Goal: Information Seeking & Learning: Learn about a topic

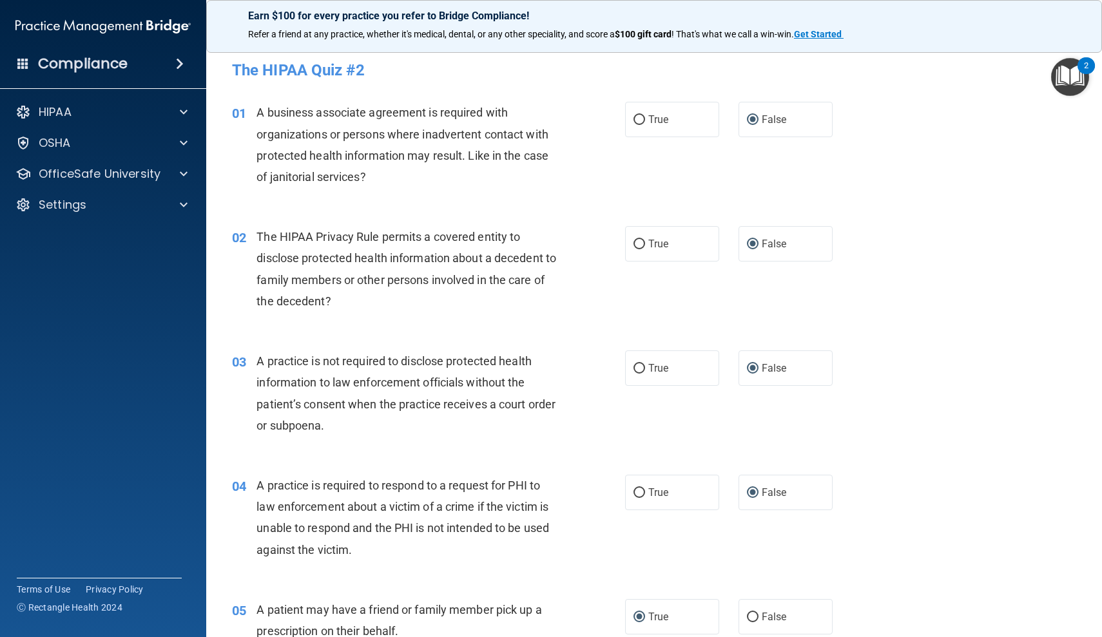
scroll to position [1497, 0]
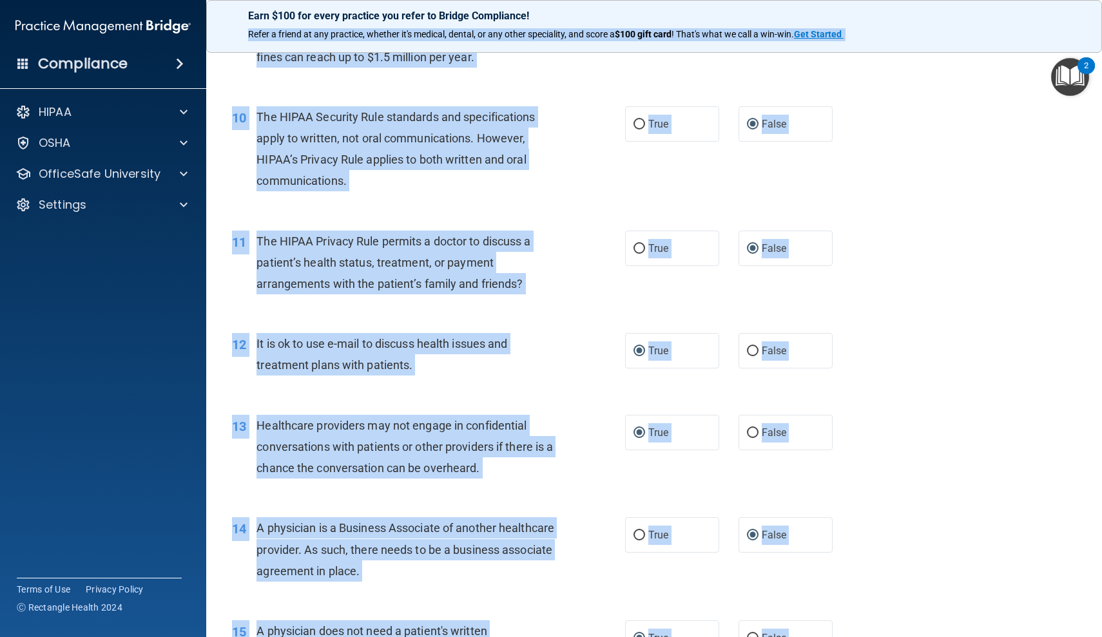
drag, startPoint x: 228, startPoint y: 360, endPoint x: 227, endPoint y: 37, distance: 323.4
click at [227, 37] on div "Earn $100 for every practice you refer to Bridge Compliance! Refer a friend at …" at bounding box center [654, 318] width 896 height 637
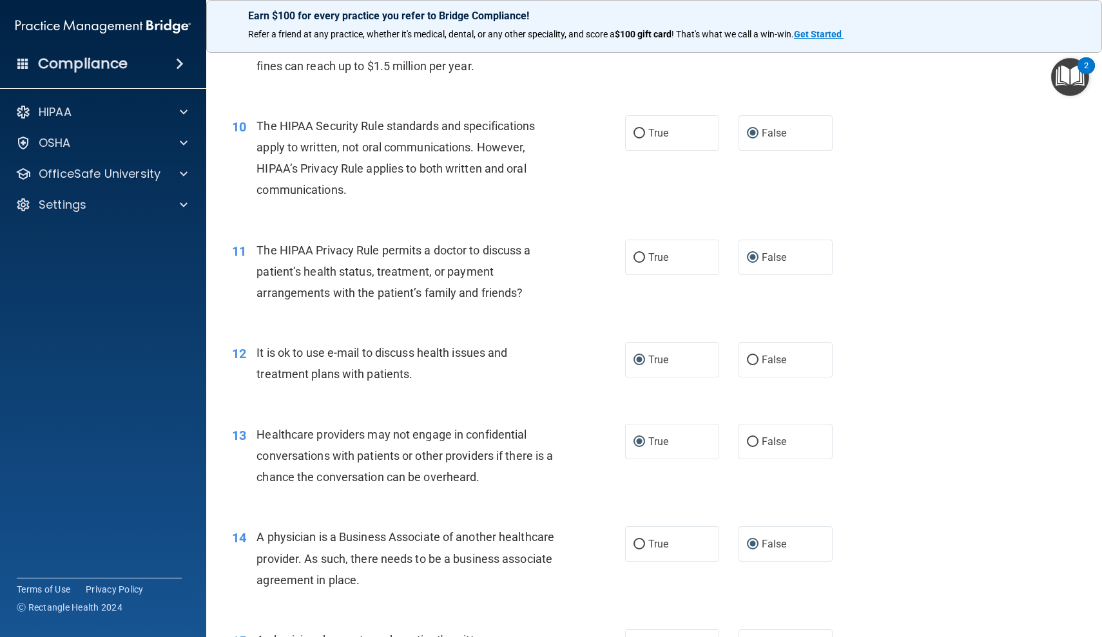
click at [233, 177] on div "10 The HIPAA Security Rule standards and specifications apply to written, not o…" at bounding box center [429, 161] width 432 height 92
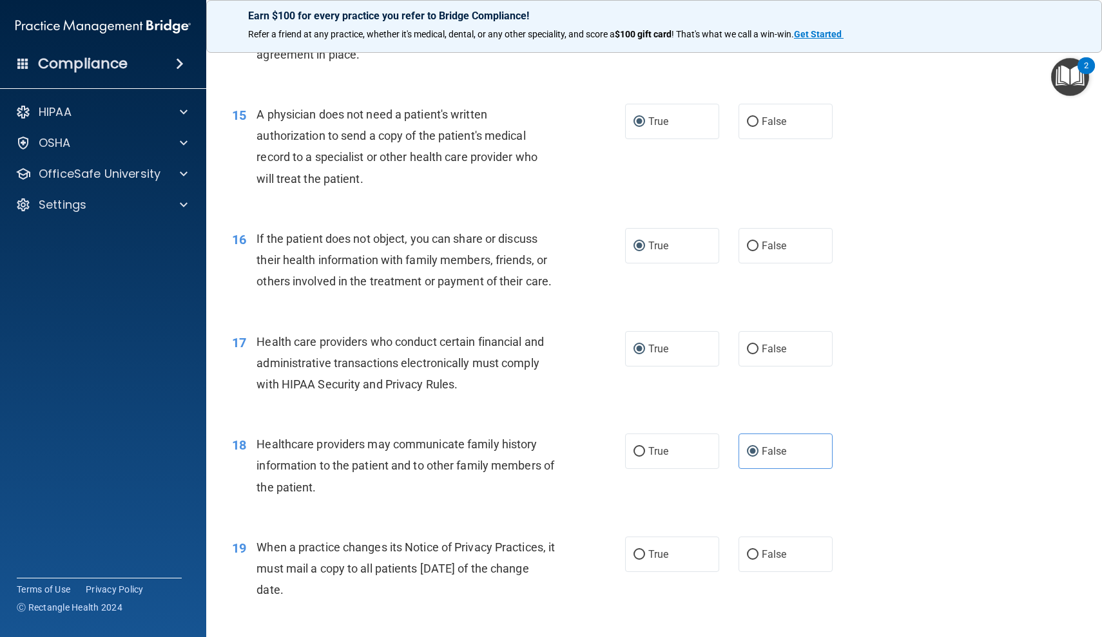
scroll to position [1482, 0]
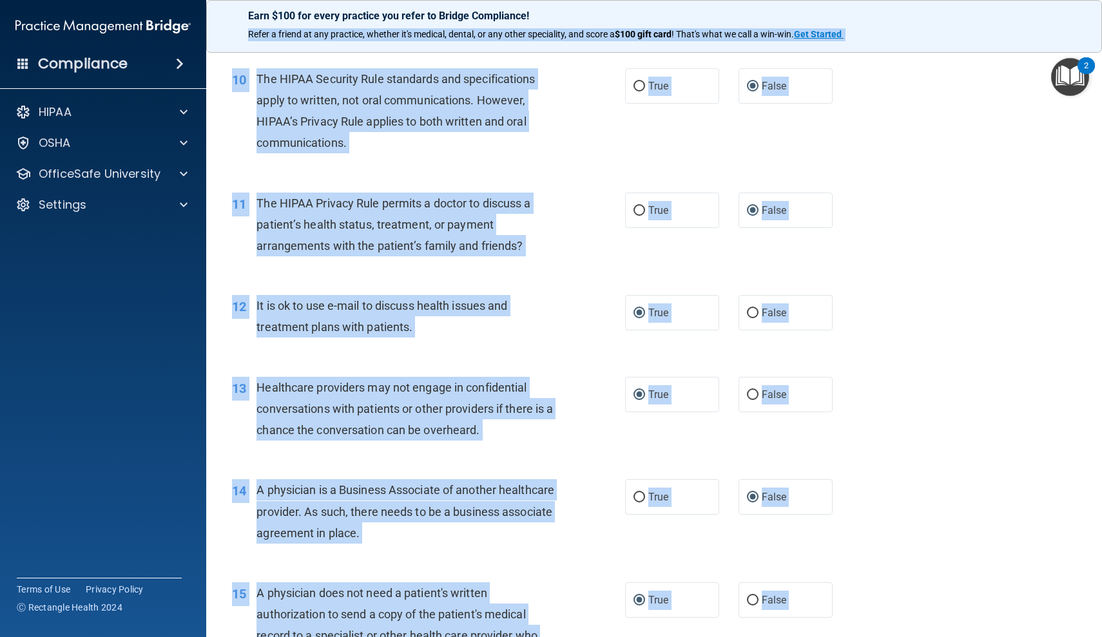
drag, startPoint x: 222, startPoint y: 261, endPoint x: 225, endPoint y: 34, distance: 226.8
click at [225, 34] on div "Earn $100 for every practice you refer to Bridge Compliance! Refer a friend at …" at bounding box center [654, 318] width 896 height 637
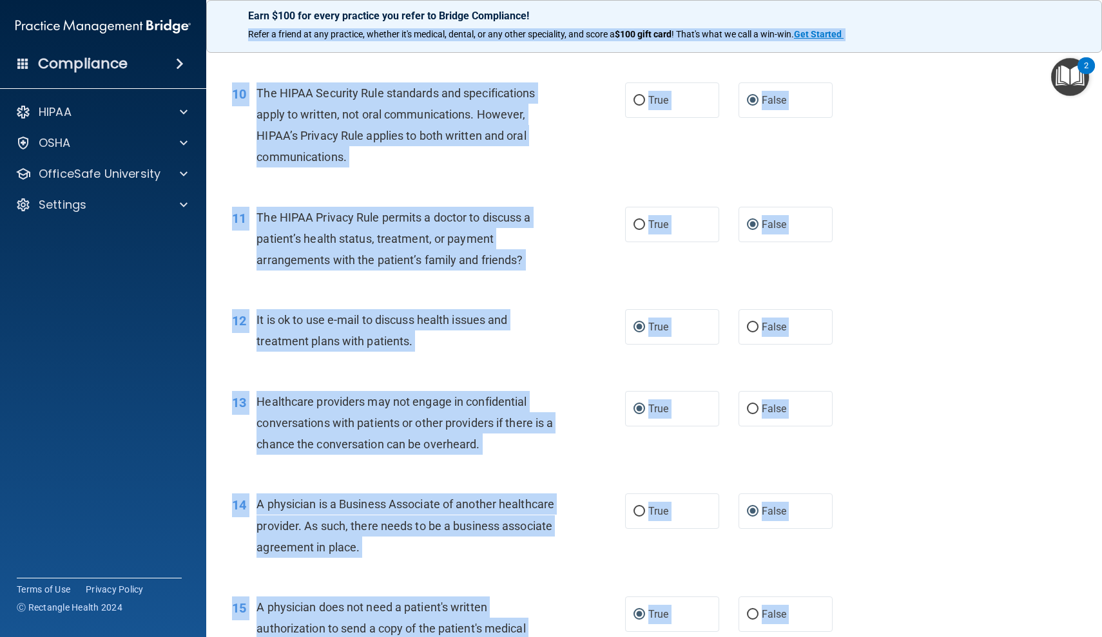
click at [234, 160] on div "10 The HIPAA Security Rule standards and specifications apply to written, not o…" at bounding box center [429, 128] width 432 height 92
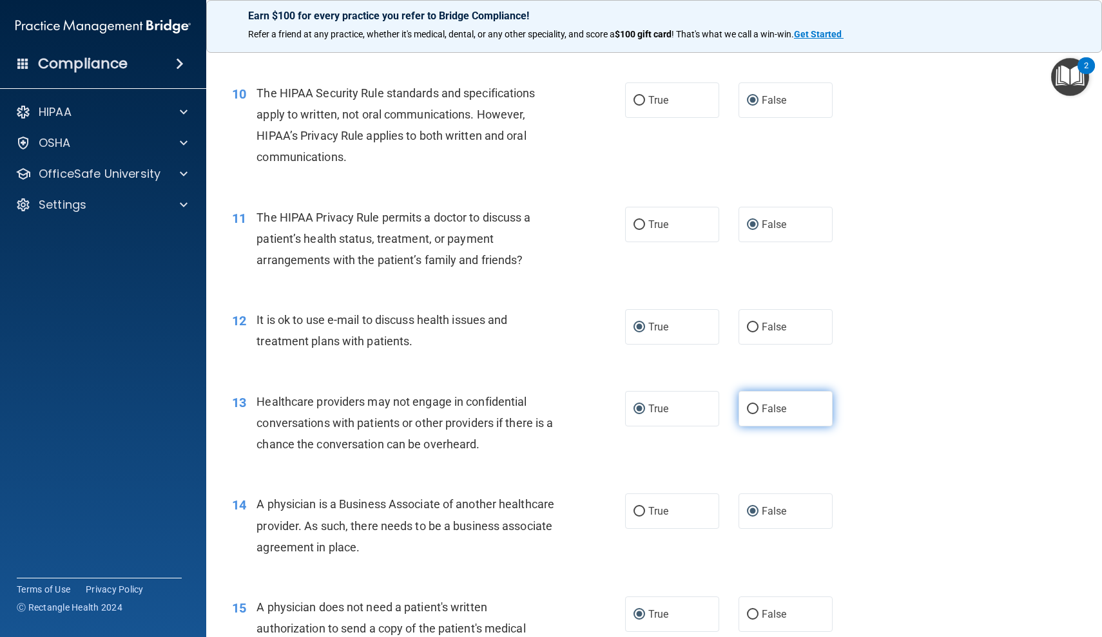
click at [751, 406] on input "False" at bounding box center [753, 410] width 12 height 10
radio input "true"
radio input "false"
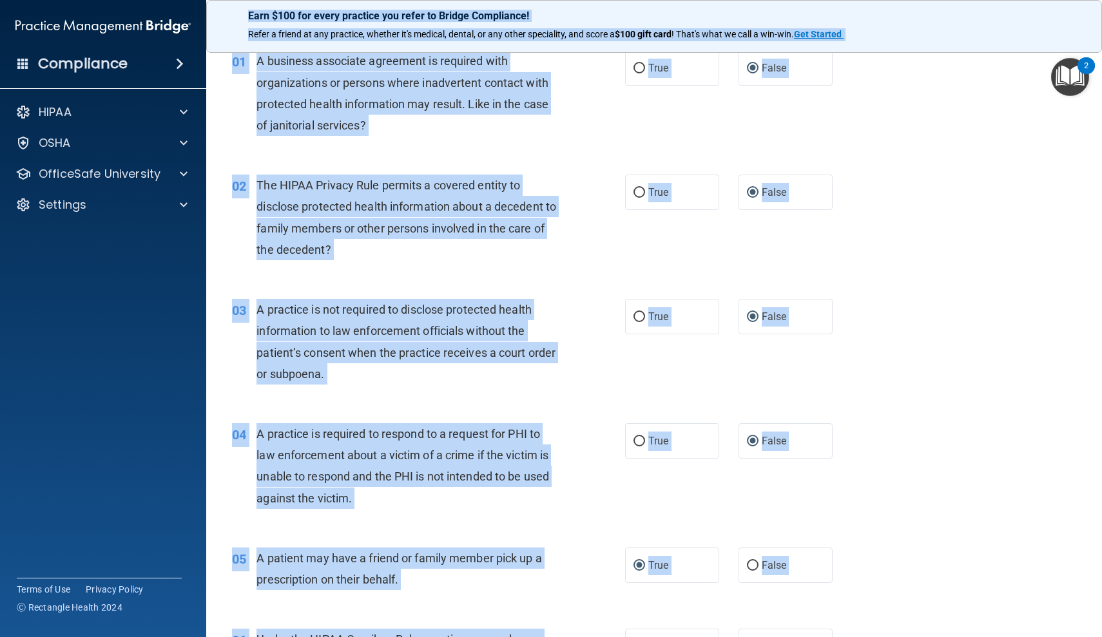
scroll to position [0, 0]
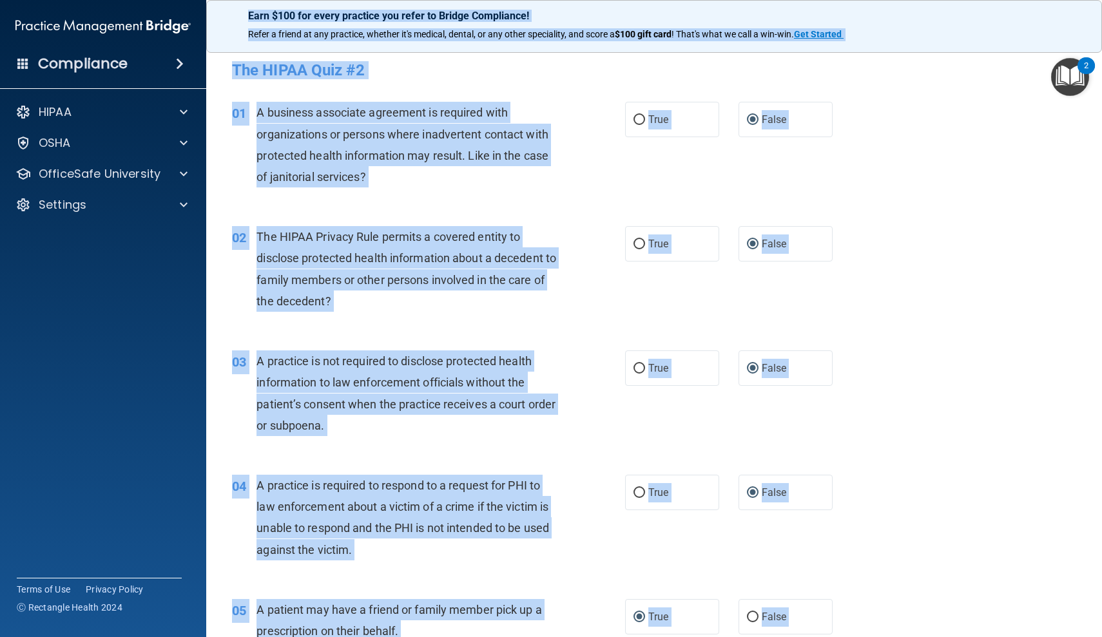
drag, startPoint x: 225, startPoint y: 235, endPoint x: 221, endPoint y: 15, distance: 220.4
click at [221, 15] on div "Earn $100 for every practice you refer to Bridge Compliance! Refer a friend at …" at bounding box center [654, 318] width 896 height 637
click at [220, 180] on div "01 A business associate agreement is required with organizations or persons whe…" at bounding box center [429, 148] width 432 height 92
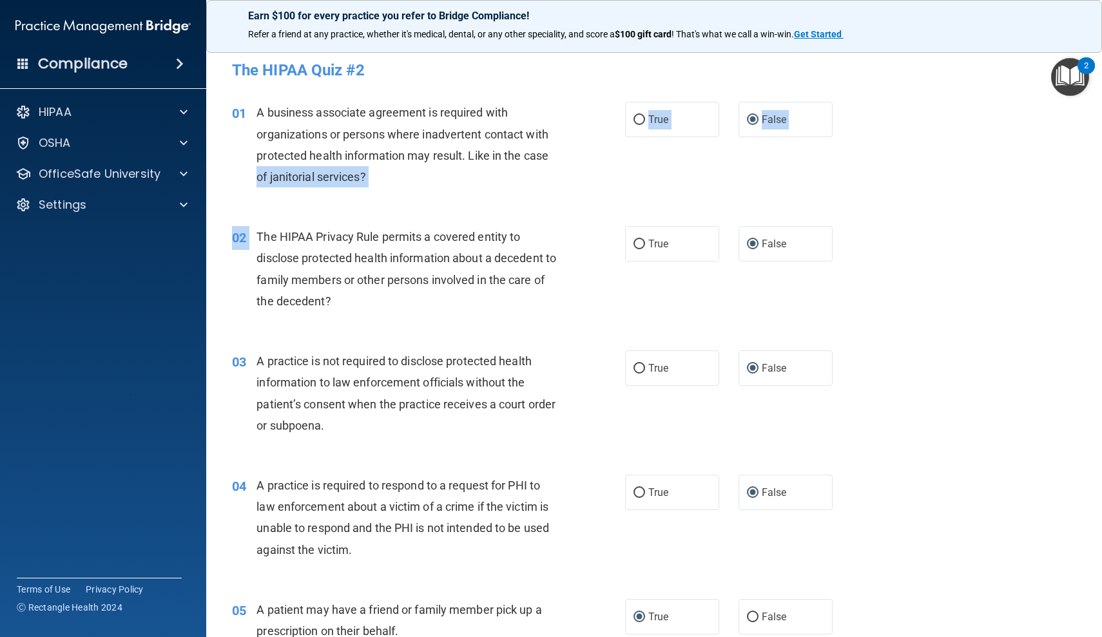
drag, startPoint x: 220, startPoint y: 180, endPoint x: 214, endPoint y: 235, distance: 54.5
click at [220, 287] on div "02 The HIPAA Privacy Rule permits a covered entity to disclose protected health…" at bounding box center [429, 272] width 432 height 92
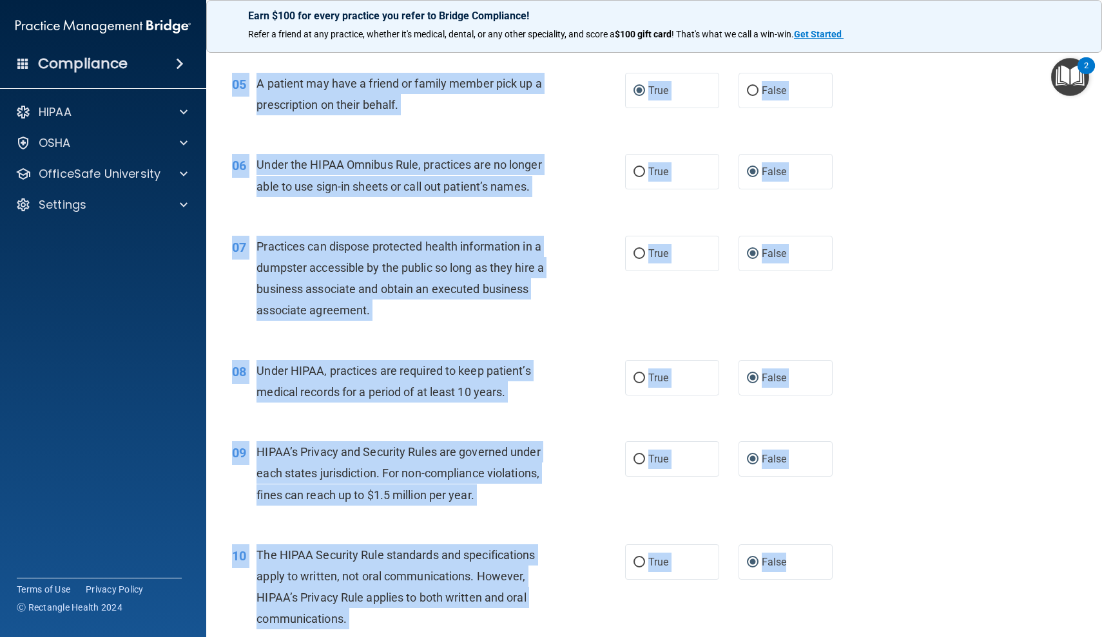
scroll to position [563, 0]
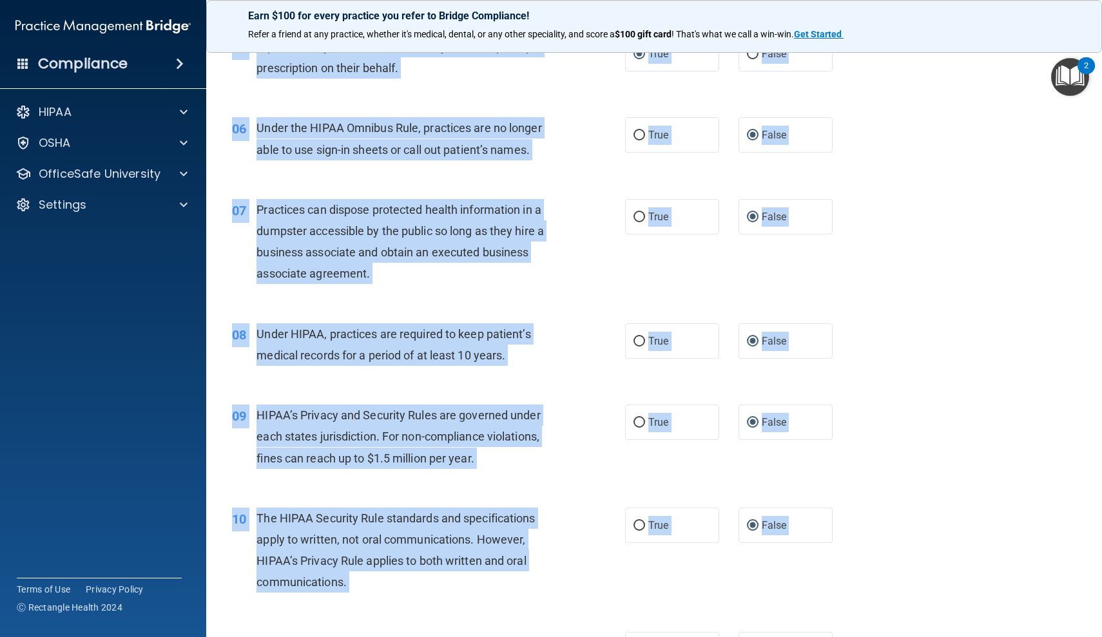
drag, startPoint x: 222, startPoint y: 358, endPoint x: 249, endPoint y: 637, distance: 280.3
click at [227, 91] on div "05 A patient may have a friend or family member pick up a prescription on their…" at bounding box center [653, 60] width 863 height 81
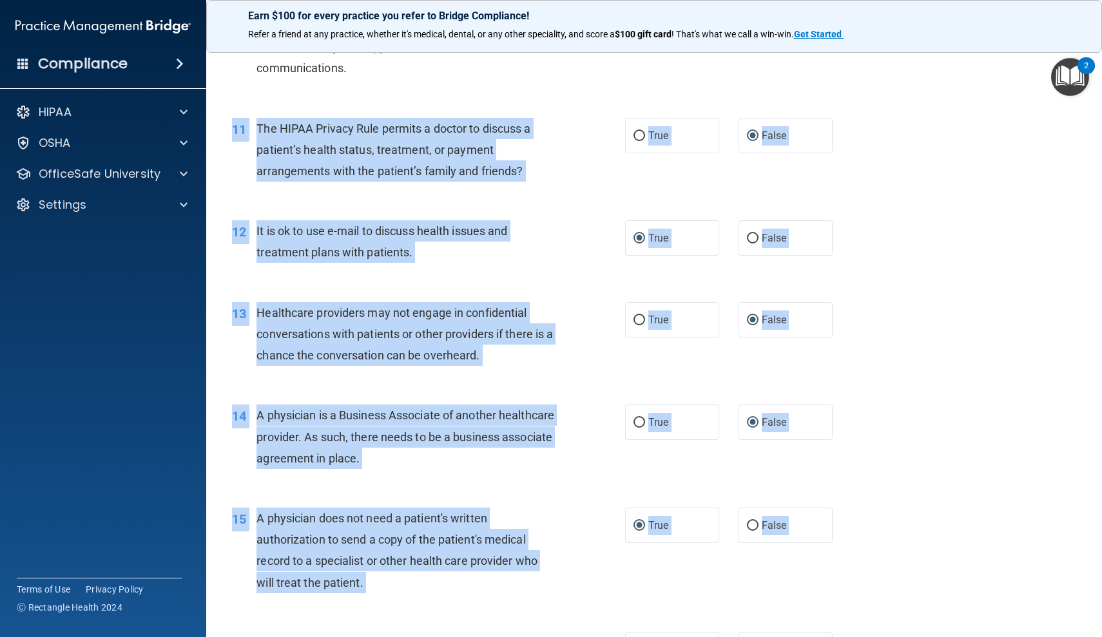
drag, startPoint x: 230, startPoint y: 586, endPoint x: 225, endPoint y: 637, distance: 51.1
click at [225, 637] on div "01 A business associate agreement is required with organizations or persons whe…" at bounding box center [653, 551] width 863 height 3086
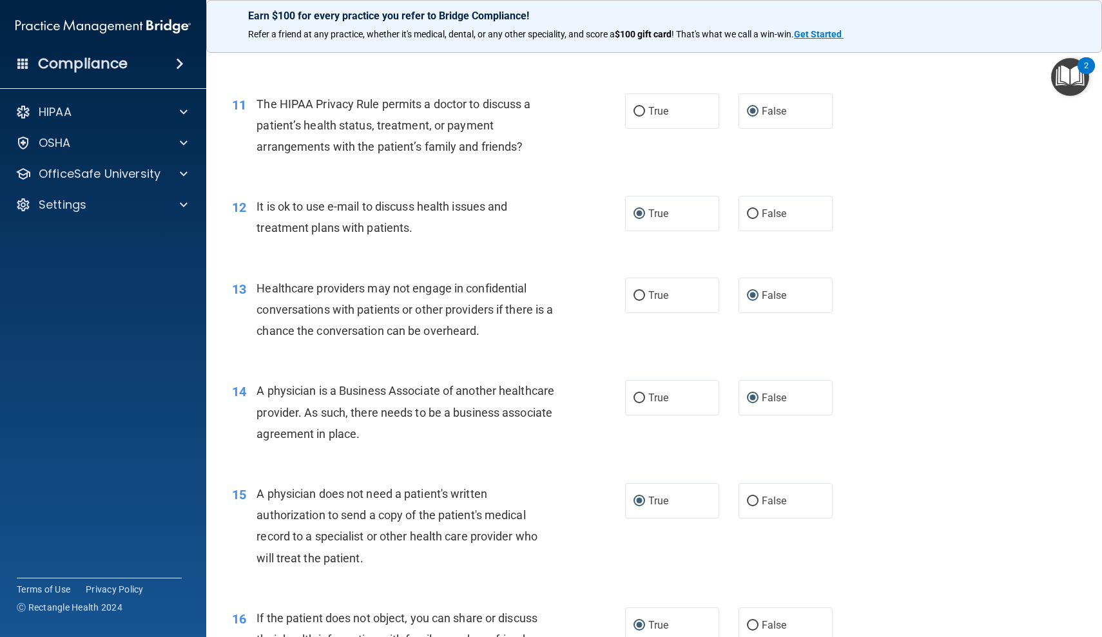
click at [225, 539] on div "15 A physician does not need a patient's written authorization to send a copy o…" at bounding box center [429, 529] width 432 height 92
click at [236, 591] on div "16 If the patient does not object, you can share or discuss their health inform…" at bounding box center [653, 642] width 863 height 103
click at [222, 608] on div "16 If the patient does not object, you can share or discuss their health inform…" at bounding box center [429, 643] width 432 height 71
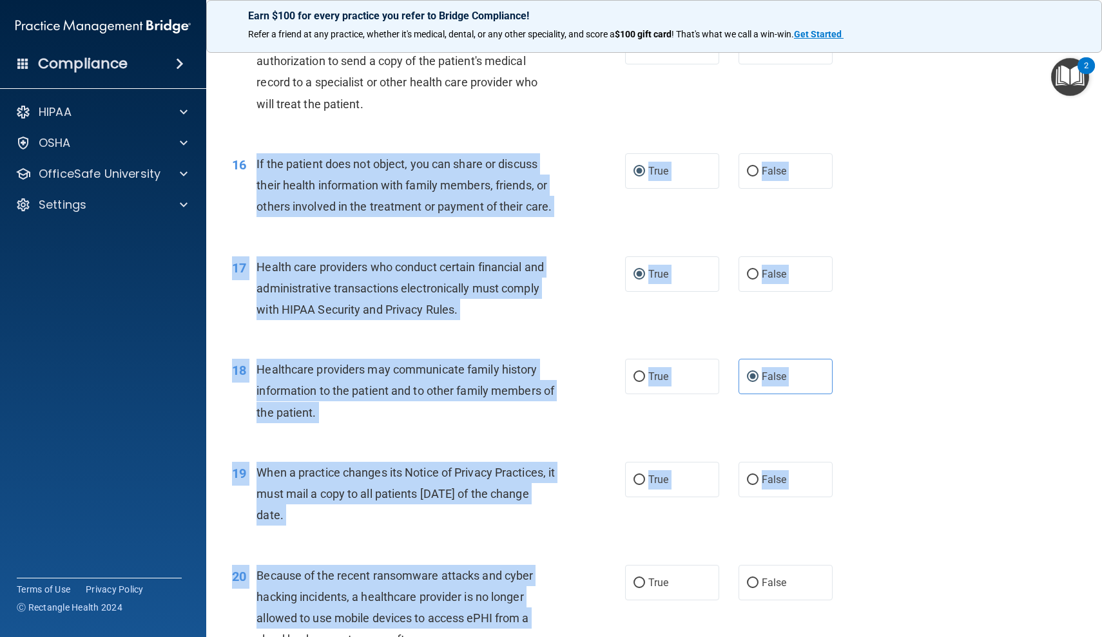
drag, startPoint x: 222, startPoint y: 602, endPoint x: 242, endPoint y: 637, distance: 39.9
click at [242, 637] on div "01 A business associate agreement is required with organizations or persons whe…" at bounding box center [653, 73] width 863 height 3086
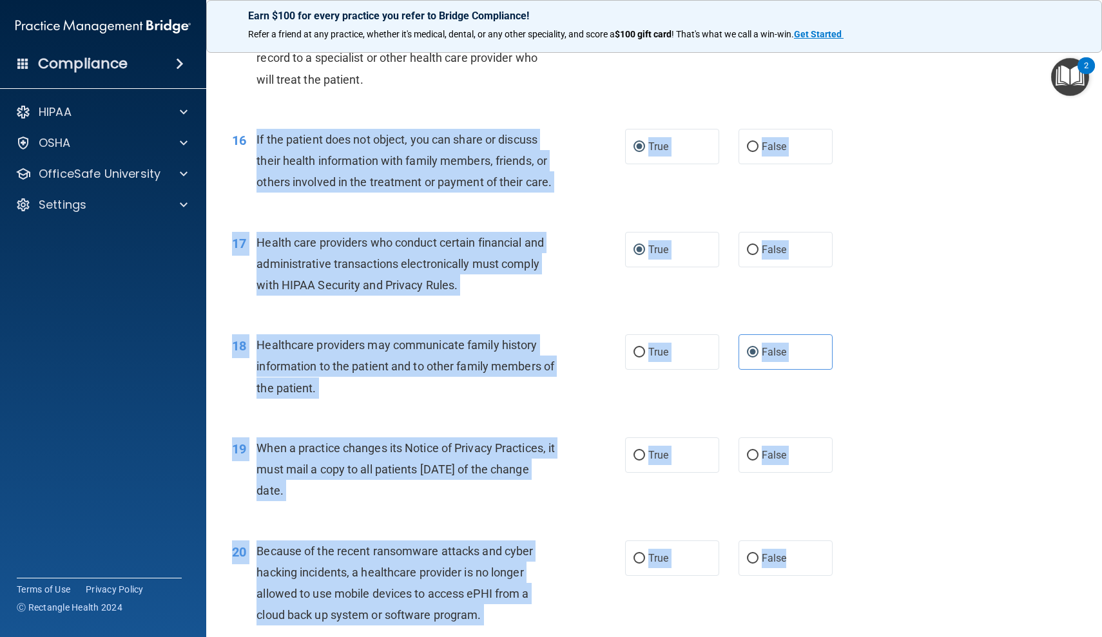
click at [231, 188] on div "16 If the patient does not object, you can share or discuss their health inform…" at bounding box center [429, 164] width 432 height 71
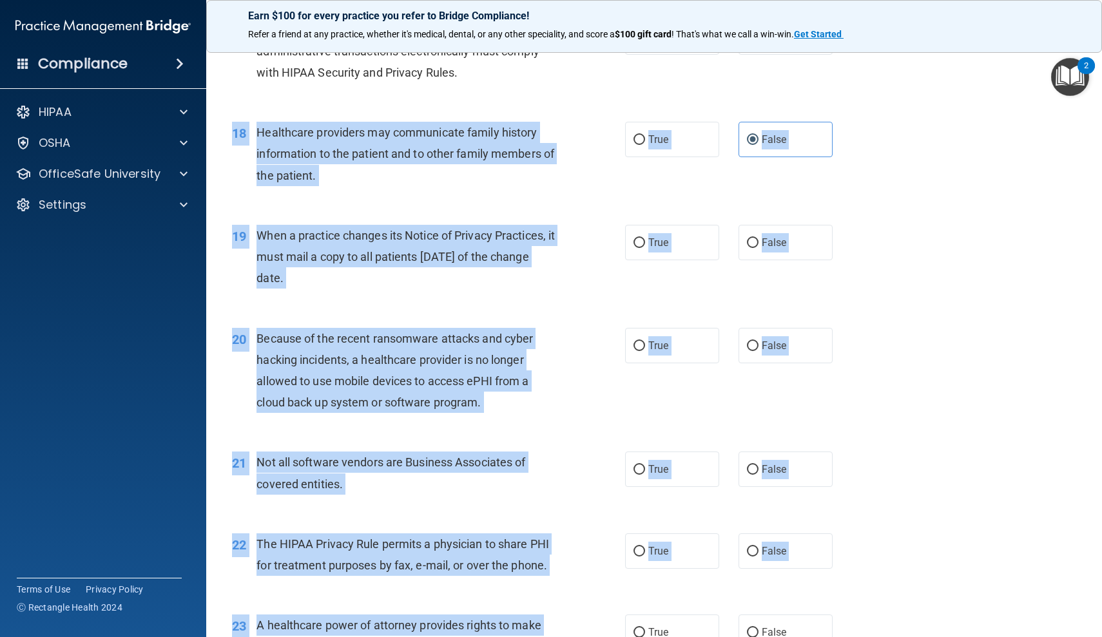
scroll to position [1812, 0]
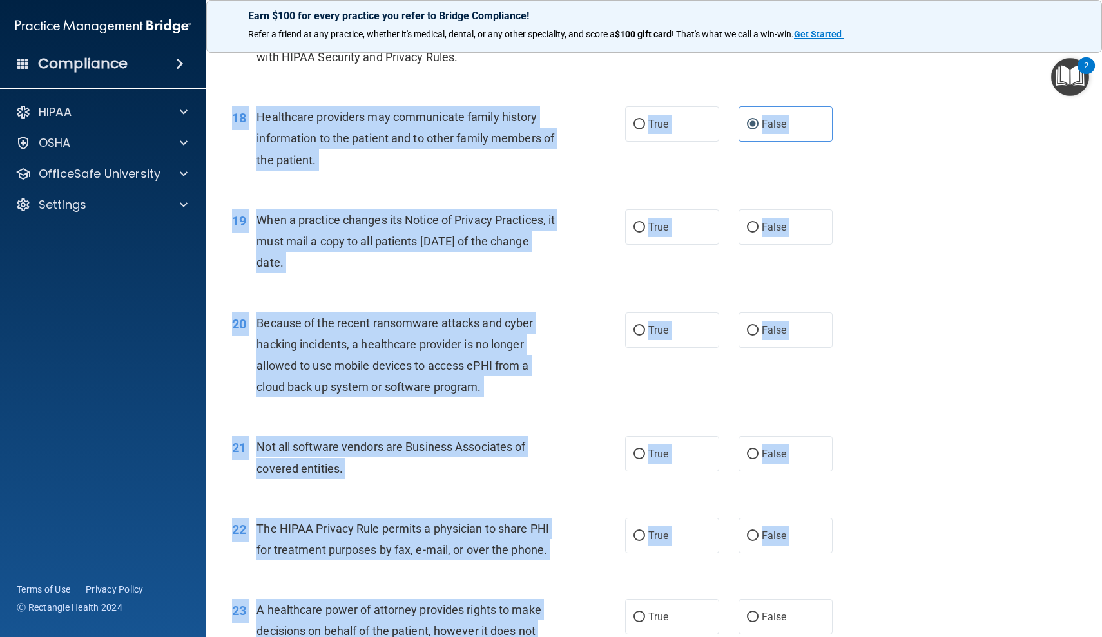
drag, startPoint x: 224, startPoint y: 308, endPoint x: 245, endPoint y: 632, distance: 324.8
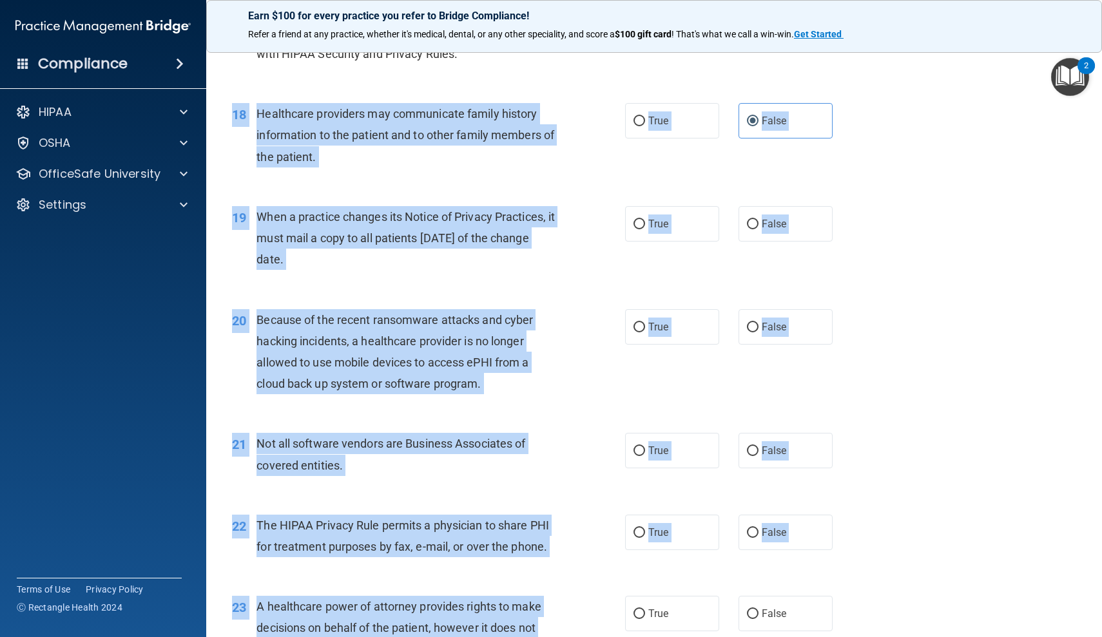
click at [222, 171] on div "18 Healthcare providers may communicate family history information to the patie…" at bounding box center [653, 138] width 863 height 103
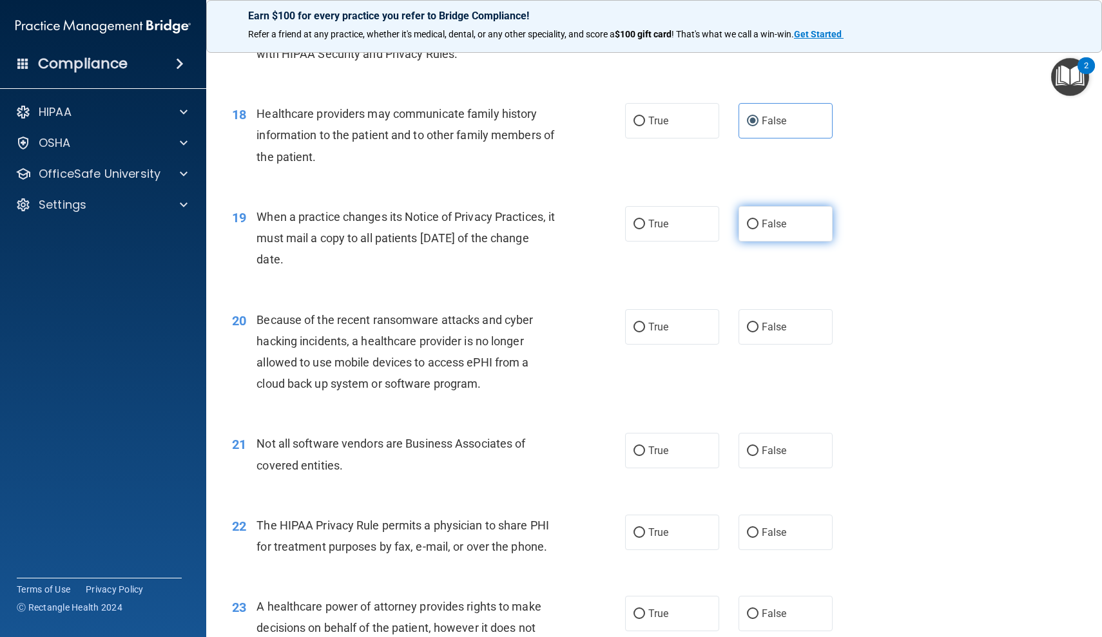
click at [755, 220] on input "False" at bounding box center [753, 225] width 12 height 10
radio input "true"
click at [751, 323] on input "False" at bounding box center [753, 328] width 12 height 10
radio input "true"
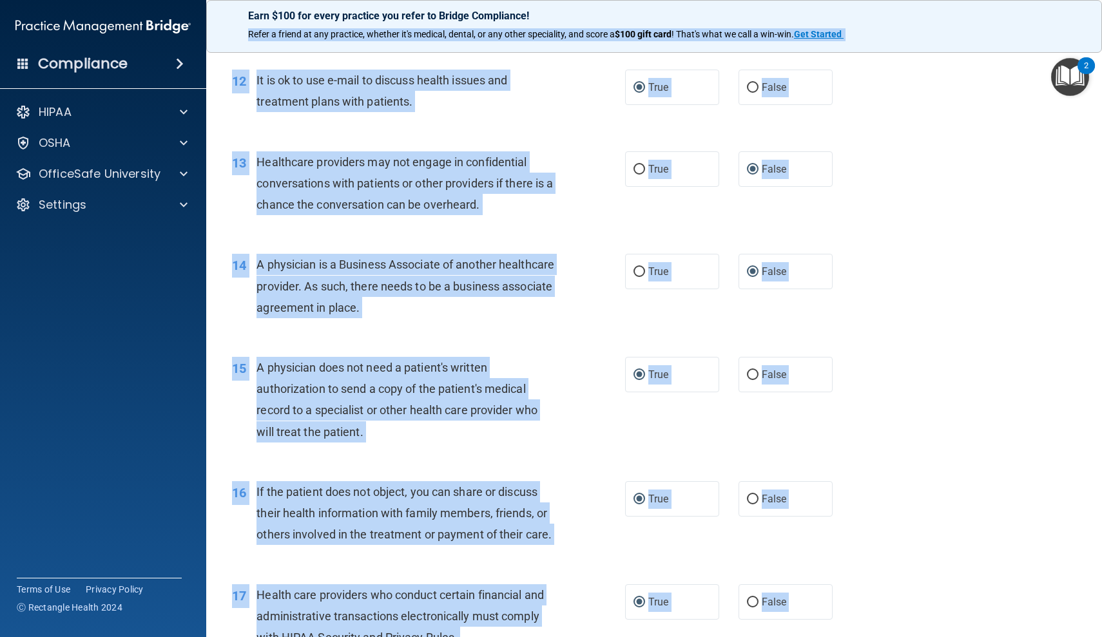
scroll to position [1206, 0]
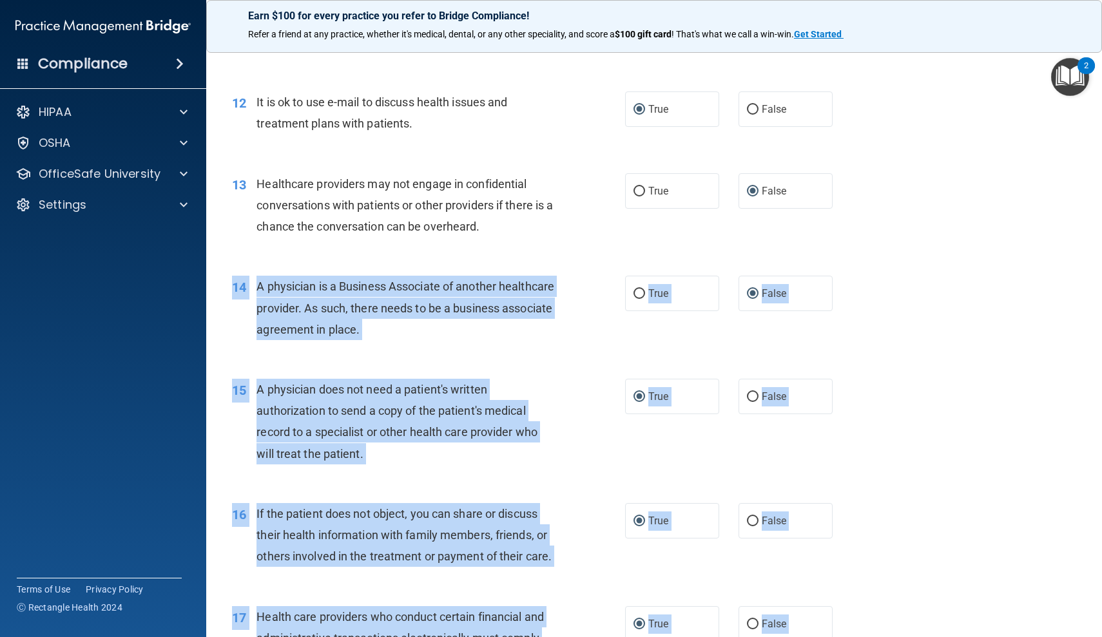
drag, startPoint x: 226, startPoint y: 243, endPoint x: 224, endPoint y: 250, distance: 7.3
click at [225, 246] on div "01 A business associate agreement is required with organizations or persons whe…" at bounding box center [653, 423] width 863 height 3086
click at [230, 443] on div "15 A physician does not need a patient's written authorization to send a copy o…" at bounding box center [429, 425] width 432 height 92
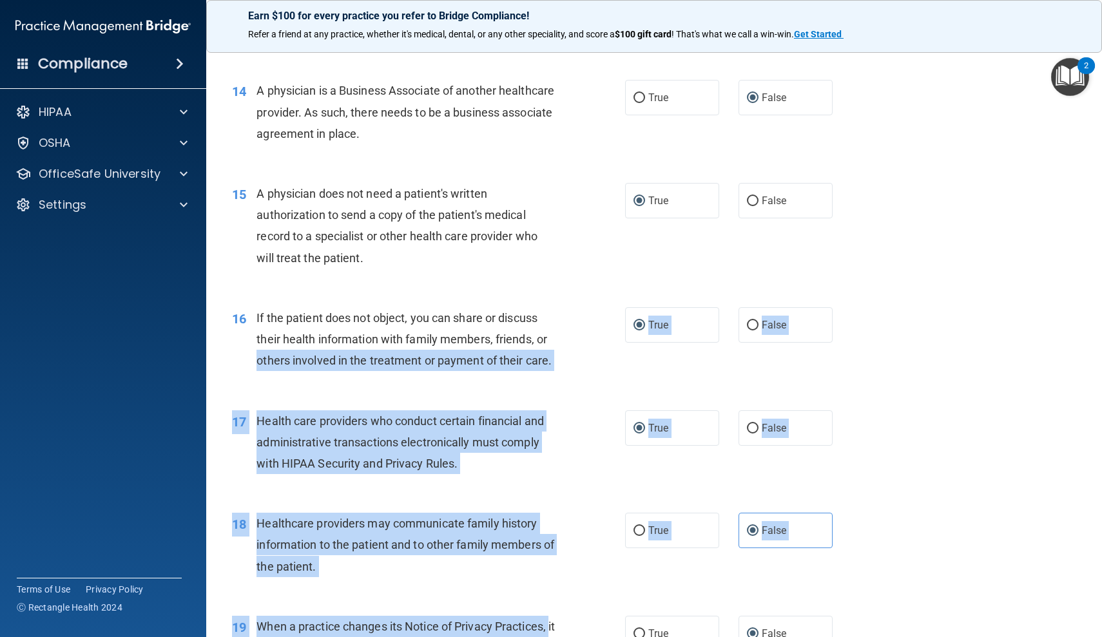
scroll to position [1414, 0]
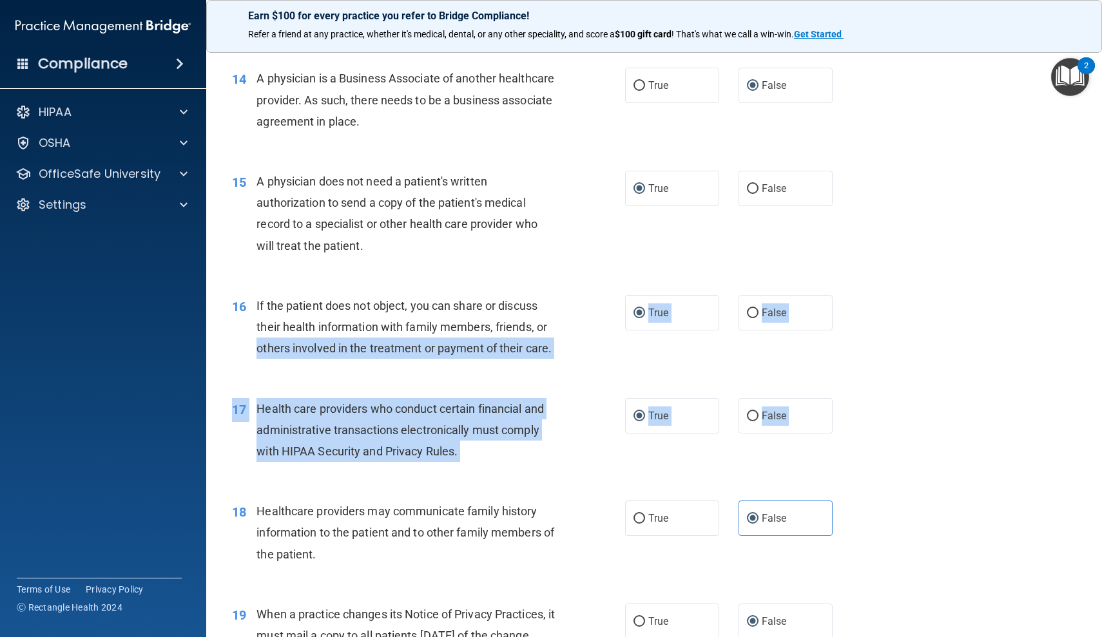
drag, startPoint x: 225, startPoint y: 542, endPoint x: 231, endPoint y: 504, distance: 37.9
click at [231, 504] on div "01 A business associate agreement is required with organizations or persons whe…" at bounding box center [653, 215] width 863 height 3086
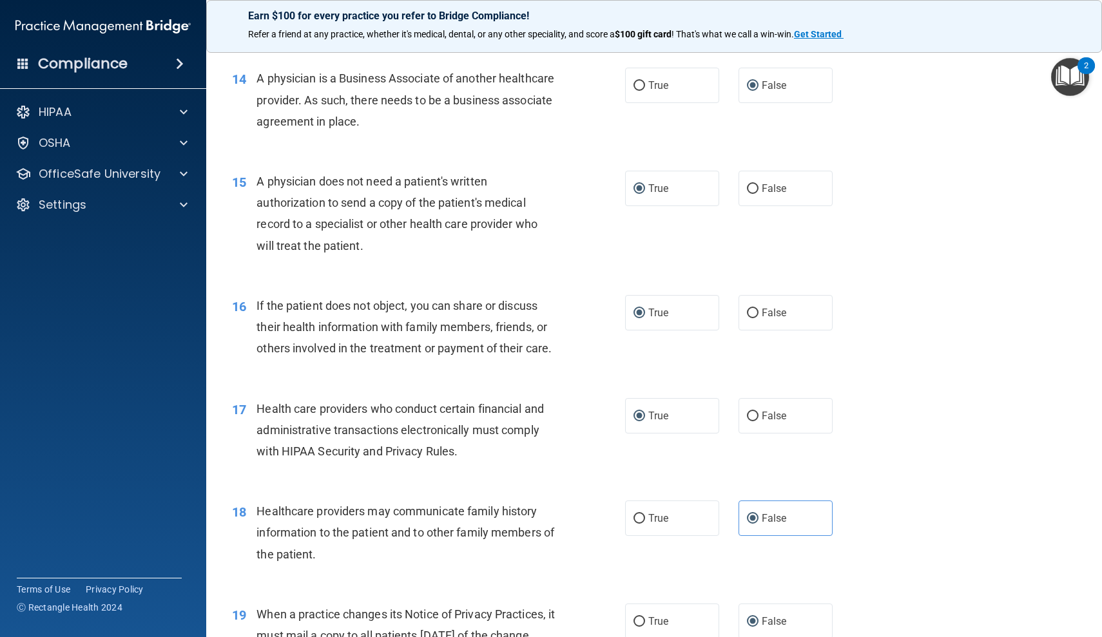
click at [234, 452] on div "17 Health care providers who conduct certain financial and administrative trans…" at bounding box center [429, 433] width 432 height 71
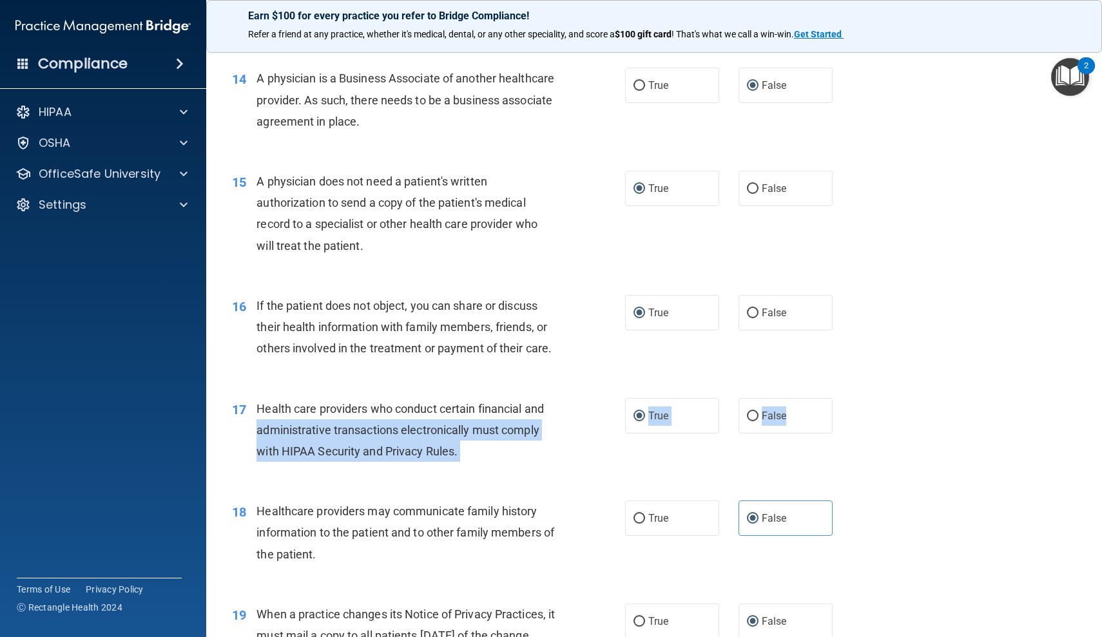
drag, startPoint x: 222, startPoint y: 419, endPoint x: 227, endPoint y: 473, distance: 53.7
click at [227, 473] on div "17 Health care providers who conduct certain financial and administrative trans…" at bounding box center [653, 433] width 863 height 103
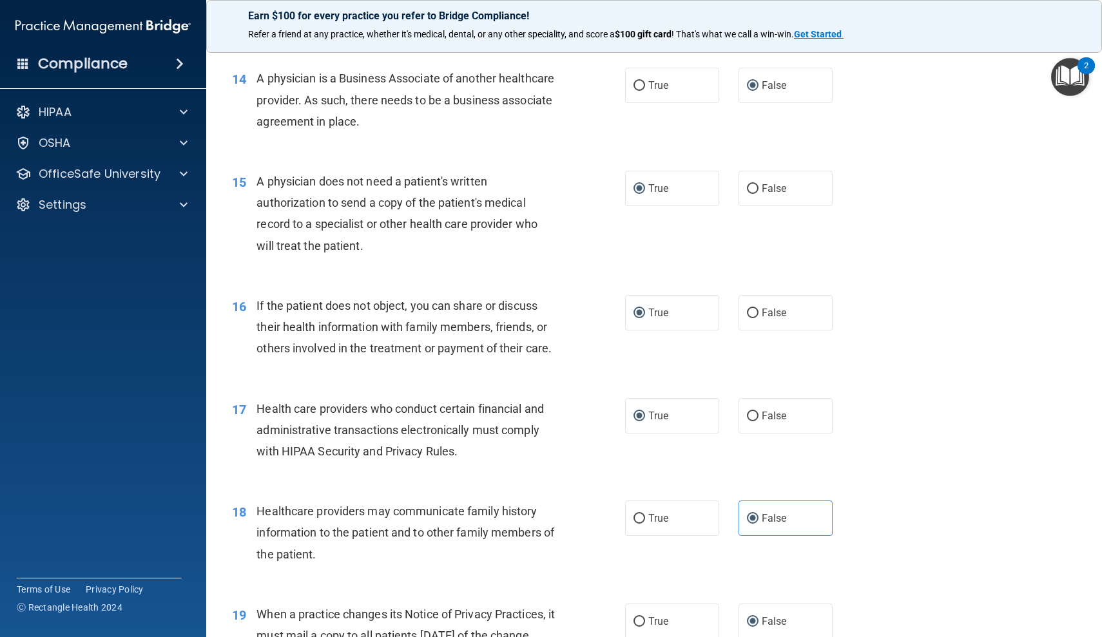
click at [226, 446] on div "17 Health care providers who conduct certain financial and administrative trans…" at bounding box center [429, 433] width 432 height 71
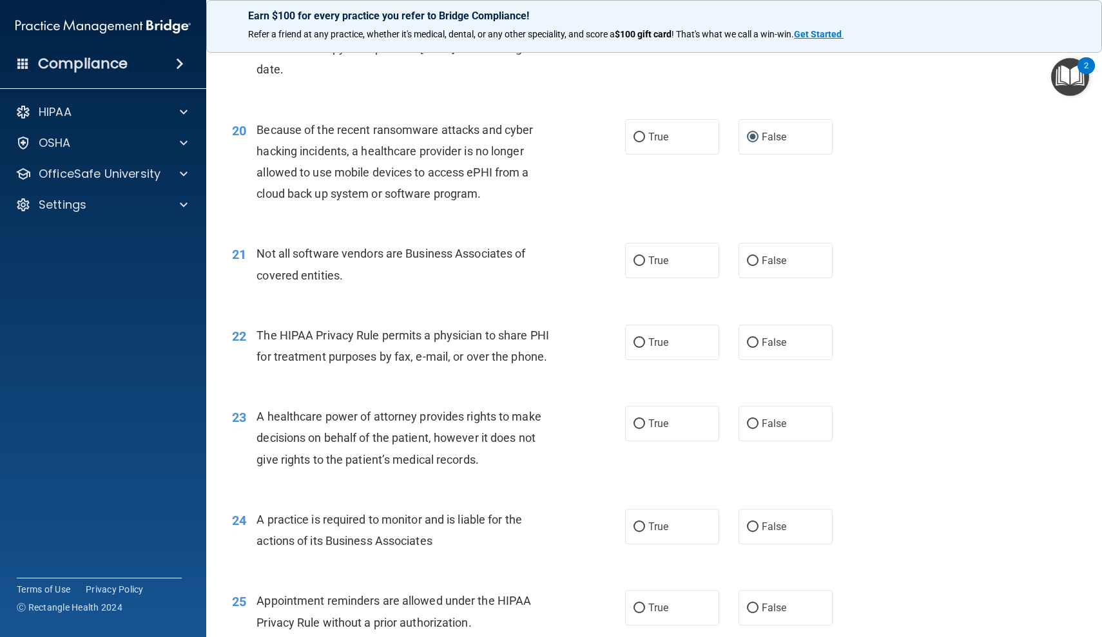
drag, startPoint x: 224, startPoint y: 519, endPoint x: 220, endPoint y: 637, distance: 117.3
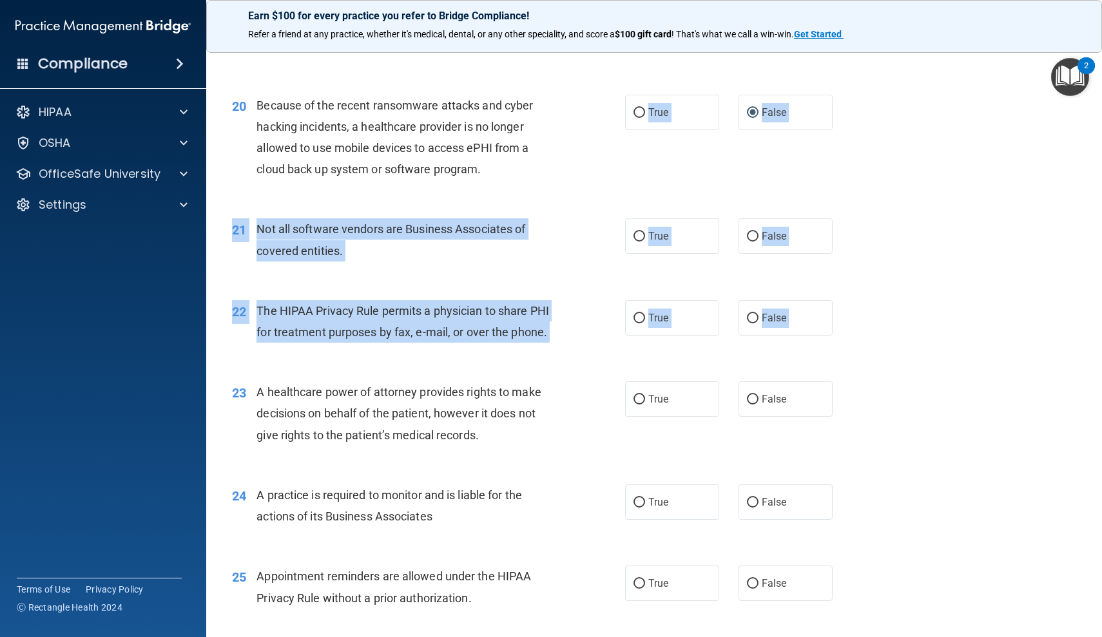
drag, startPoint x: 220, startPoint y: 175, endPoint x: 225, endPoint y: 360, distance: 185.0
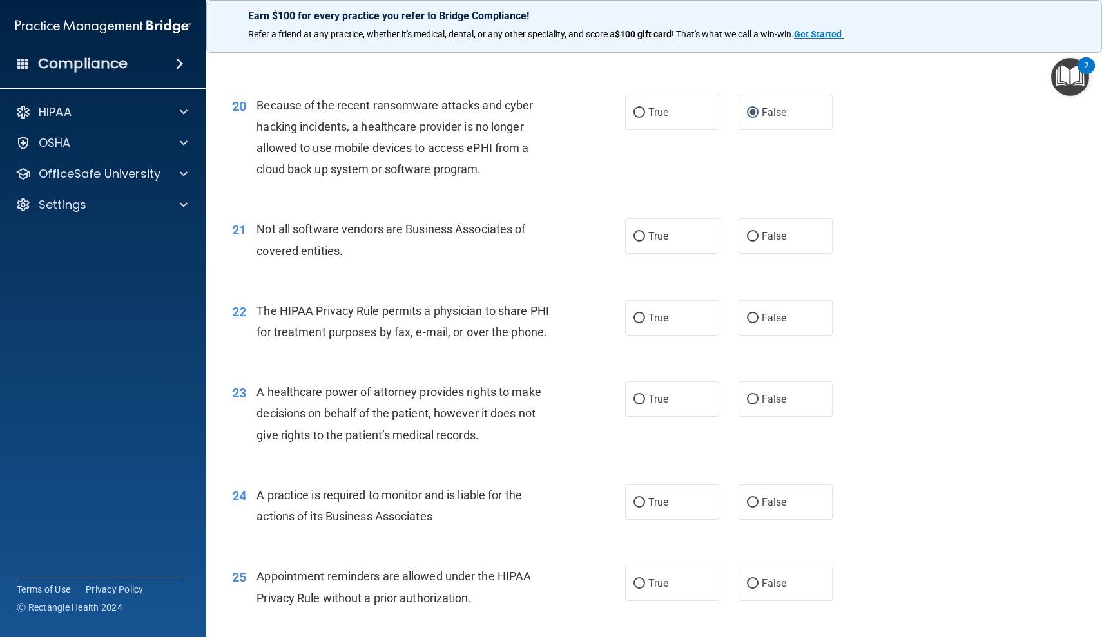
click at [220, 177] on main "- The HIPAA Quiz #2 This quiz doesn’t expire until . Are you sure you want to t…" at bounding box center [654, 339] width 896 height 596
click at [753, 232] on input "False" at bounding box center [753, 237] width 12 height 10
radio input "true"
click at [638, 314] on input "True" at bounding box center [639, 319] width 12 height 10
radio input "true"
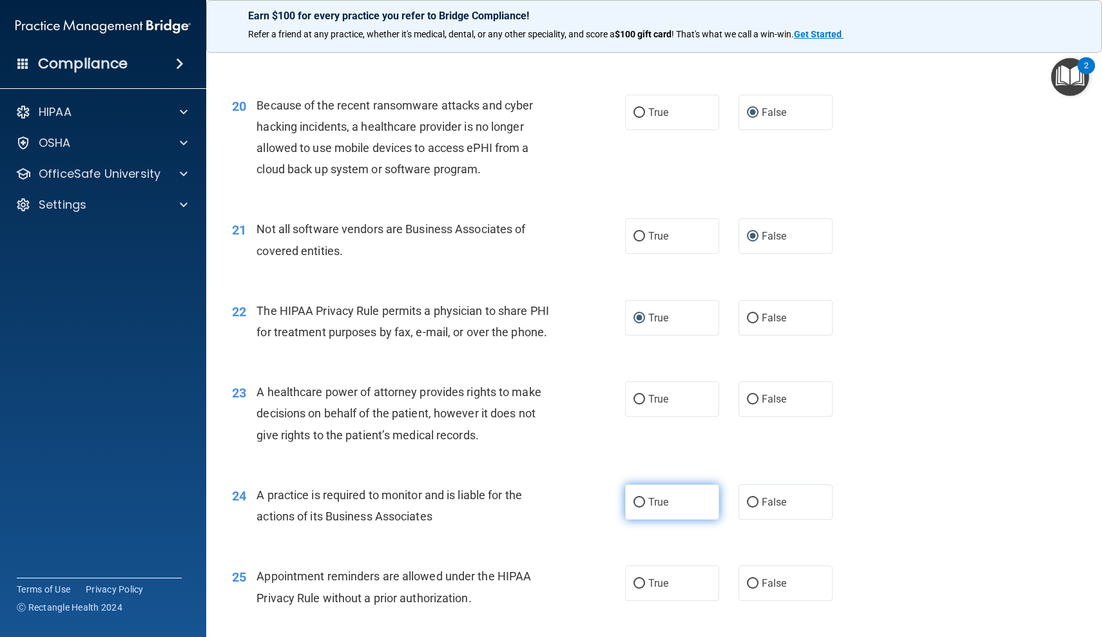
click at [640, 498] on input "True" at bounding box center [639, 503] width 12 height 10
radio input "true"
click at [640, 579] on input "True" at bounding box center [639, 584] width 12 height 10
radio input "true"
click at [755, 395] on input "False" at bounding box center [753, 400] width 12 height 10
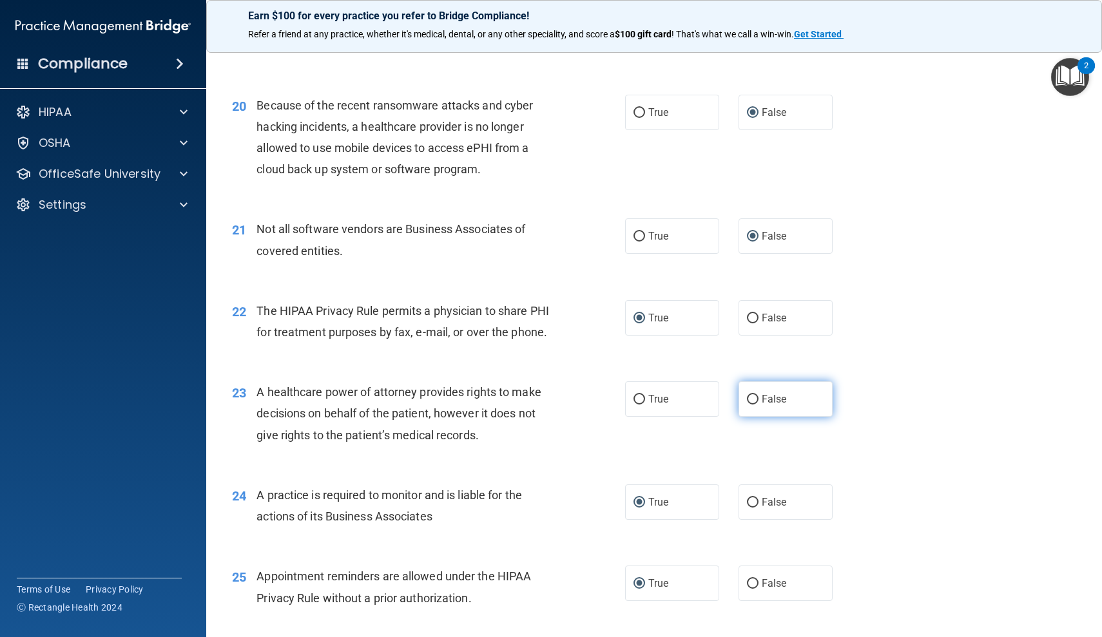
radio input "true"
click at [215, 571] on div "25 Appointment reminders are allowed under the HIPAA Privacy Rule without a pri…" at bounding box center [429, 590] width 432 height 49
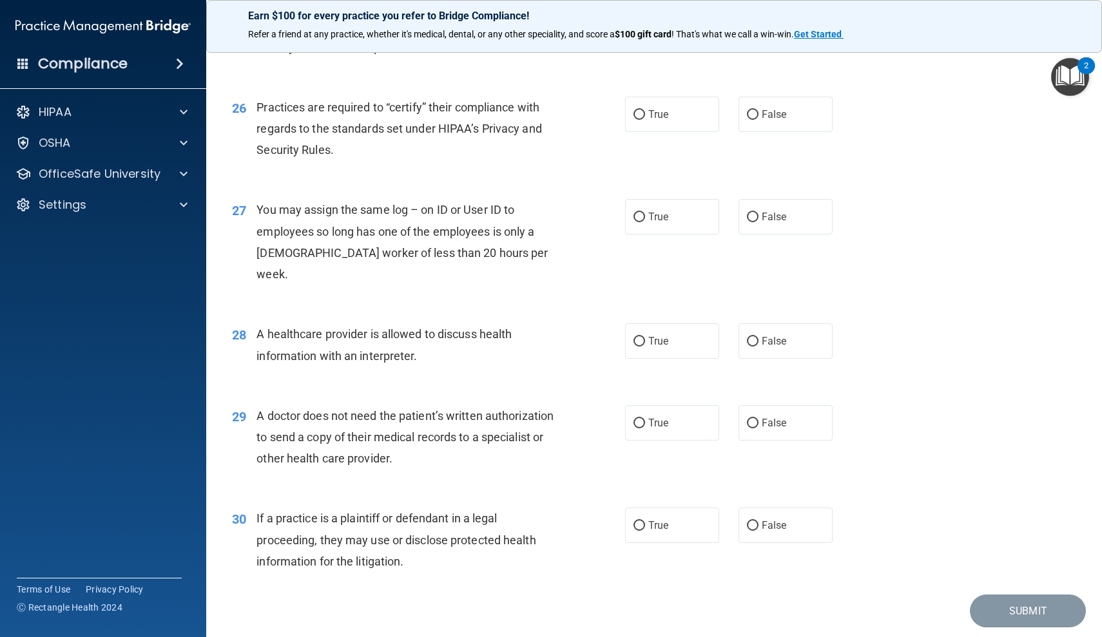
scroll to position [2584, 0]
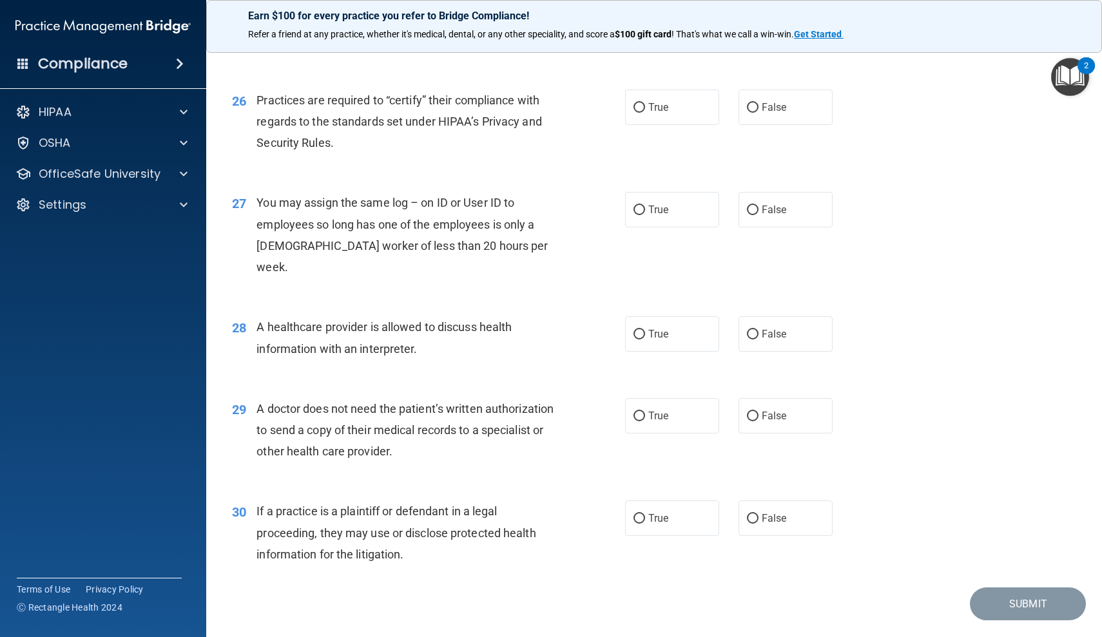
drag, startPoint x: 215, startPoint y: 571, endPoint x: 209, endPoint y: 637, distance: 65.4
click at [209, 637] on main "- The HIPAA Quiz #2 This quiz doesn’t expire until . Are you sure you want to t…" at bounding box center [654, 339] width 896 height 596
click at [749, 202] on label "False" at bounding box center [785, 209] width 94 height 35
click at [749, 206] on input "False" at bounding box center [753, 211] width 12 height 10
radio input "true"
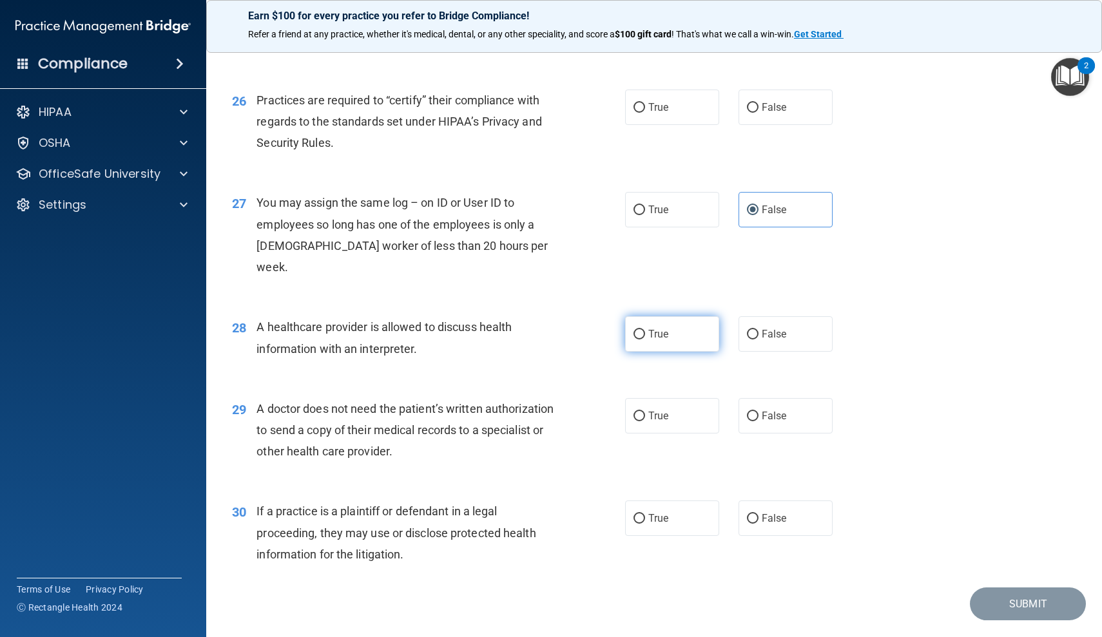
click at [635, 330] on input "True" at bounding box center [639, 335] width 12 height 10
radio input "true"
click at [642, 412] on input "True" at bounding box center [639, 417] width 12 height 10
radio input "true"
click at [641, 514] on input "True" at bounding box center [639, 519] width 12 height 10
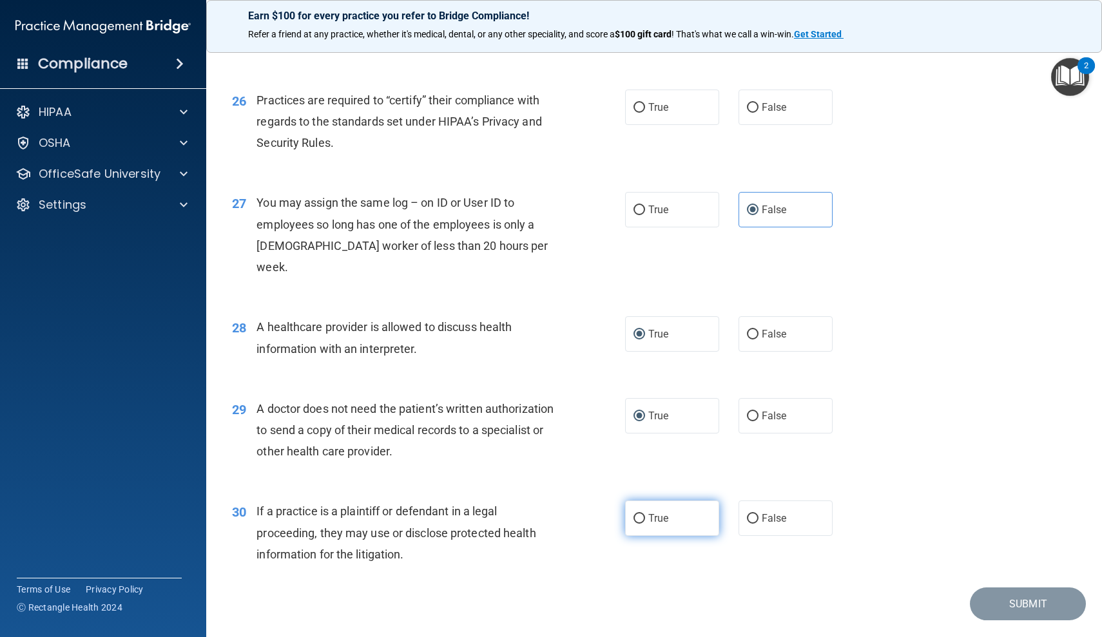
radio input "true"
click at [749, 103] on input "False" at bounding box center [753, 108] width 12 height 10
radio input "true"
click at [1018, 588] on button "Submit" at bounding box center [1028, 604] width 116 height 33
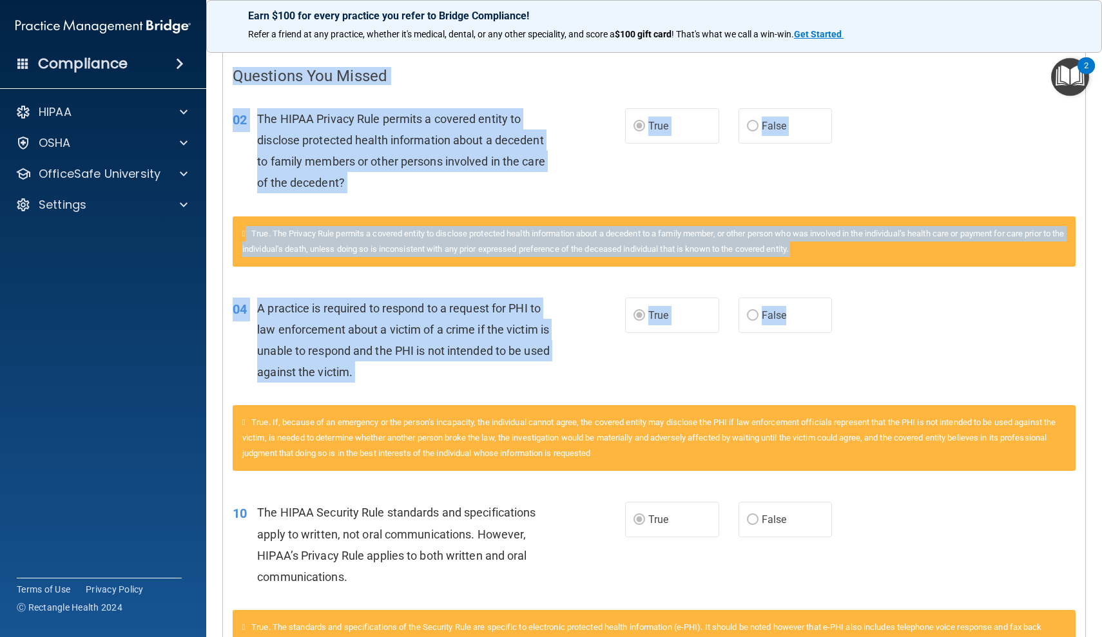
scroll to position [315, 0]
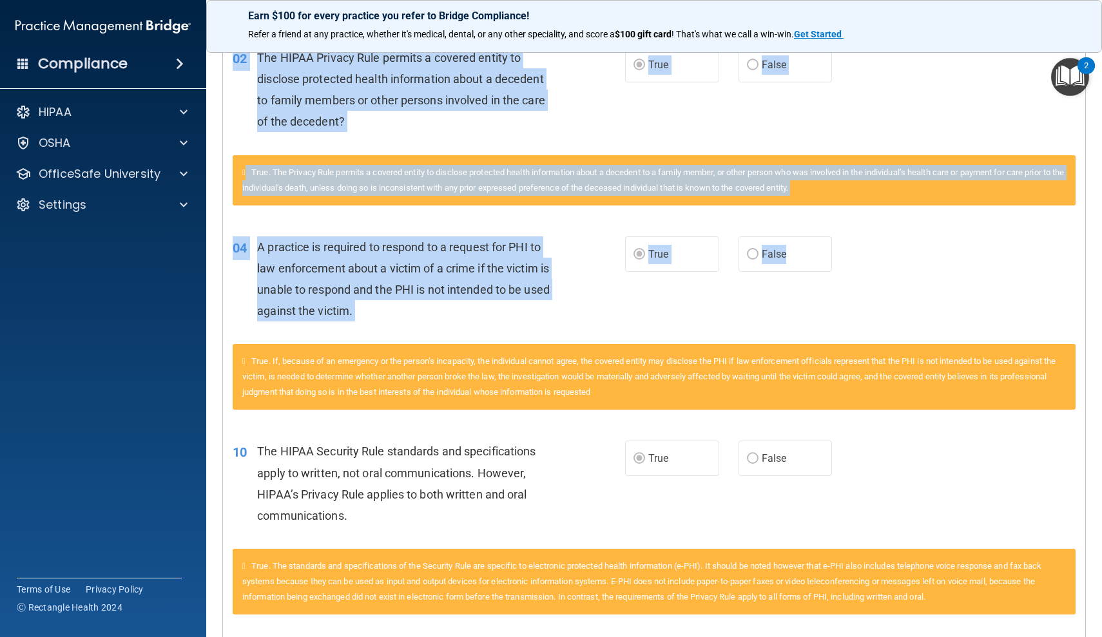
drag, startPoint x: 216, startPoint y: 330, endPoint x: 220, endPoint y: 637, distance: 306.7
click at [220, 637] on main "Calculating your score.... Success! You've completed " The HIPAA Quiz #2 " with…" at bounding box center [654, 339] width 896 height 596
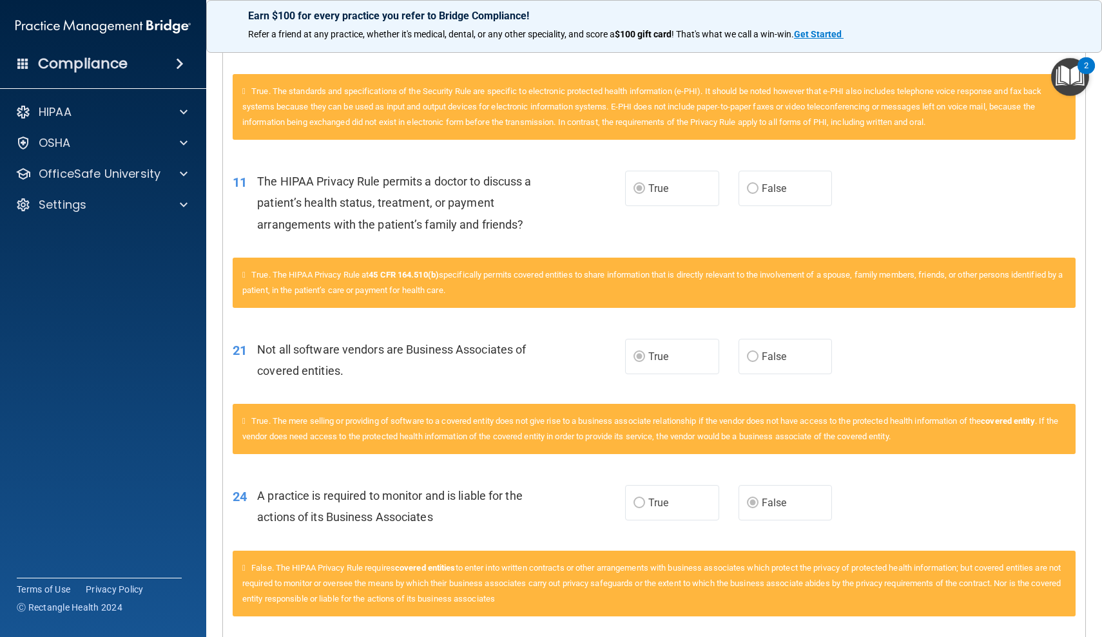
scroll to position [832, 0]
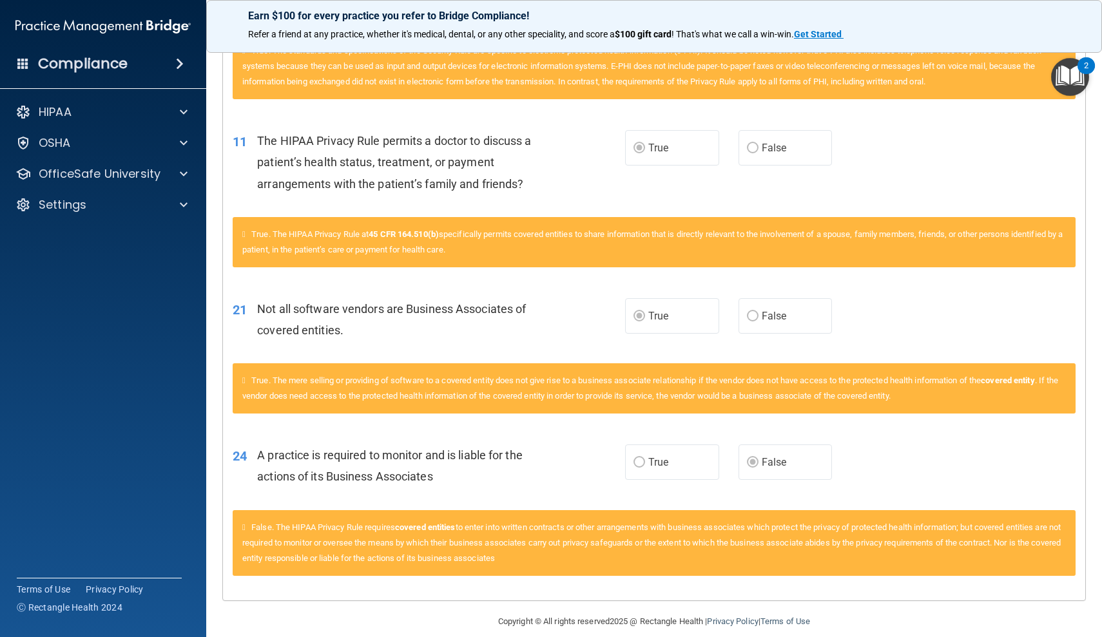
drag, startPoint x: 231, startPoint y: 433, endPoint x: 223, endPoint y: 637, distance: 203.8
click at [223, 637] on main "Calculating your score.... Success! You've completed " The HIPAA Quiz #2 " with…" at bounding box center [654, 339] width 896 height 596
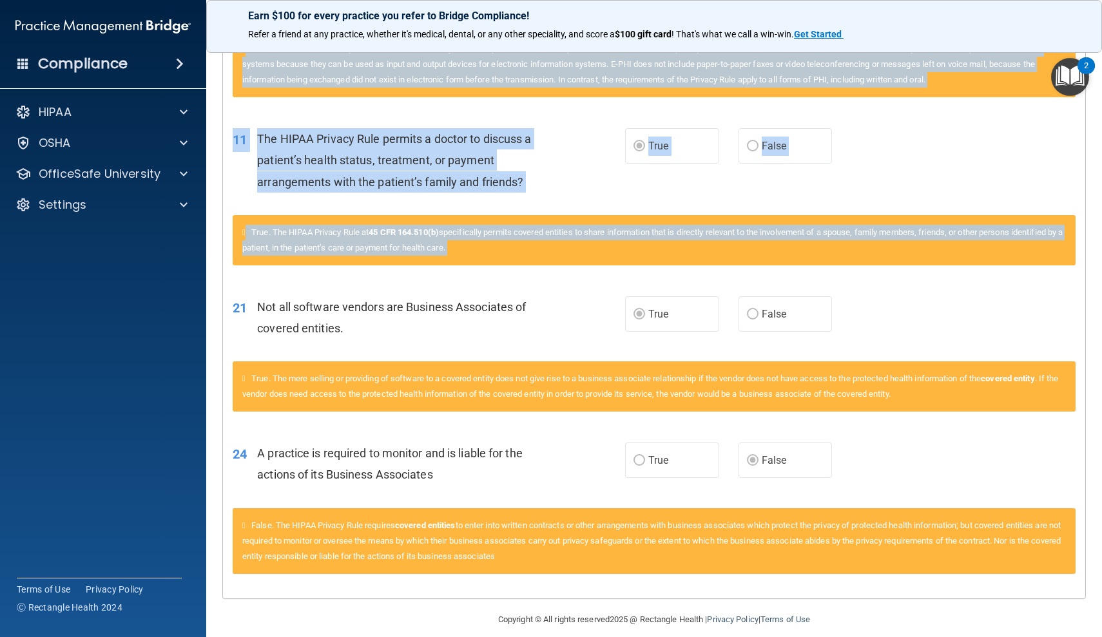
drag, startPoint x: 223, startPoint y: 283, endPoint x: 221, endPoint y: 355, distance: 71.5
click at [221, 355] on main "Calculating your score.... Success! You've completed " The HIPAA Quiz #2 " with…" at bounding box center [654, 339] width 896 height 596
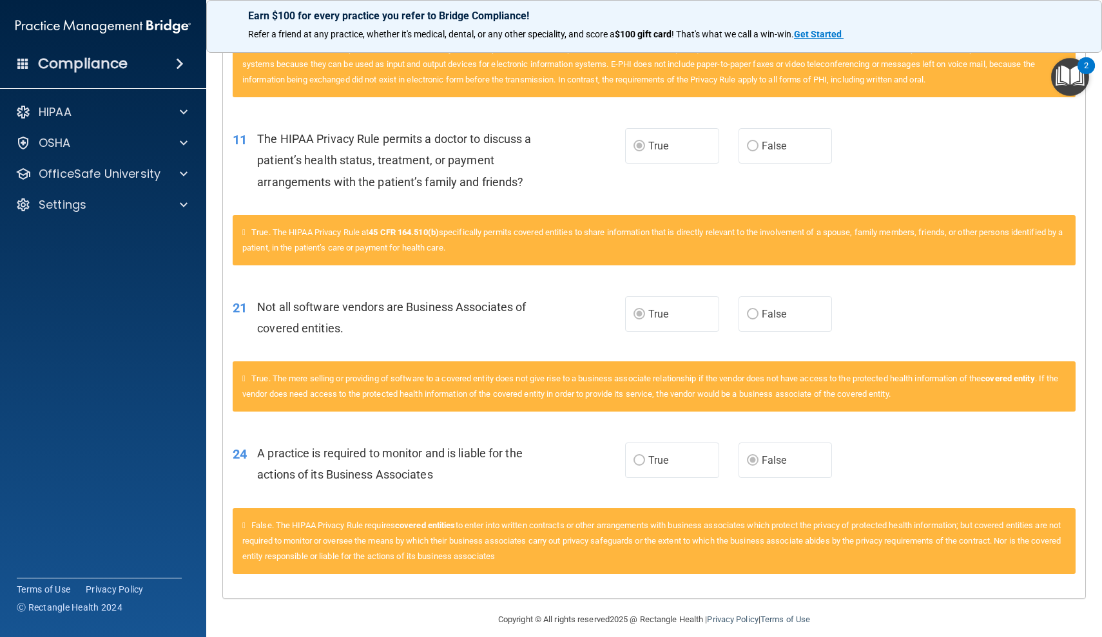
click at [235, 333] on div "21 Not all software vendors are Business Associates of covered entities." at bounding box center [428, 320] width 431 height 49
drag, startPoint x: 235, startPoint y: 333, endPoint x: 242, endPoint y: 573, distance: 239.8
click at [242, 573] on div "Questions You Missed 02 The HIPAA Privacy Rule permits a covered entity to disc…" at bounding box center [654, 35] width 862 height 1126
click at [186, 115] on span at bounding box center [184, 111] width 8 height 15
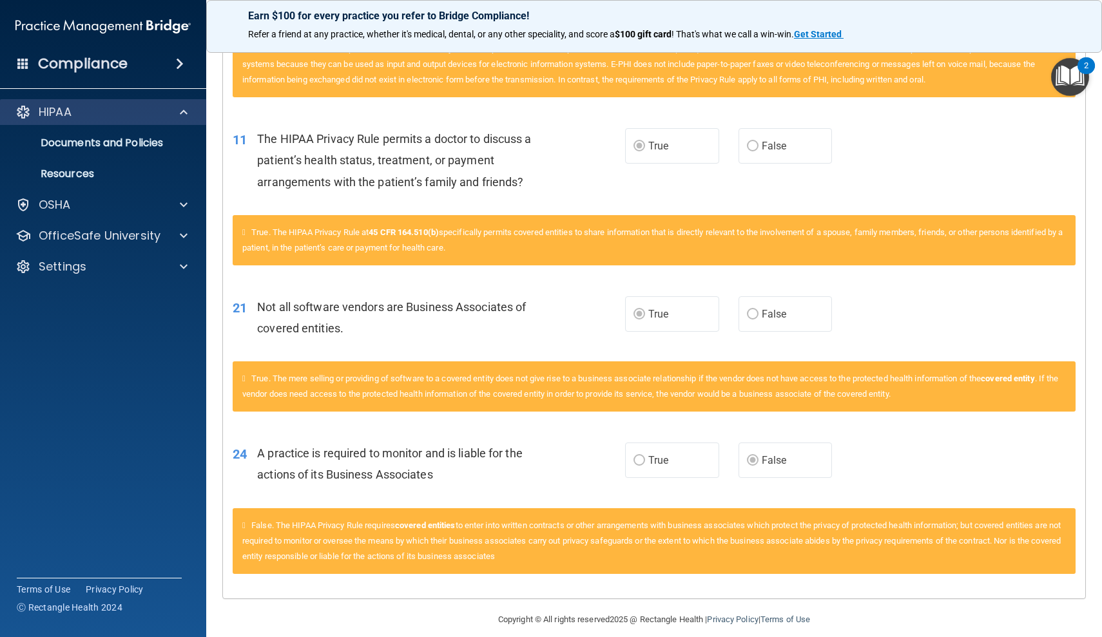
click at [186, 116] on span at bounding box center [184, 111] width 8 height 15
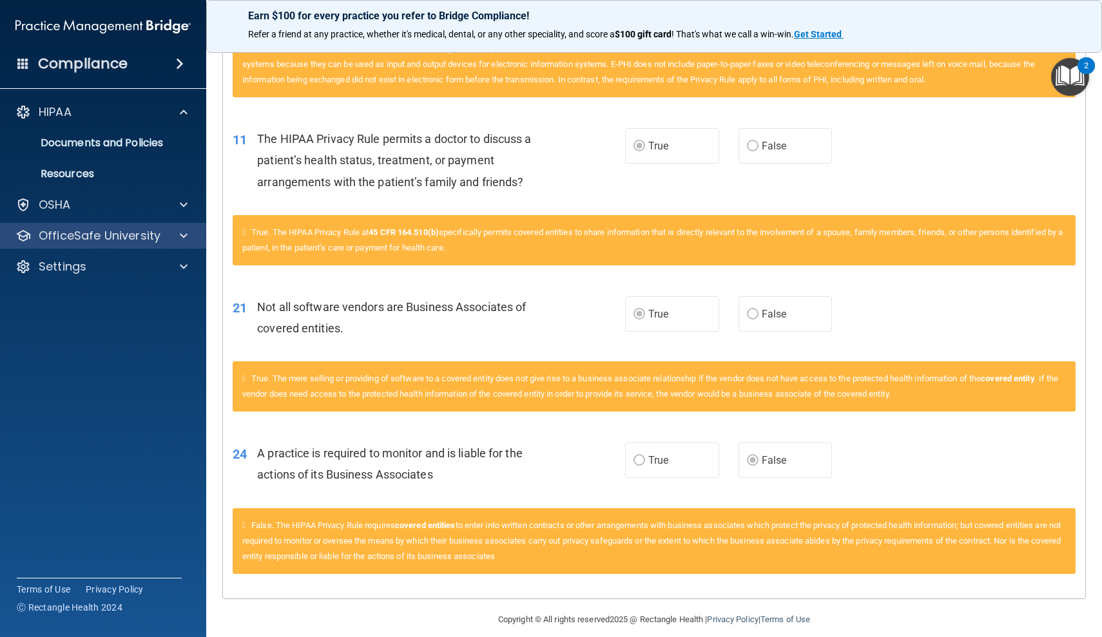
click at [183, 235] on span at bounding box center [184, 235] width 8 height 15
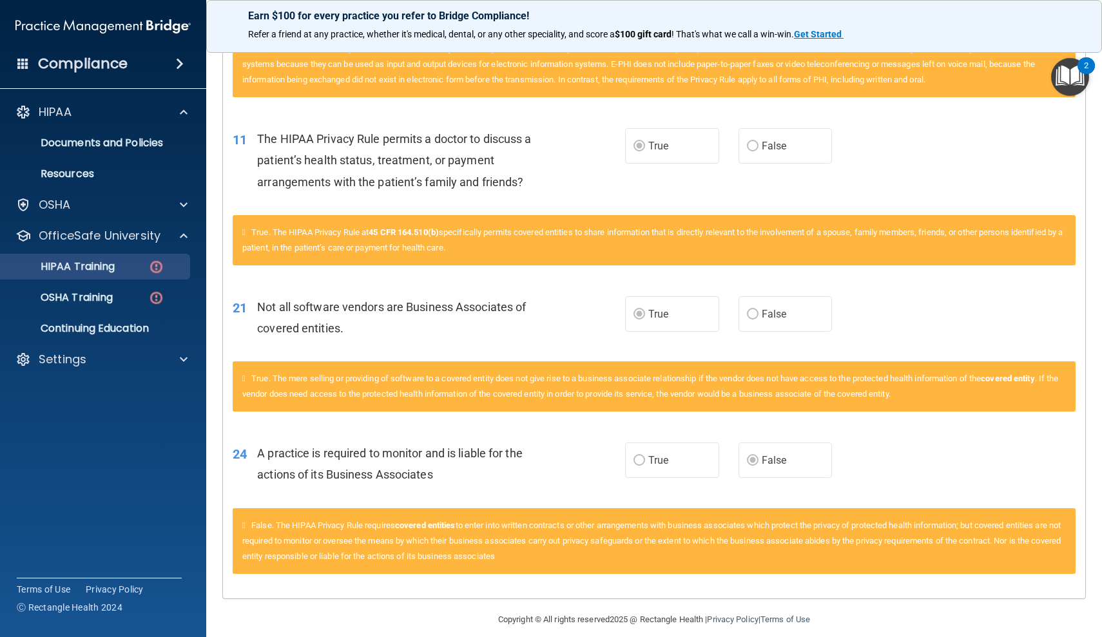
click at [149, 264] on img at bounding box center [156, 267] width 16 height 16
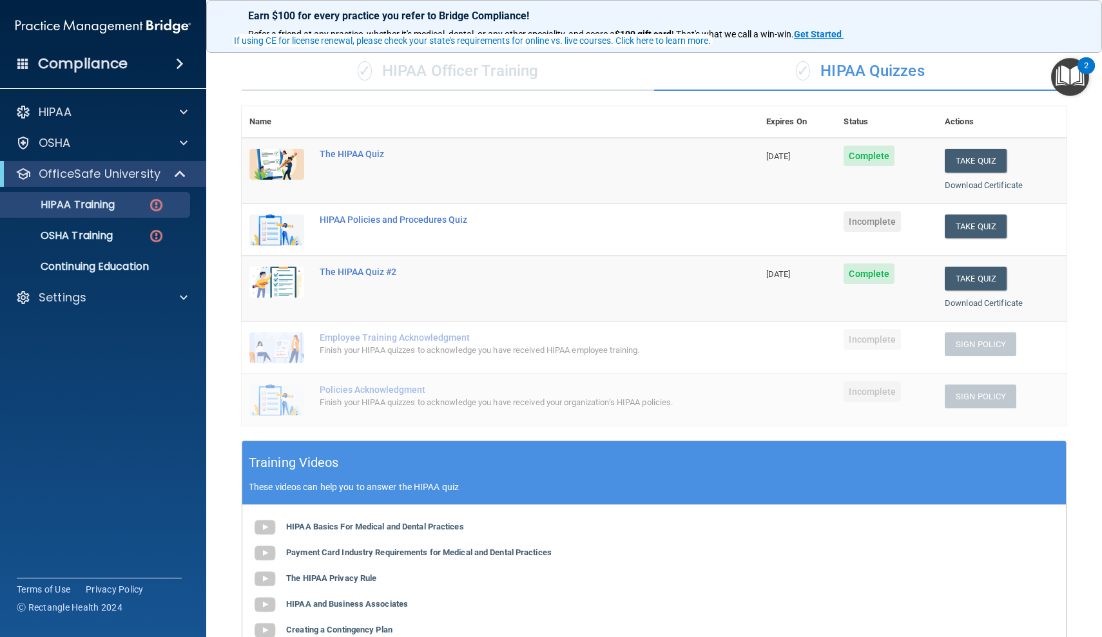
scroll to position [86, 0]
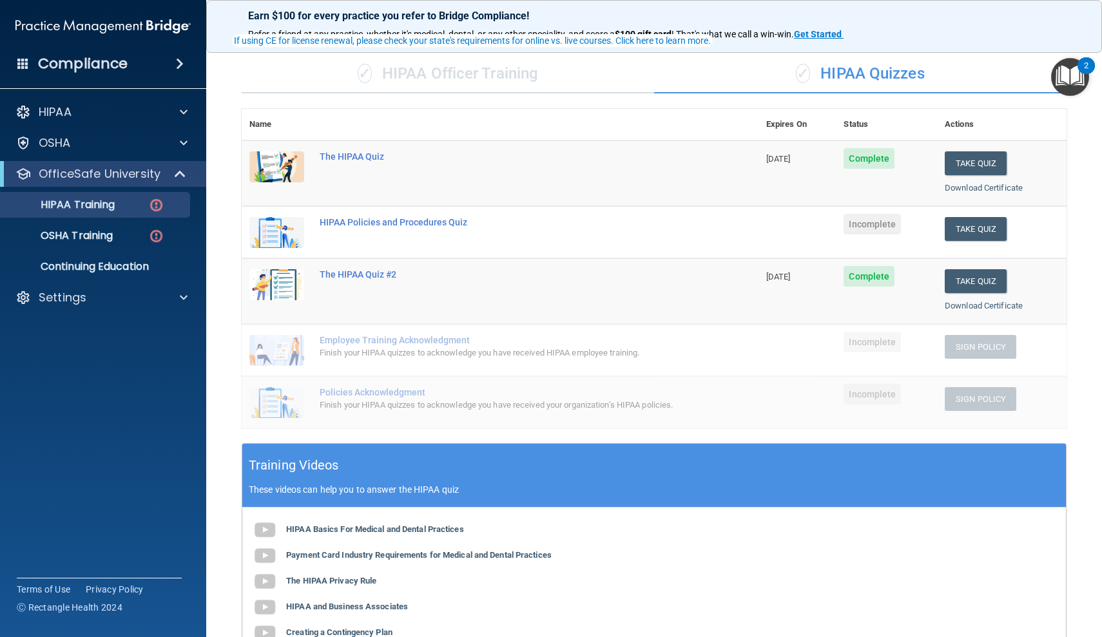
drag, startPoint x: 220, startPoint y: 175, endPoint x: 229, endPoint y: 86, distance: 90.0
click at [229, 86] on main "Back Choose one path to get your HIPAA Certification ✓ HIPAA Officer Training ✓…" at bounding box center [654, 339] width 896 height 596
click at [343, 221] on div "HIPAA Policies and Procedures Quiz" at bounding box center [507, 222] width 374 height 10
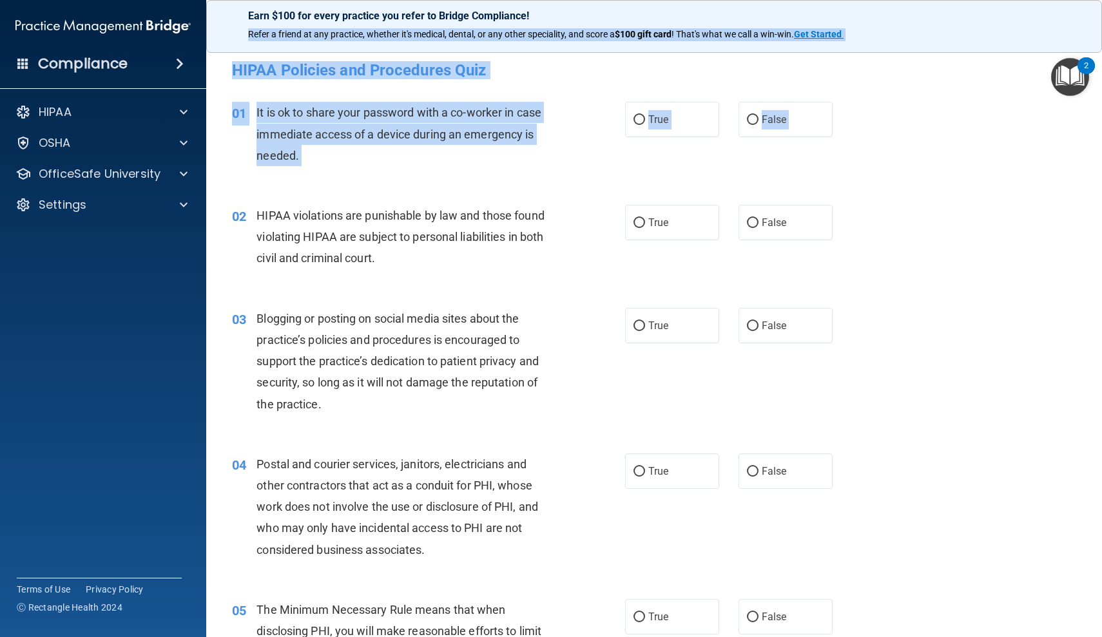
drag, startPoint x: 910, startPoint y: 191, endPoint x: 883, endPoint y: 25, distance: 168.5
click at [883, 25] on div "Earn $100 for every practice you refer to Bridge Compliance! Refer a friend at …" at bounding box center [654, 318] width 896 height 637
click at [654, 165] on div "01 It is ok to share your password with a co-worker in case immediate access of…" at bounding box center [653, 137] width 863 height 103
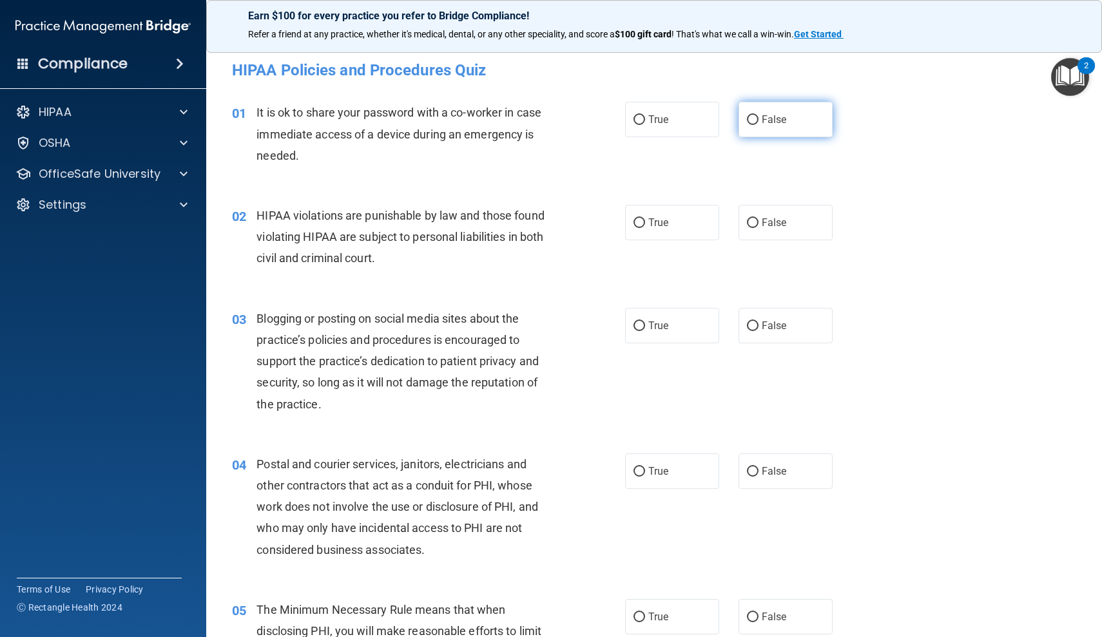
click at [760, 117] on label "False" at bounding box center [785, 119] width 94 height 35
click at [758, 117] on input "False" at bounding box center [753, 120] width 12 height 10
radio input "true"
click at [653, 224] on span "True" at bounding box center [658, 222] width 20 height 12
click at [645, 224] on input "True" at bounding box center [639, 223] width 12 height 10
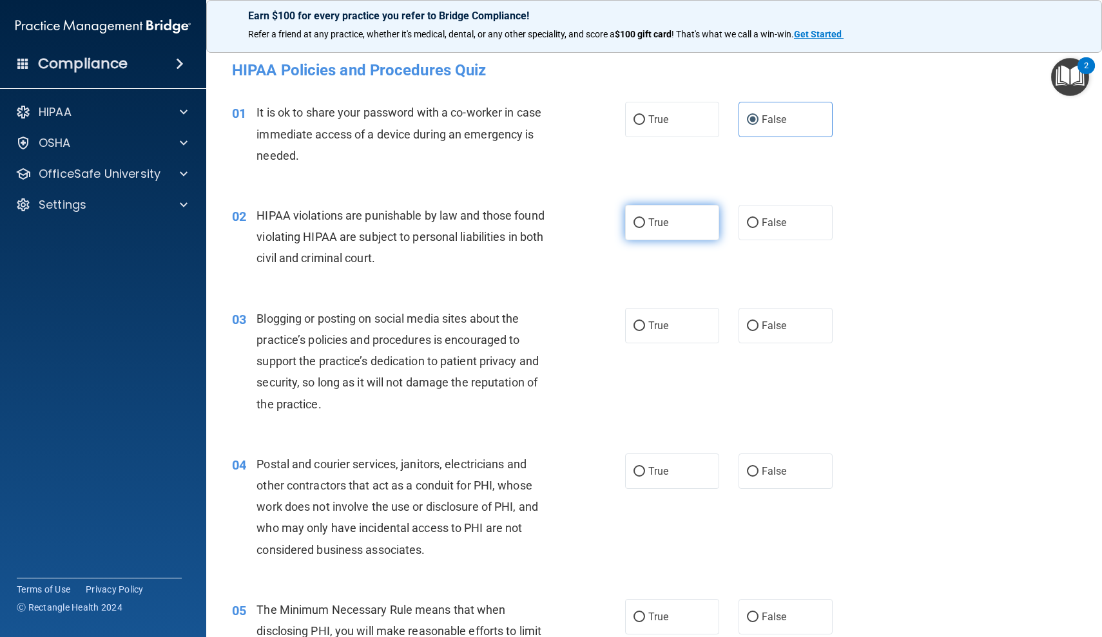
radio input "true"
click at [646, 469] on label "True" at bounding box center [672, 471] width 94 height 35
click at [645, 469] on input "True" at bounding box center [639, 472] width 12 height 10
radio input "true"
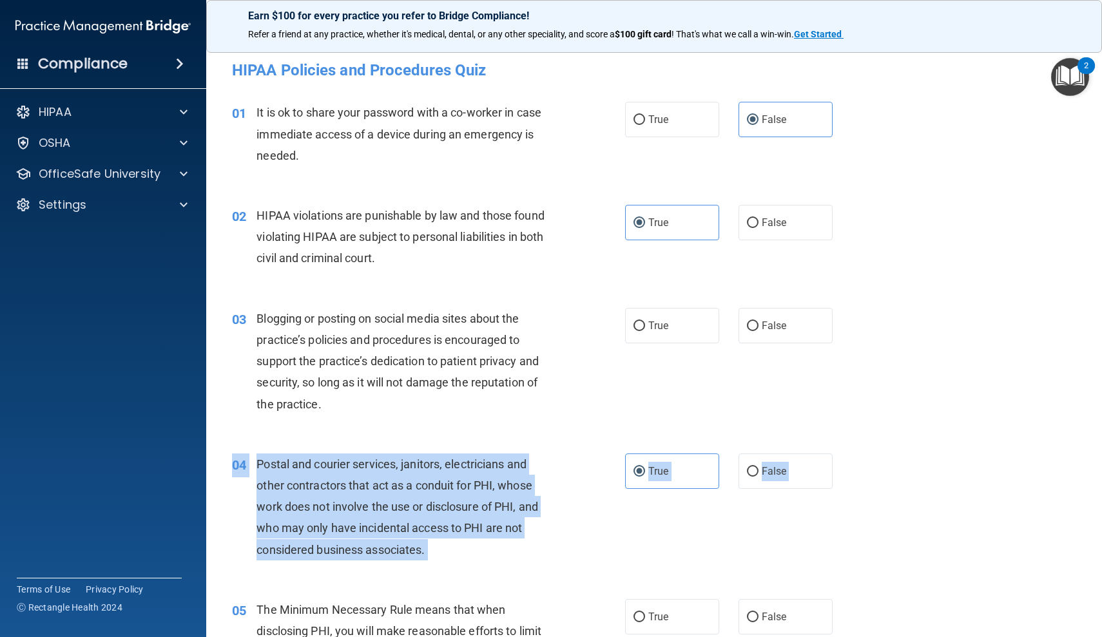
drag, startPoint x: 931, startPoint y: 468, endPoint x: 906, endPoint y: 624, distance: 157.8
click at [233, 523] on div "04 Postal and courier services, janitors, electricians and other contractors th…" at bounding box center [429, 510] width 432 height 113
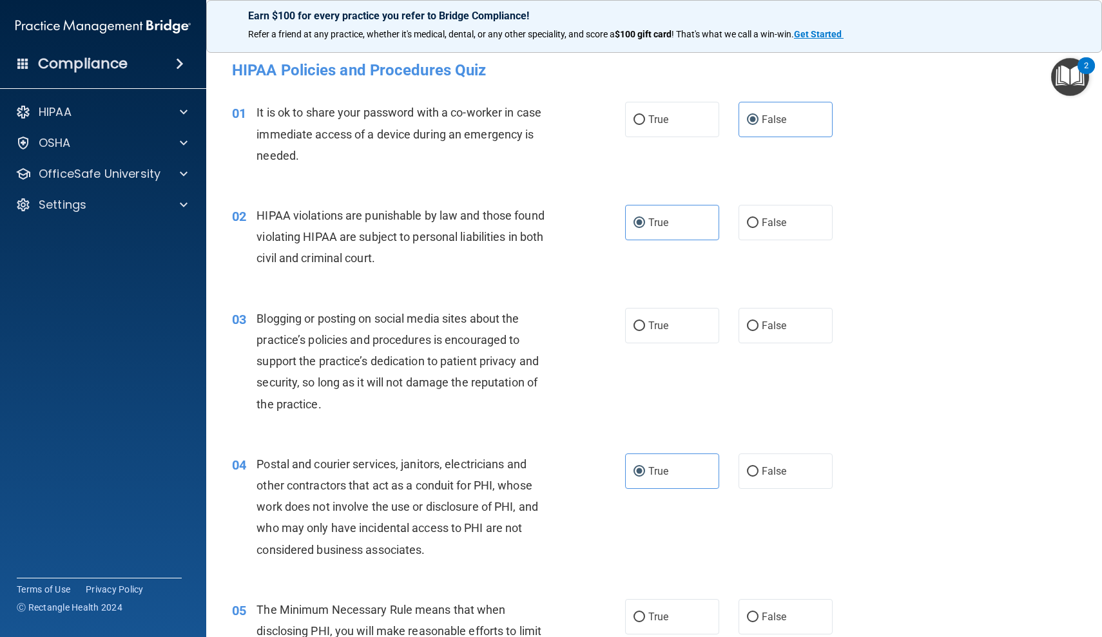
click at [233, 523] on div "04 Postal and courier services, janitors, electricians and other contractors th…" at bounding box center [429, 510] width 432 height 113
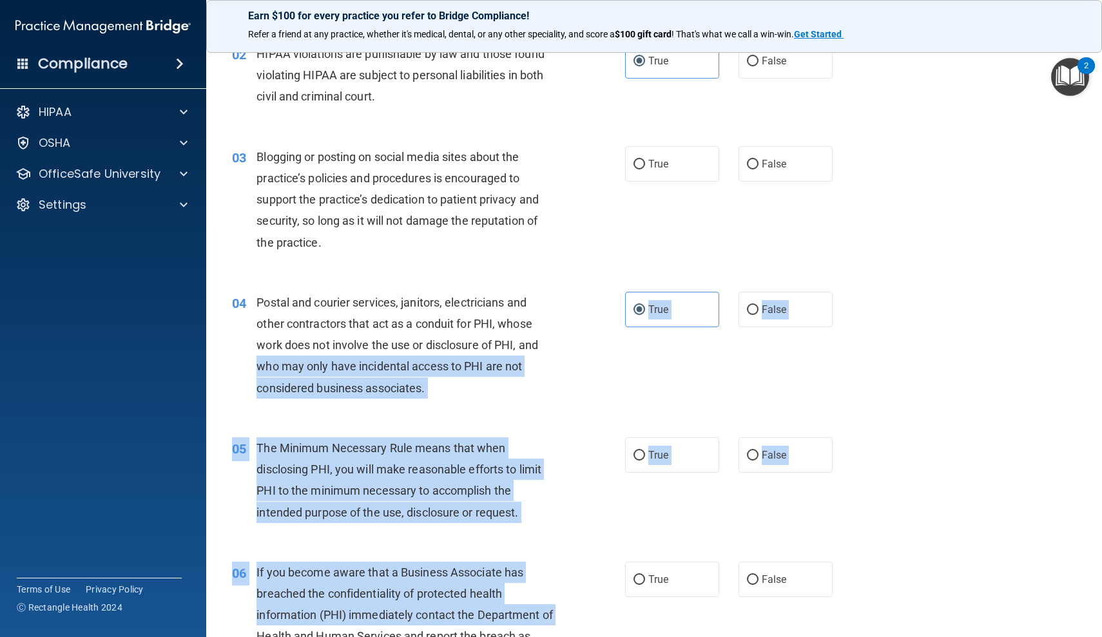
scroll to position [167, 0]
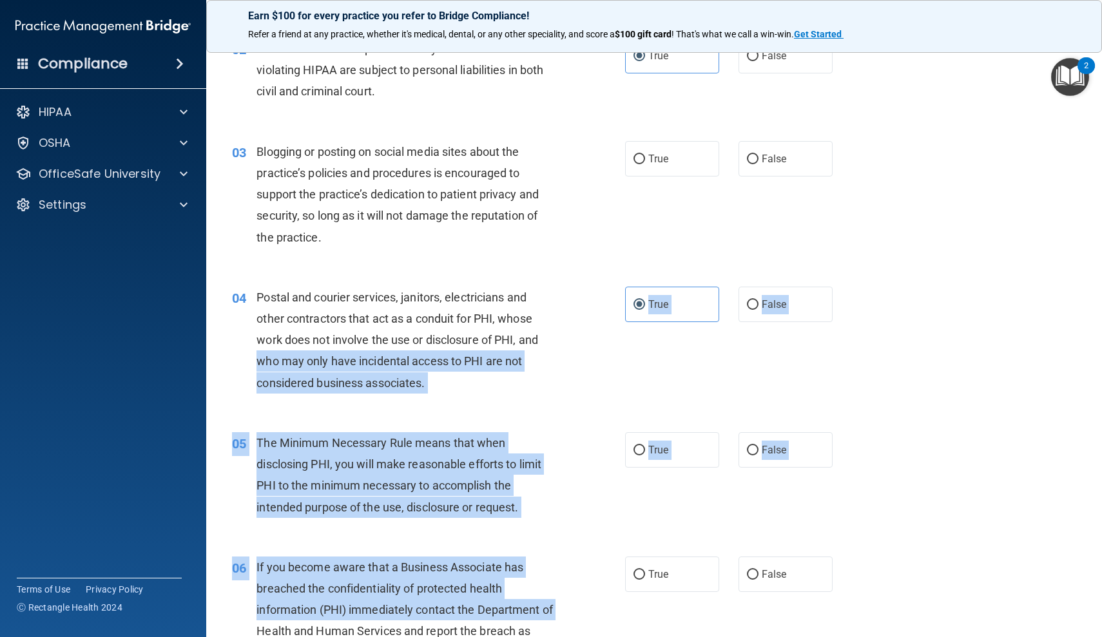
drag, startPoint x: 233, startPoint y: 523, endPoint x: 231, endPoint y: 620, distance: 96.7
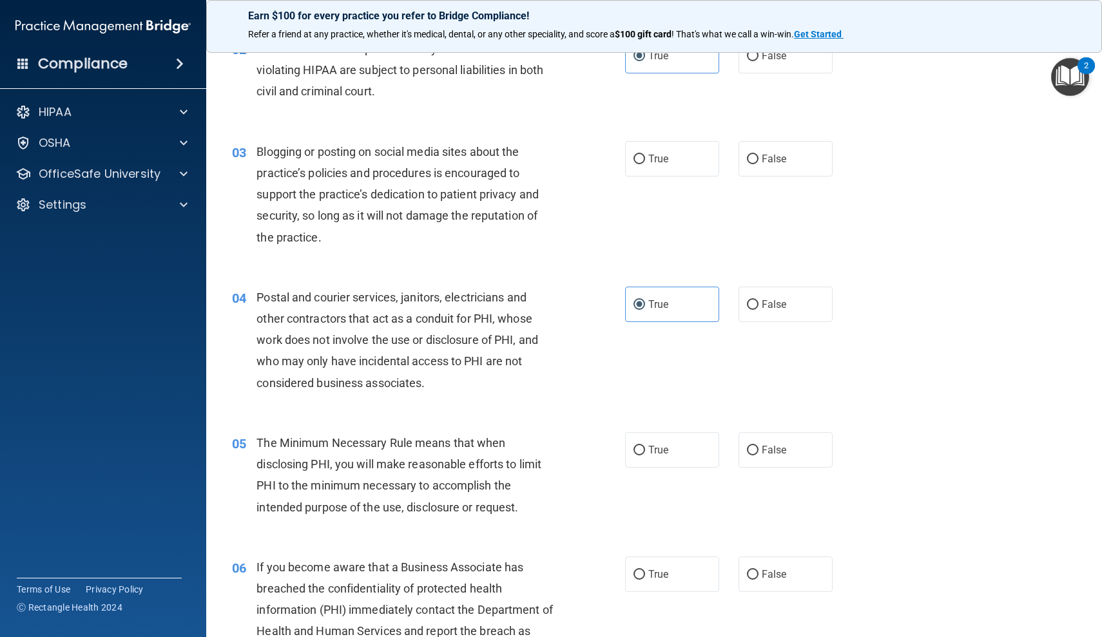
click at [623, 412] on div "04 Postal and courier services, janitors, electricians and other contractors th…" at bounding box center [653, 344] width 863 height 146
click at [637, 451] on input "True" at bounding box center [639, 451] width 12 height 10
radio input "true"
click at [664, 163] on span "True" at bounding box center [658, 159] width 20 height 12
click at [645, 163] on input "True" at bounding box center [639, 160] width 12 height 10
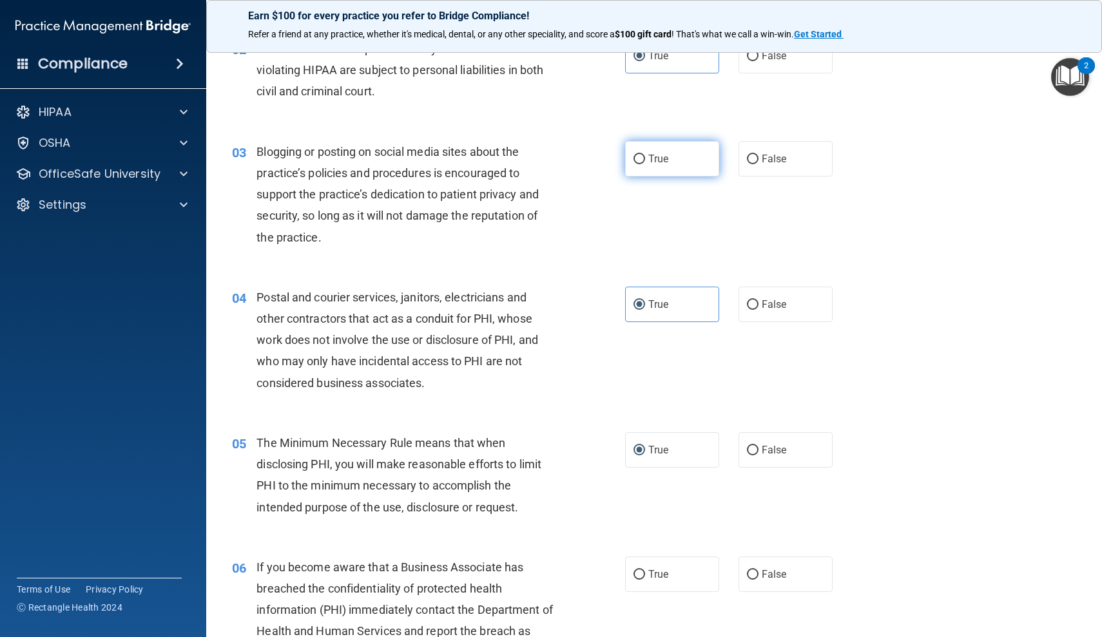
radio input "true"
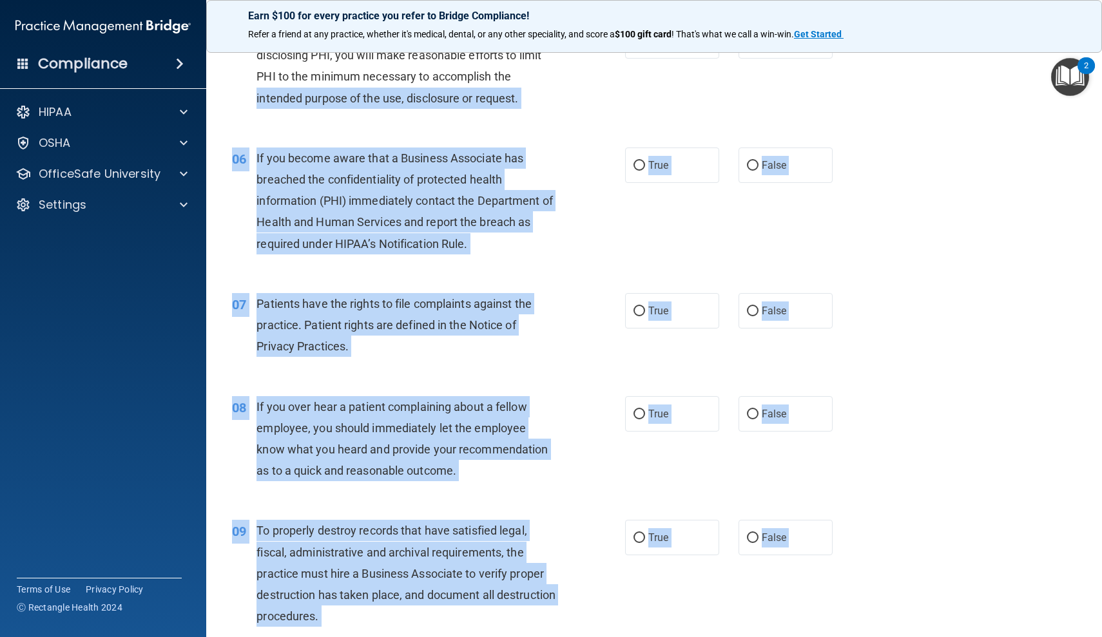
scroll to position [617, 0]
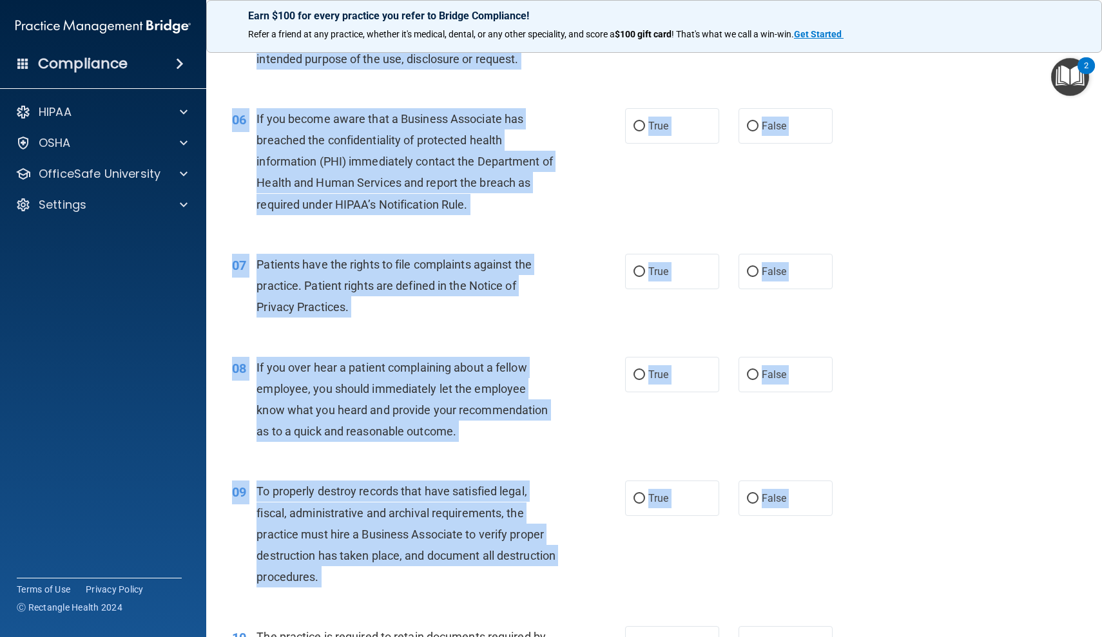
drag, startPoint x: 220, startPoint y: 494, endPoint x: 224, endPoint y: 635, distance: 141.1
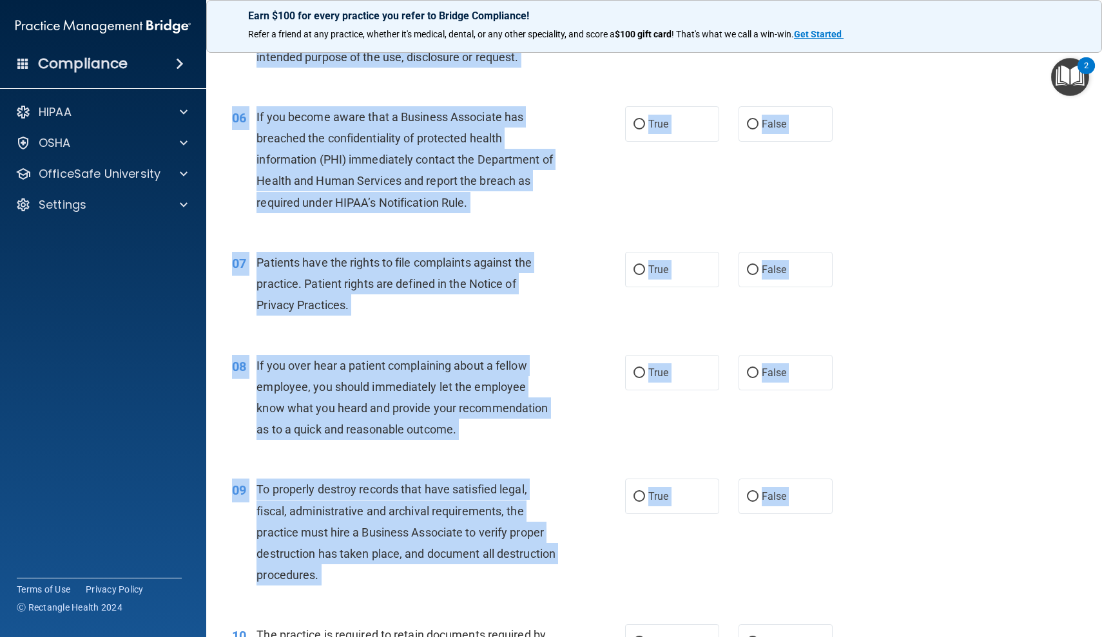
click at [242, 189] on div "06 If you become aware that a Business Associate has breached the confidentiali…" at bounding box center [429, 162] width 432 height 113
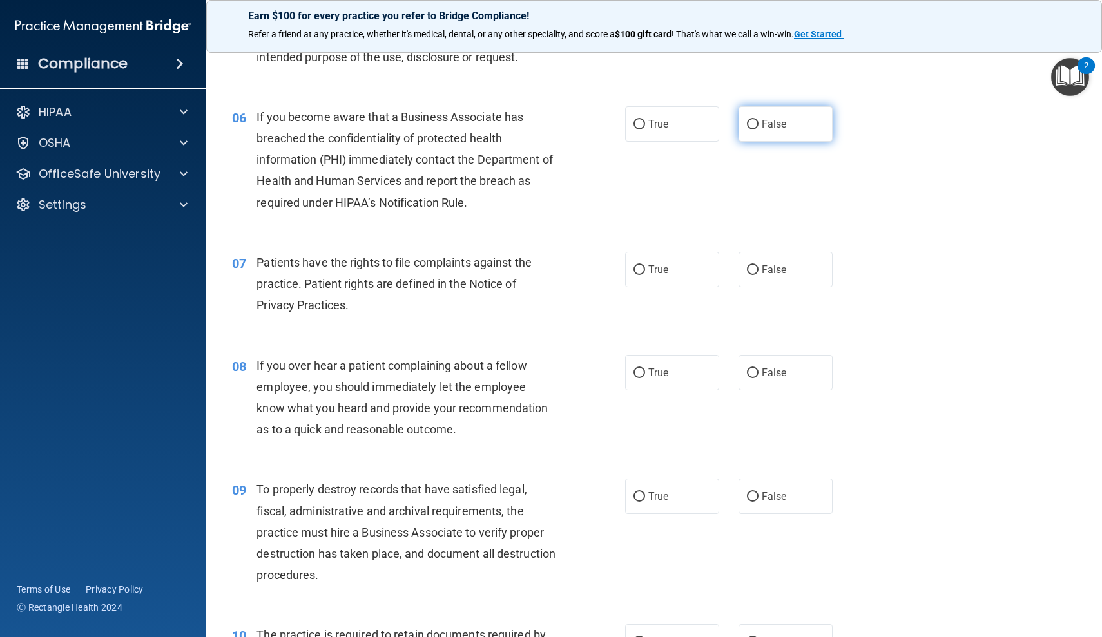
click at [755, 120] on input "False" at bounding box center [753, 125] width 12 height 10
radio input "true"
click at [637, 267] on input "True" at bounding box center [639, 270] width 12 height 10
radio input "true"
drag, startPoint x: 627, startPoint y: 567, endPoint x: 642, endPoint y: 502, distance: 66.7
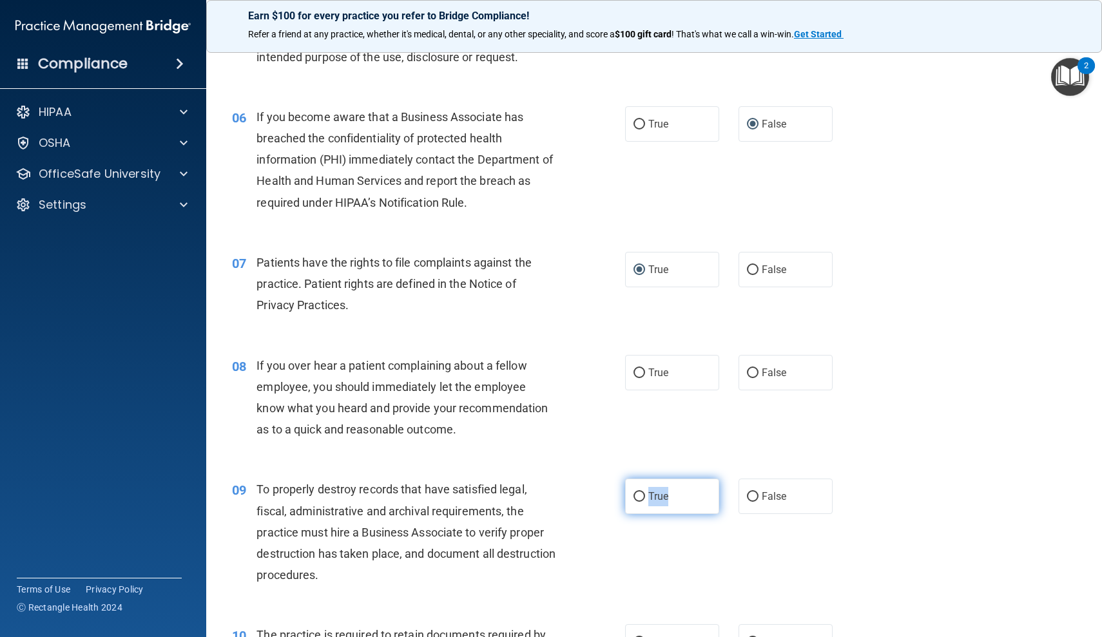
click at [850, 479] on ng-form "09 To properly destroy records that have satisfied legal, fiscal, administrativ…" at bounding box center [850, 479] width 0 height 0
click at [641, 492] on input "True" at bounding box center [639, 497] width 12 height 10
radio input "true"
click at [753, 371] on input "False" at bounding box center [753, 374] width 12 height 10
radio input "true"
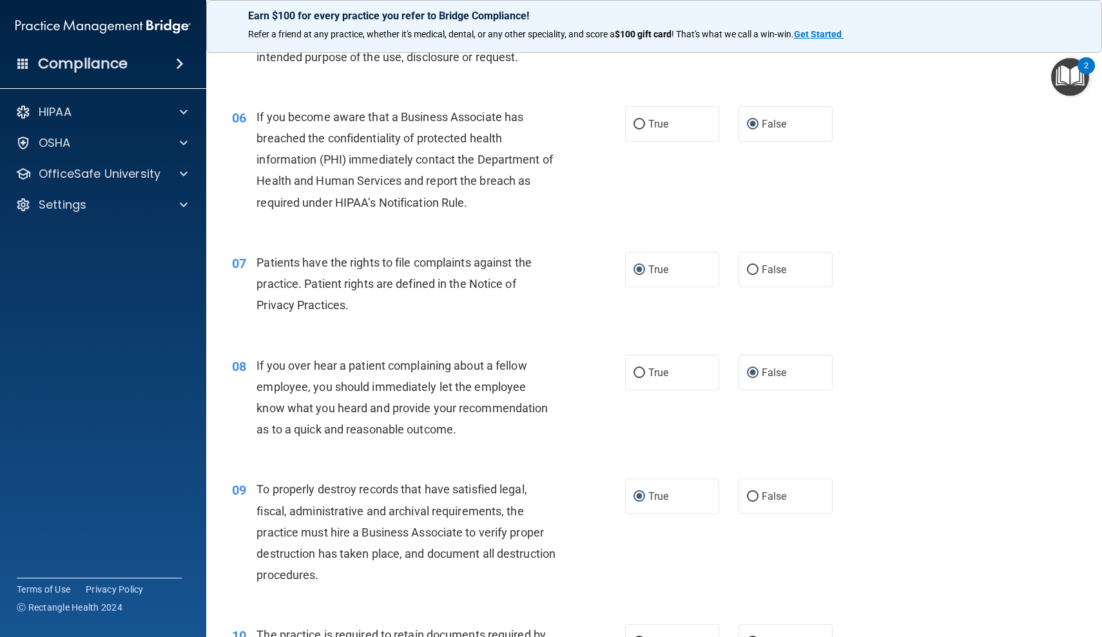
click at [235, 624] on div "10" at bounding box center [239, 636] width 34 height 24
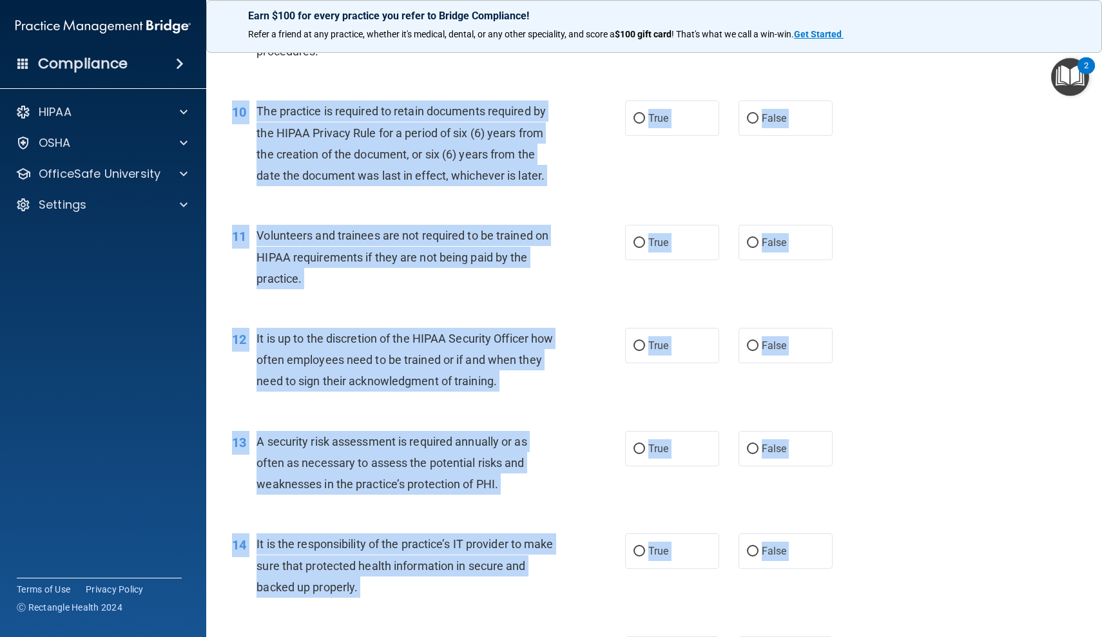
drag, startPoint x: 229, startPoint y: 619, endPoint x: 229, endPoint y: 637, distance: 17.4
click at [229, 637] on div "01 It is ok to share your password with a co-worker in case immediate access of…" at bounding box center [653, 605] width 863 height 3321
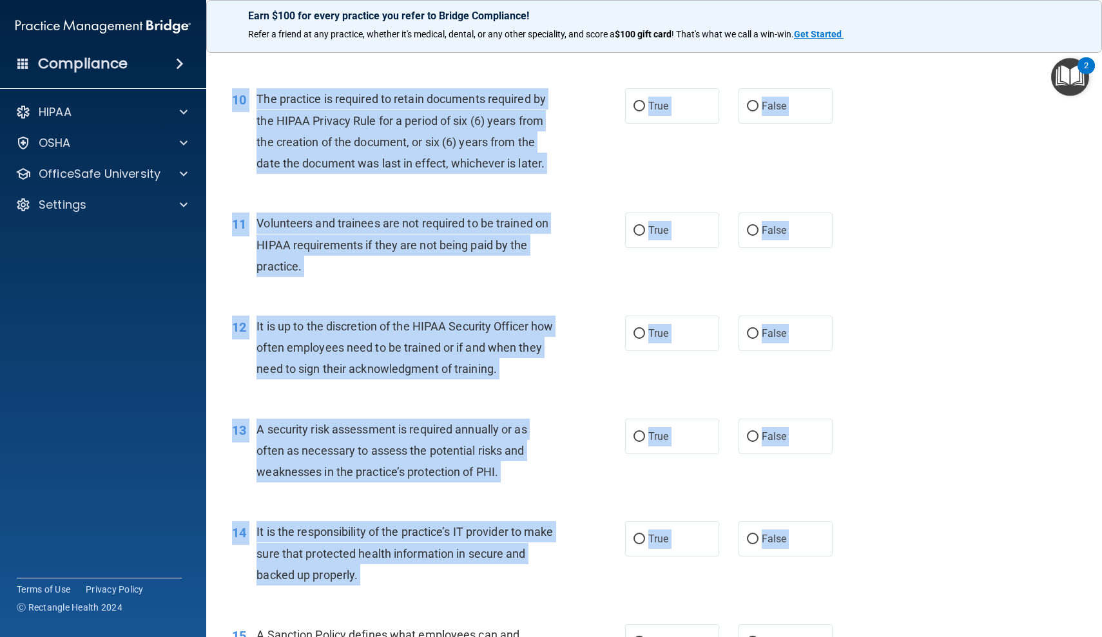
click at [241, 137] on div "10 The practice is required to retain documents required by the HIPAA Privacy R…" at bounding box center [429, 134] width 432 height 92
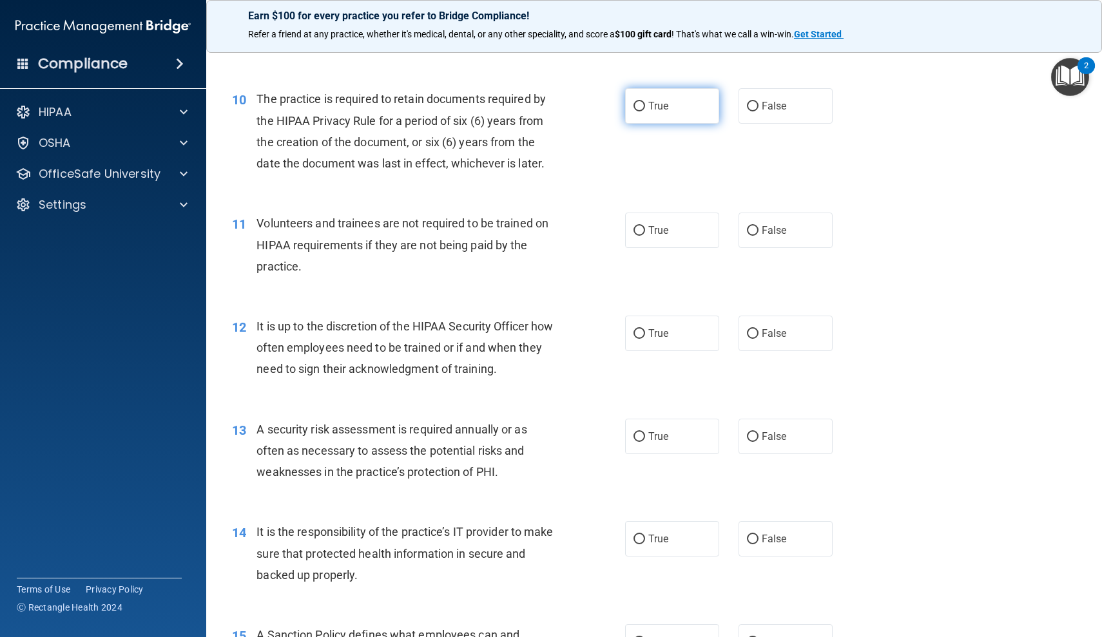
click at [638, 104] on input "True" at bounding box center [639, 107] width 12 height 10
radio input "true"
click at [751, 226] on input "False" at bounding box center [753, 231] width 12 height 10
radio input "true"
click at [753, 535] on input "False" at bounding box center [753, 540] width 12 height 10
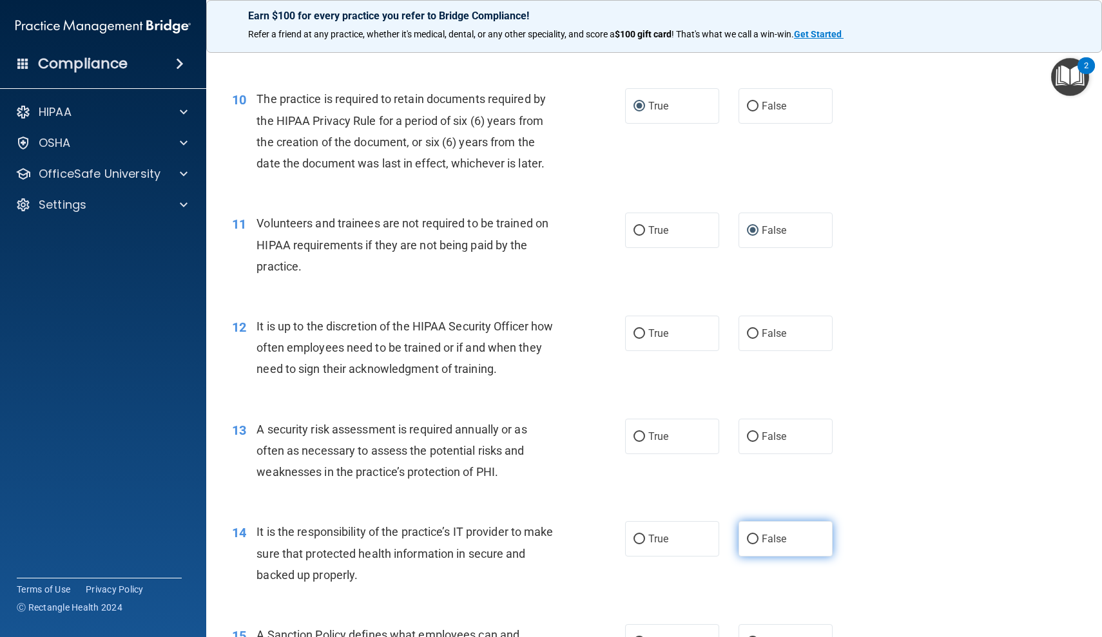
radio input "true"
click at [639, 329] on input "True" at bounding box center [639, 334] width 12 height 10
radio input "true"
click at [641, 432] on input "True" at bounding box center [639, 437] width 12 height 10
radio input "true"
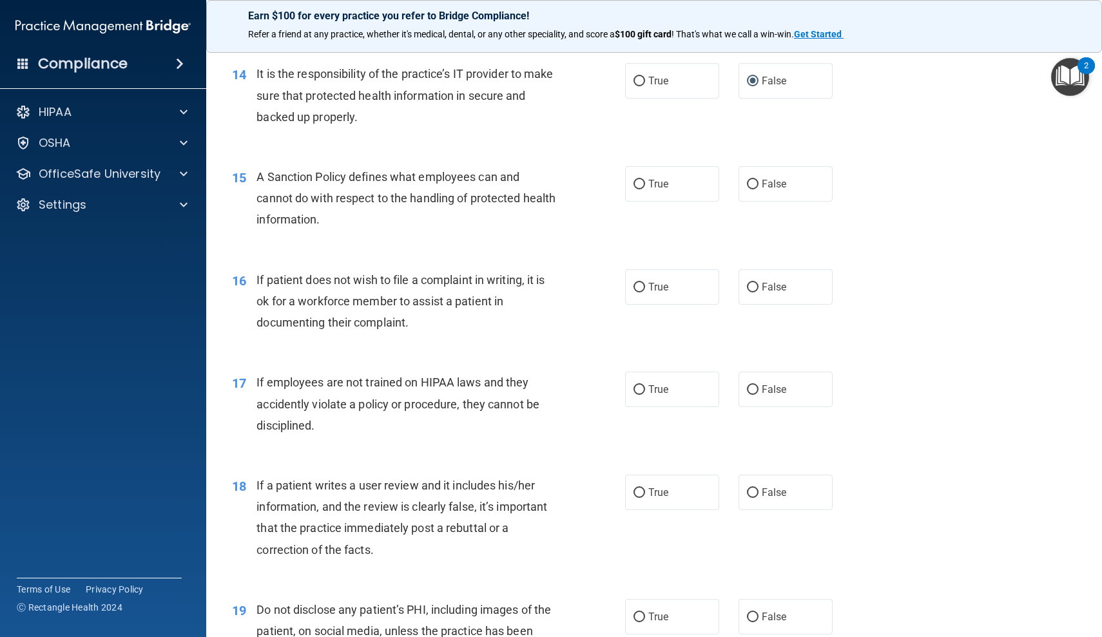
scroll to position [1636, 0]
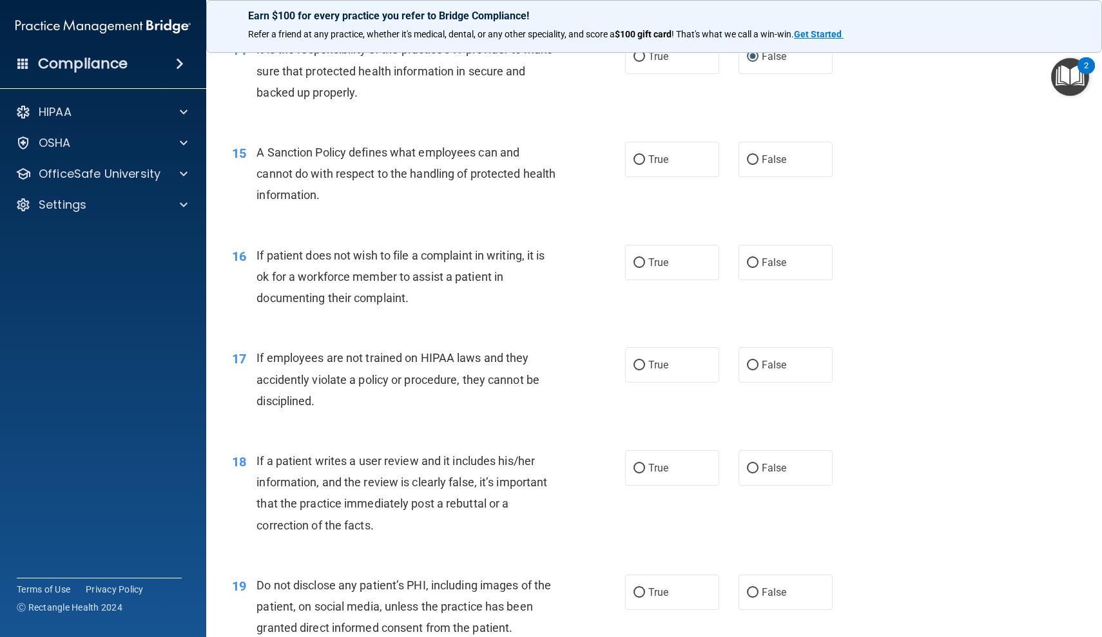
drag, startPoint x: 215, startPoint y: 604, endPoint x: 210, endPoint y: 637, distance: 32.6
click at [210, 637] on main "- HIPAA Policies and Procedures Quiz This quiz doesn’t expire until . Are you s…" at bounding box center [654, 339] width 896 height 596
click at [754, 155] on input "False" at bounding box center [753, 160] width 12 height 10
radio input "true"
click at [639, 155] on input "True" at bounding box center [639, 160] width 12 height 10
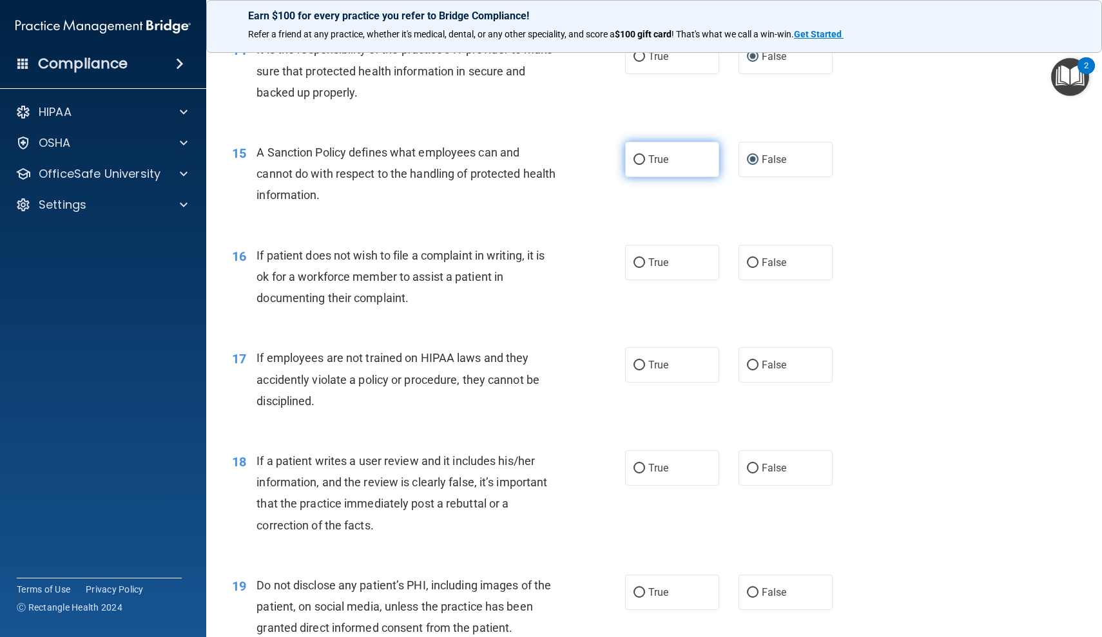
radio input "true"
radio input "false"
click at [748, 361] on input "False" at bounding box center [753, 366] width 12 height 10
radio input "true"
click at [639, 258] on input "True" at bounding box center [639, 263] width 12 height 10
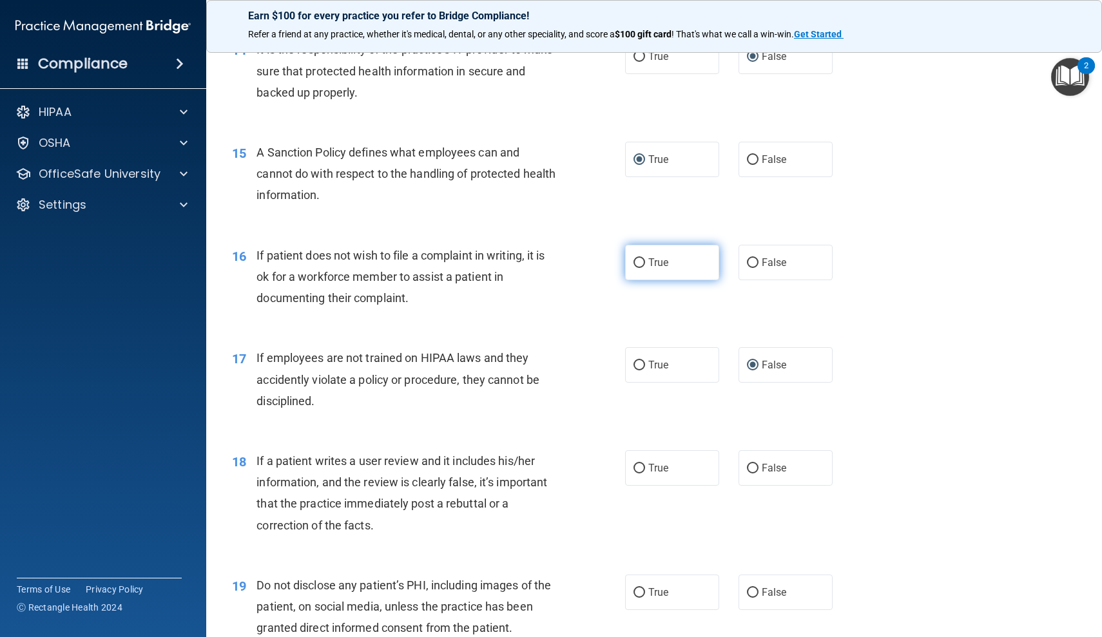
radio input "true"
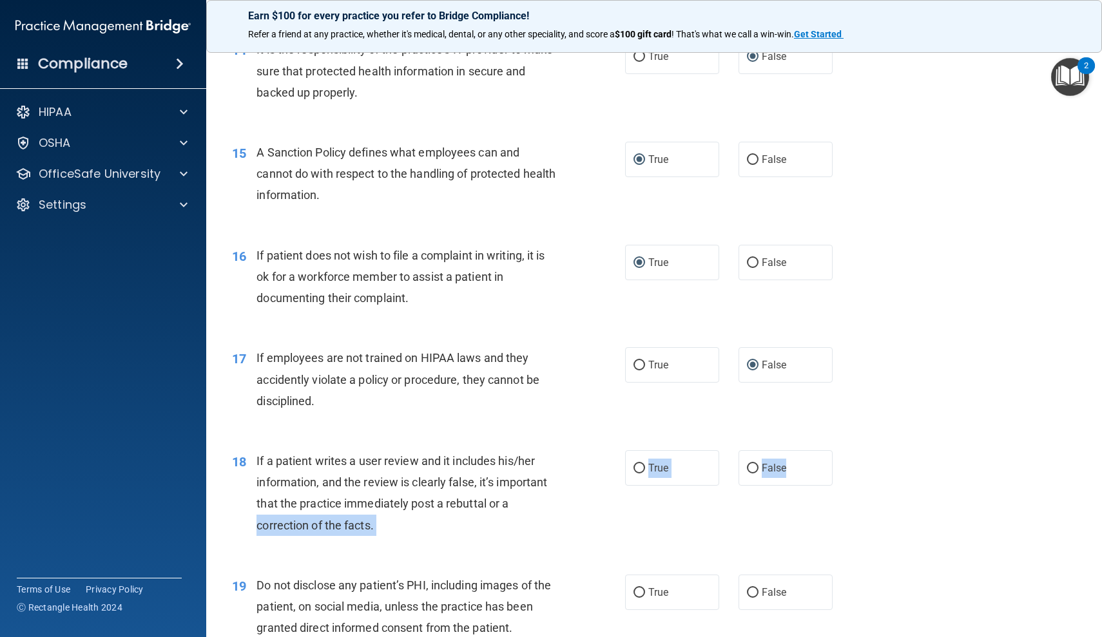
drag, startPoint x: 219, startPoint y: 513, endPoint x: 237, endPoint y: 539, distance: 31.5
click at [237, 539] on div "18 If a patient writes a user review and it includes his/her information, and t…" at bounding box center [653, 496] width 863 height 124
click at [205, 491] on div "Compliance HIPAA Documents and Policies Report an Incident Business Associates …" at bounding box center [103, 318] width 206 height 637
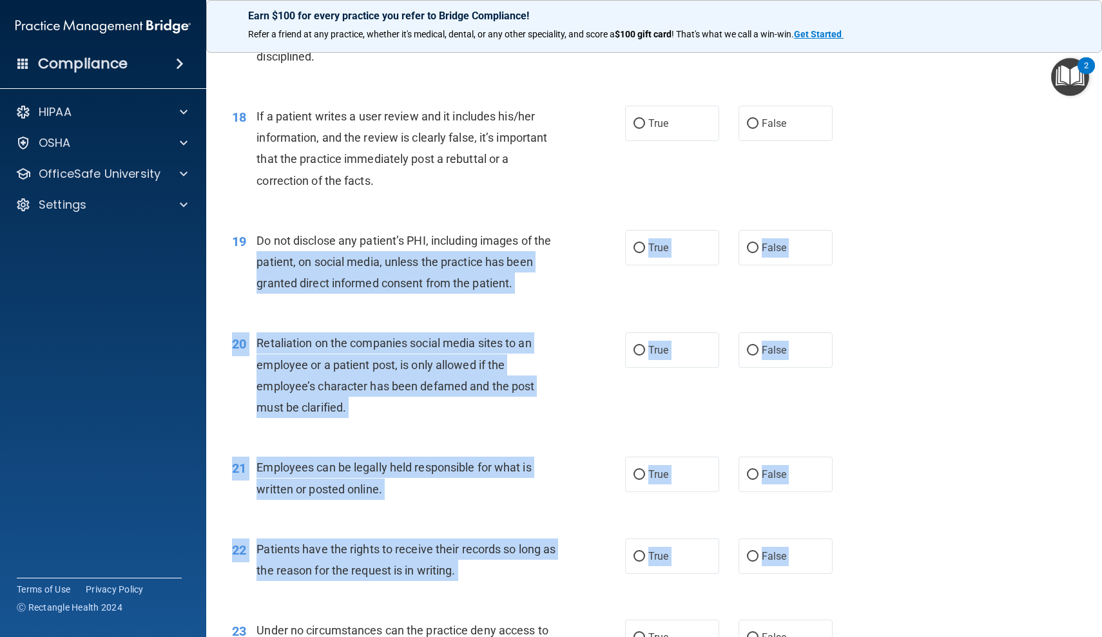
drag, startPoint x: 228, startPoint y: 599, endPoint x: 230, endPoint y: 635, distance: 36.8
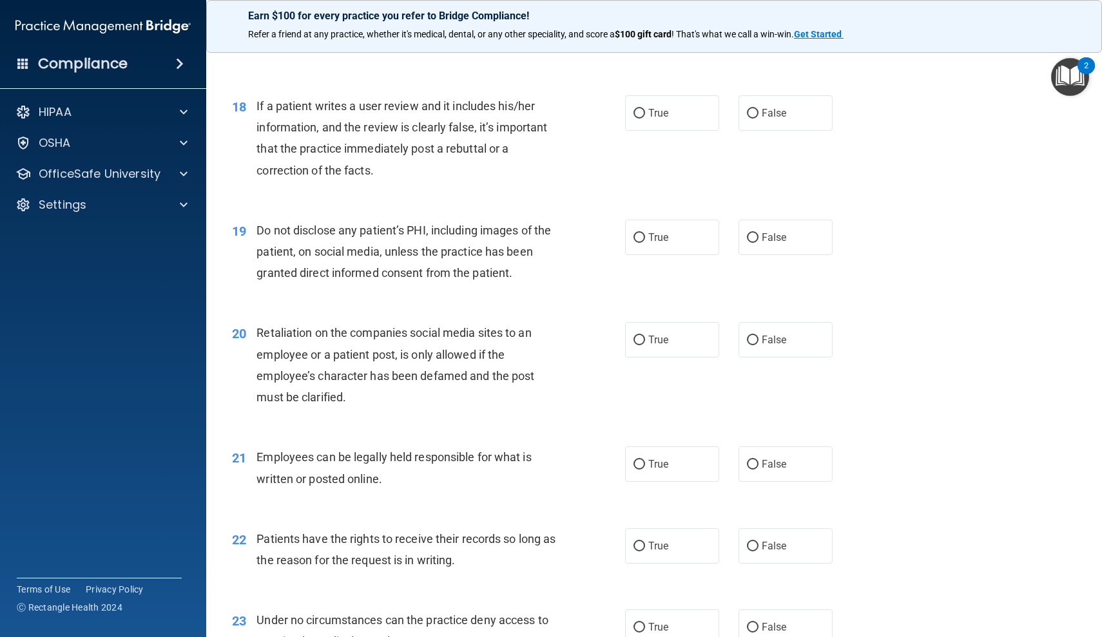
click at [221, 495] on main "- HIPAA Policies and Procedures Quiz This quiz doesn’t expire until . Are you s…" at bounding box center [654, 339] width 896 height 596
click at [640, 460] on input "True" at bounding box center [639, 465] width 12 height 10
radio input "true"
click at [638, 233] on input "True" at bounding box center [639, 238] width 12 height 10
radio input "true"
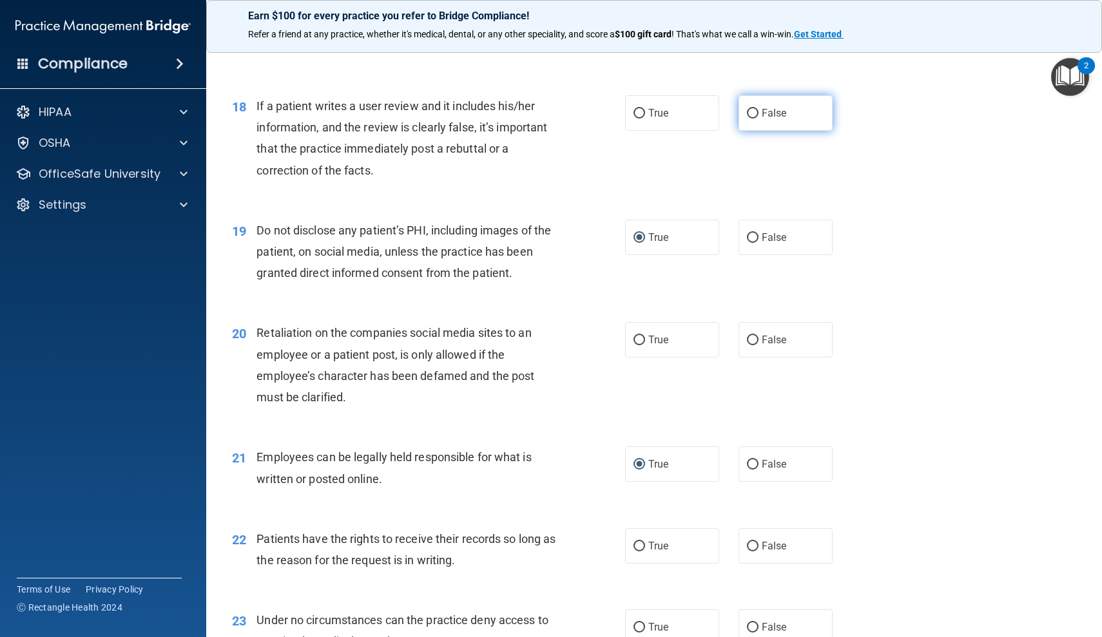
click at [754, 109] on input "False" at bounding box center [753, 114] width 12 height 10
radio input "true"
click at [754, 623] on input "False" at bounding box center [753, 628] width 12 height 10
radio input "true"
click at [751, 542] on input "False" at bounding box center [753, 547] width 12 height 10
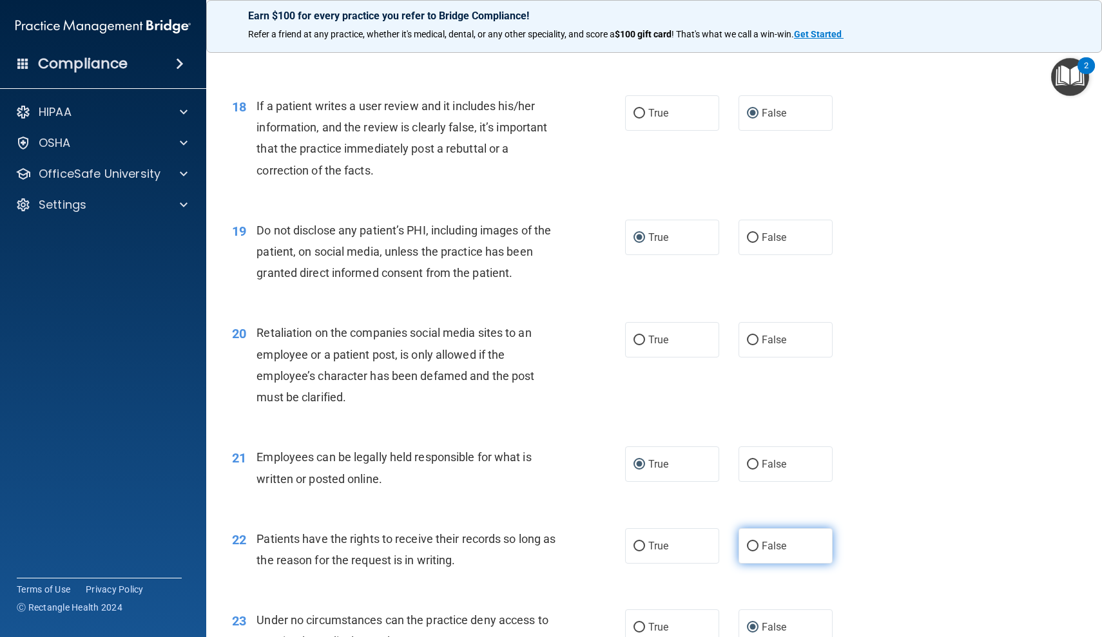
radio input "true"
click at [751, 336] on input "False" at bounding box center [753, 341] width 12 height 10
radio input "true"
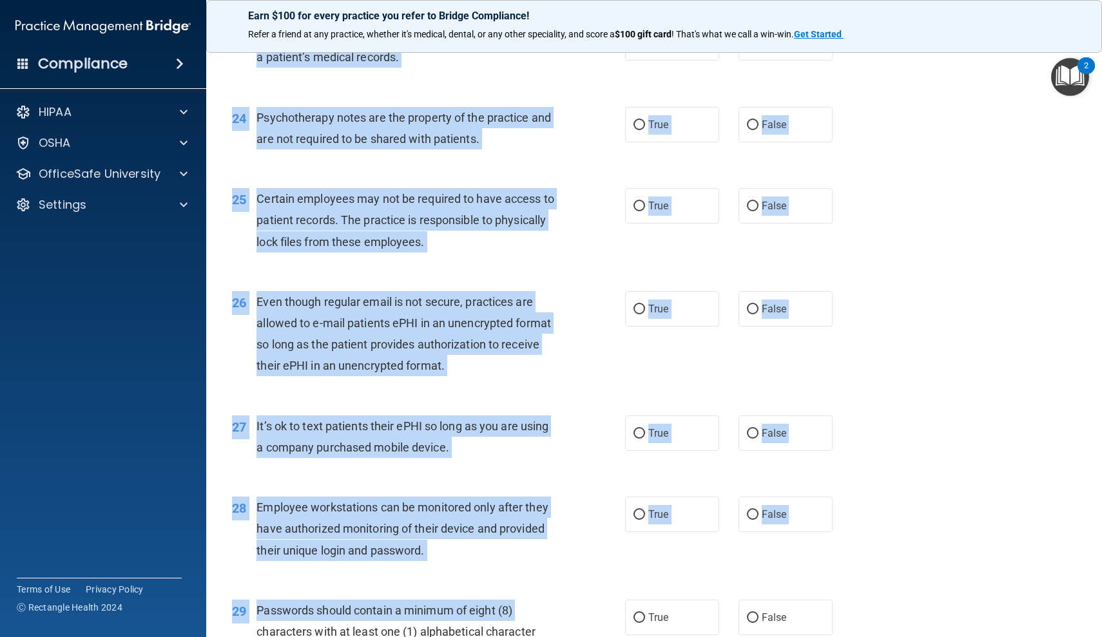
click at [220, 142] on div "24 Psychotherapy notes are the property of the practice and are not required to…" at bounding box center [429, 131] width 432 height 49
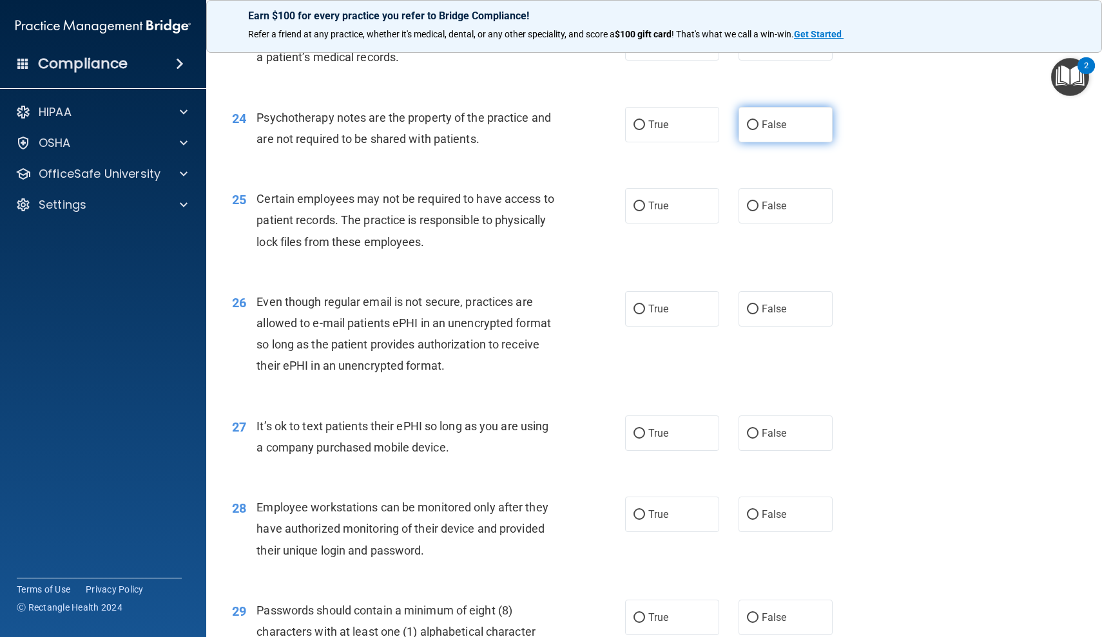
click at [754, 120] on input "False" at bounding box center [753, 125] width 12 height 10
radio input "true"
click at [757, 305] on input "False" at bounding box center [753, 310] width 12 height 10
radio input "true"
click at [642, 202] on input "True" at bounding box center [639, 207] width 12 height 10
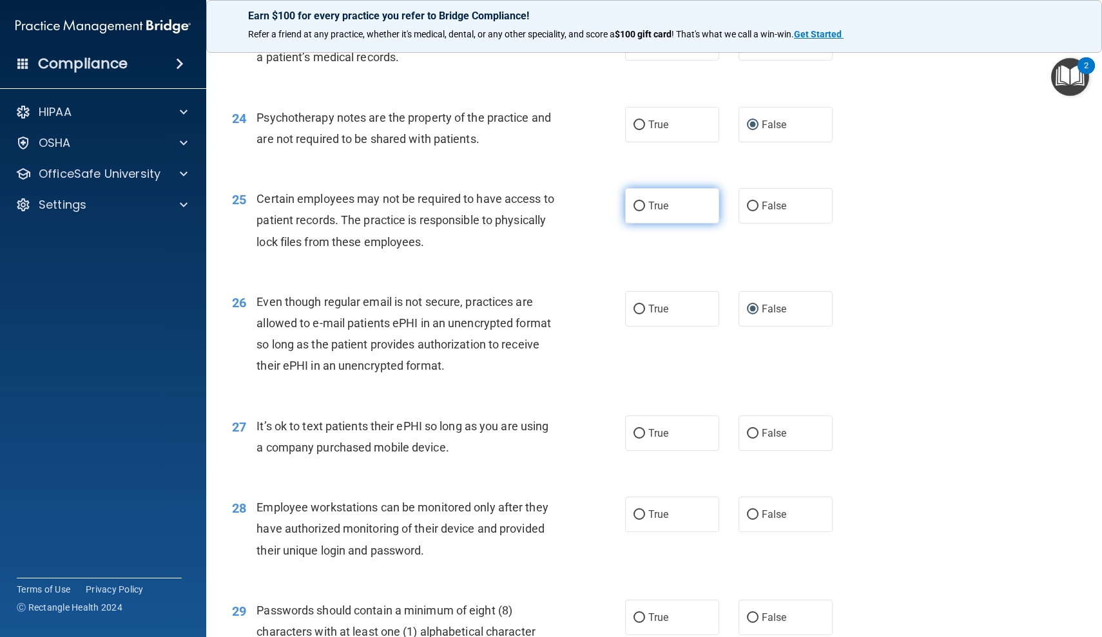
radio input "true"
click at [755, 429] on input "False" at bounding box center [753, 434] width 12 height 10
radio input "true"
click at [755, 510] on input "False" at bounding box center [753, 515] width 12 height 10
radio input "true"
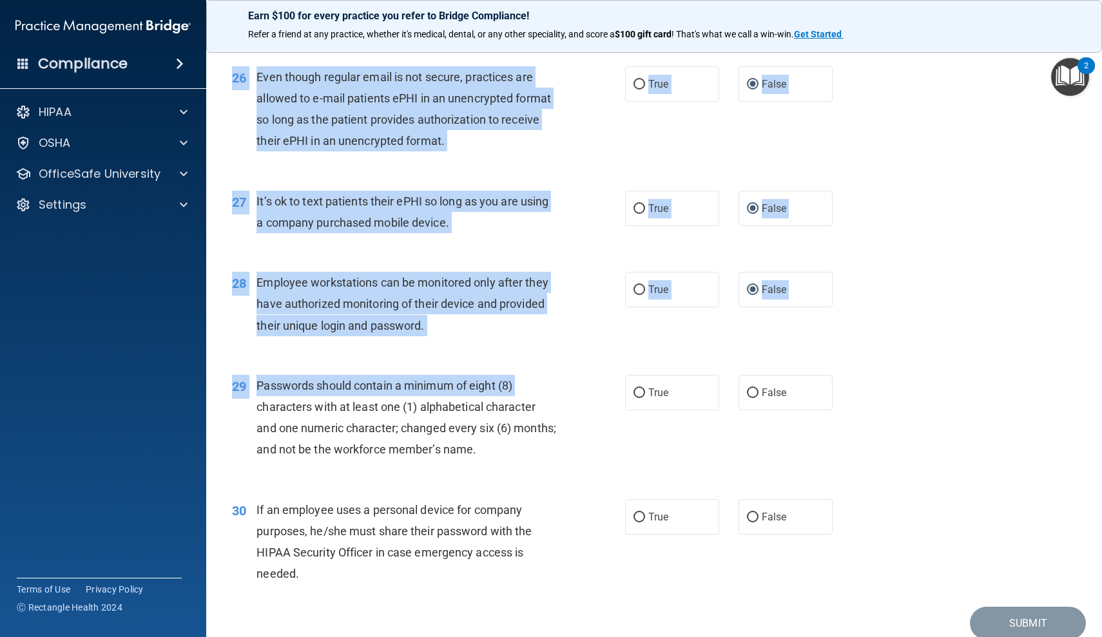
scroll to position [2839, 0]
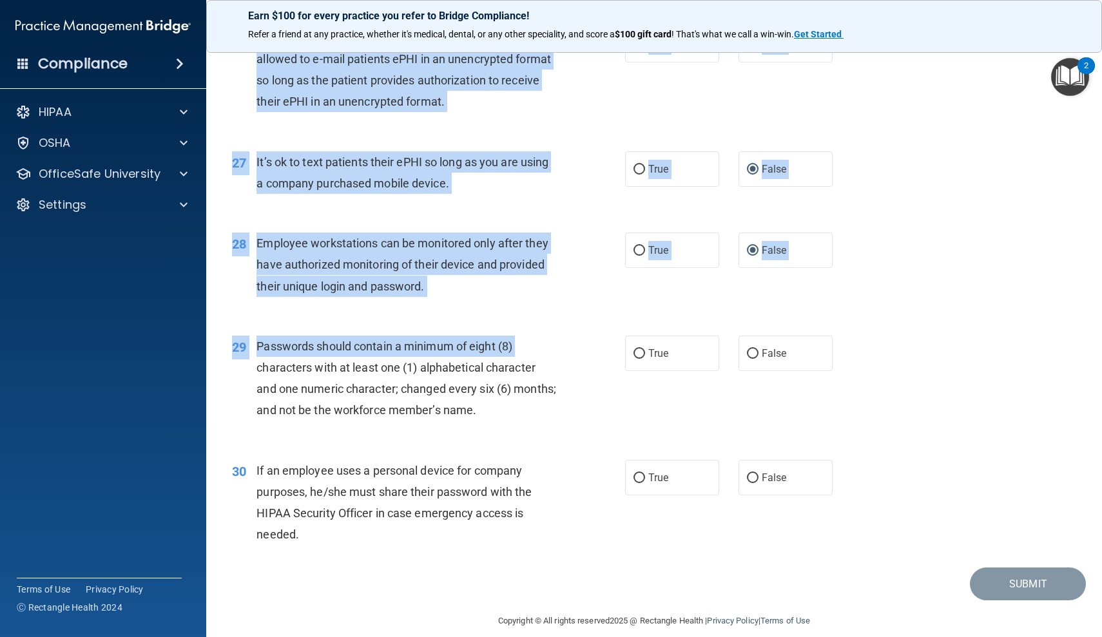
drag, startPoint x: 217, startPoint y: 609, endPoint x: 220, endPoint y: 637, distance: 27.3
click at [220, 637] on main "- HIPAA Policies and Procedures Quiz This quiz doesn’t expire until . Are you s…" at bounding box center [654, 339] width 896 height 596
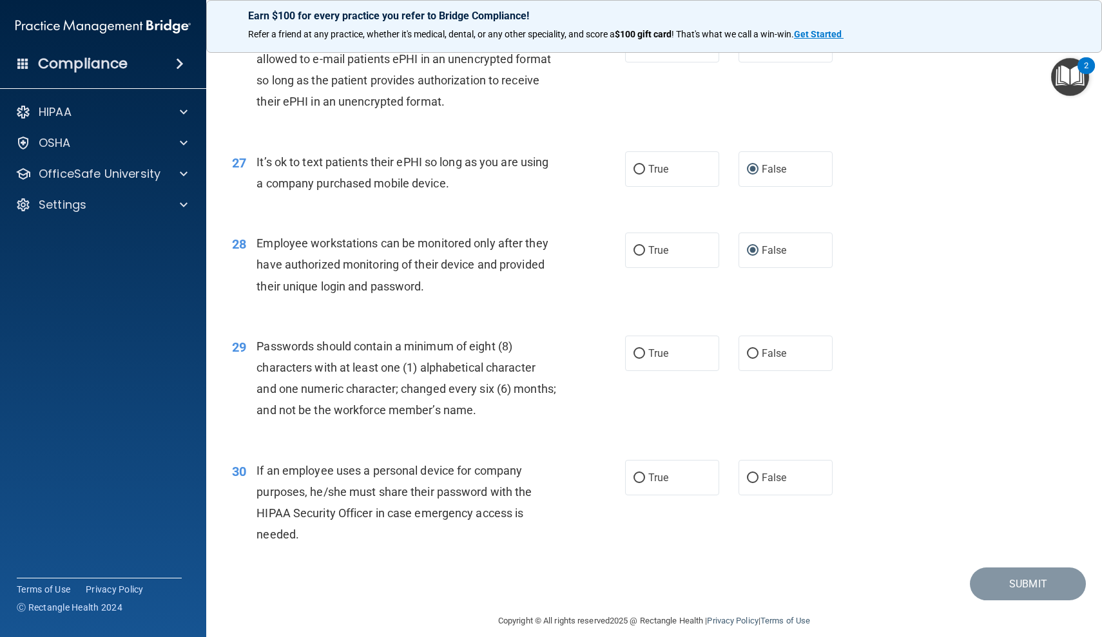
click at [229, 495] on div "30 If an employee uses a personal device for company purposes, he/she must shar…" at bounding box center [429, 506] width 432 height 92
click at [752, 474] on input "False" at bounding box center [753, 479] width 12 height 10
radio input "true"
click at [638, 349] on input "True" at bounding box center [639, 354] width 12 height 10
radio input "true"
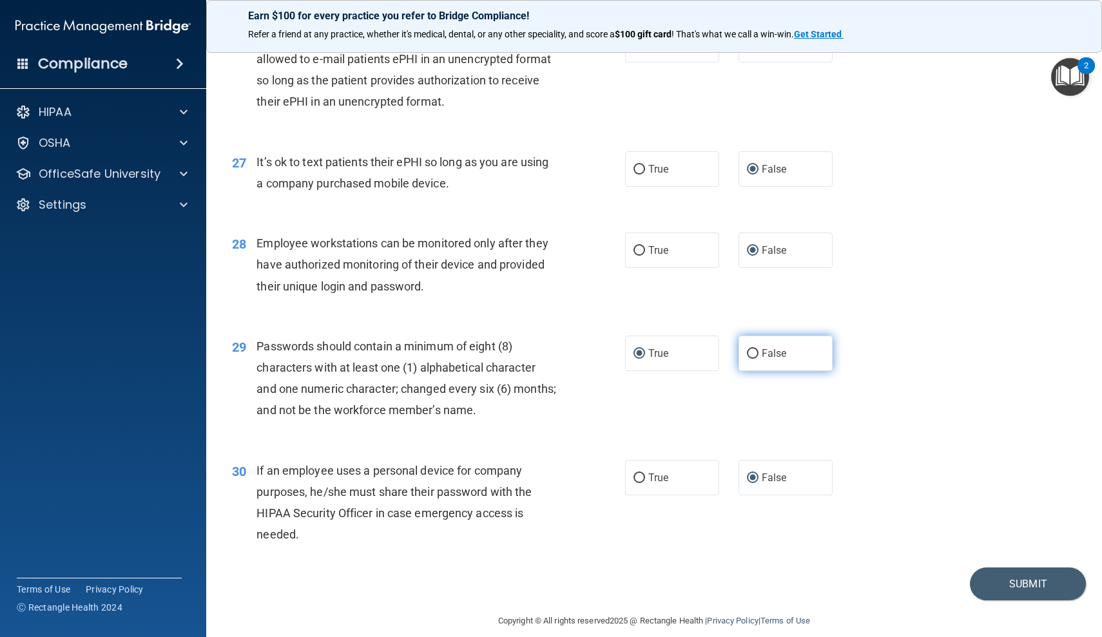
click at [760, 341] on label "False" at bounding box center [785, 353] width 94 height 35
click at [758, 349] on input "False" at bounding box center [753, 354] width 12 height 10
radio input "true"
radio input "false"
click at [1044, 578] on button "Submit" at bounding box center [1028, 584] width 116 height 33
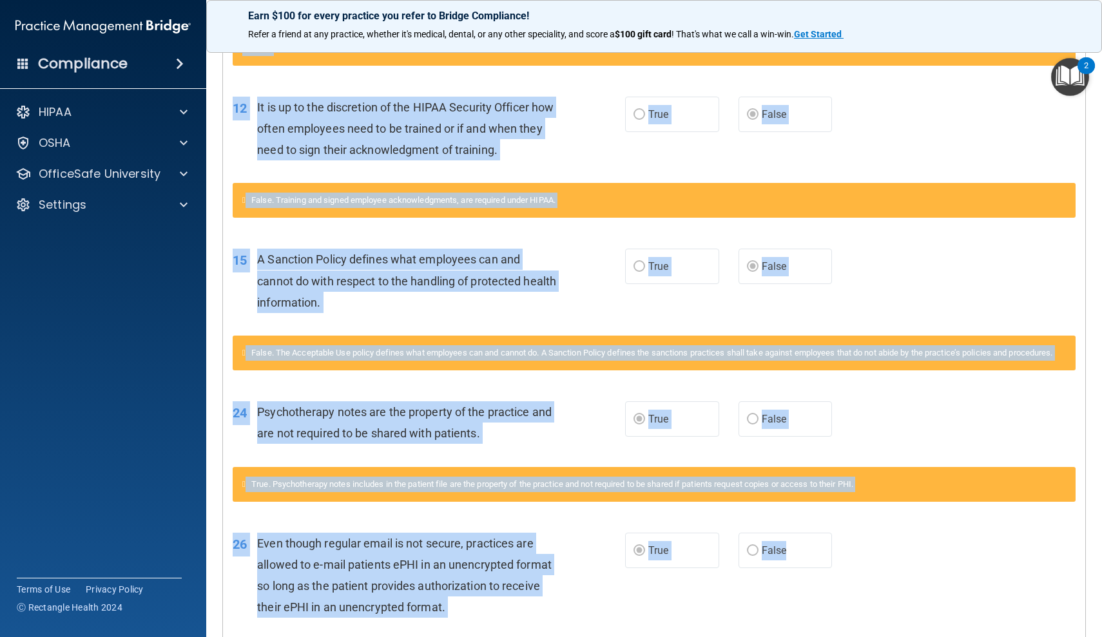
scroll to position [696, 0]
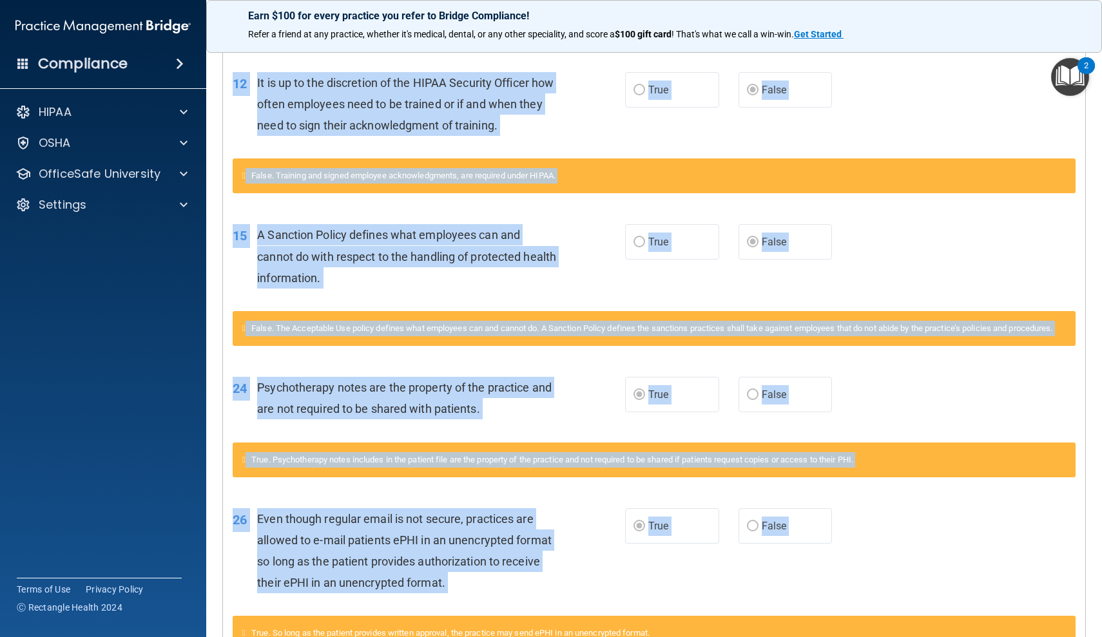
drag, startPoint x: 226, startPoint y: 387, endPoint x: 227, endPoint y: 637, distance: 250.0
click at [227, 637] on div "Questions You Missed 03 Blogging or posting on social media sites about the pra…" at bounding box center [654, 228] width 862 height 1241
click at [231, 263] on div "15 A Sanction Policy defines what employees can and cannot do with respect to t…" at bounding box center [428, 259] width 431 height 71
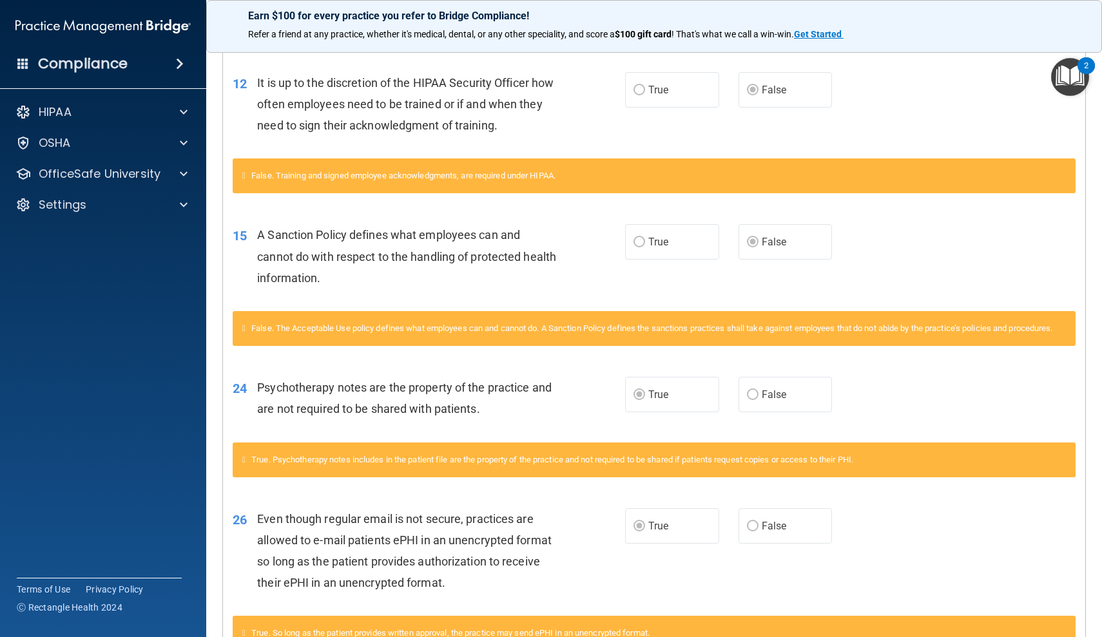
click at [236, 423] on div "24 Psychotherapy notes are the property of the practice and are not required to…" at bounding box center [428, 401] width 431 height 49
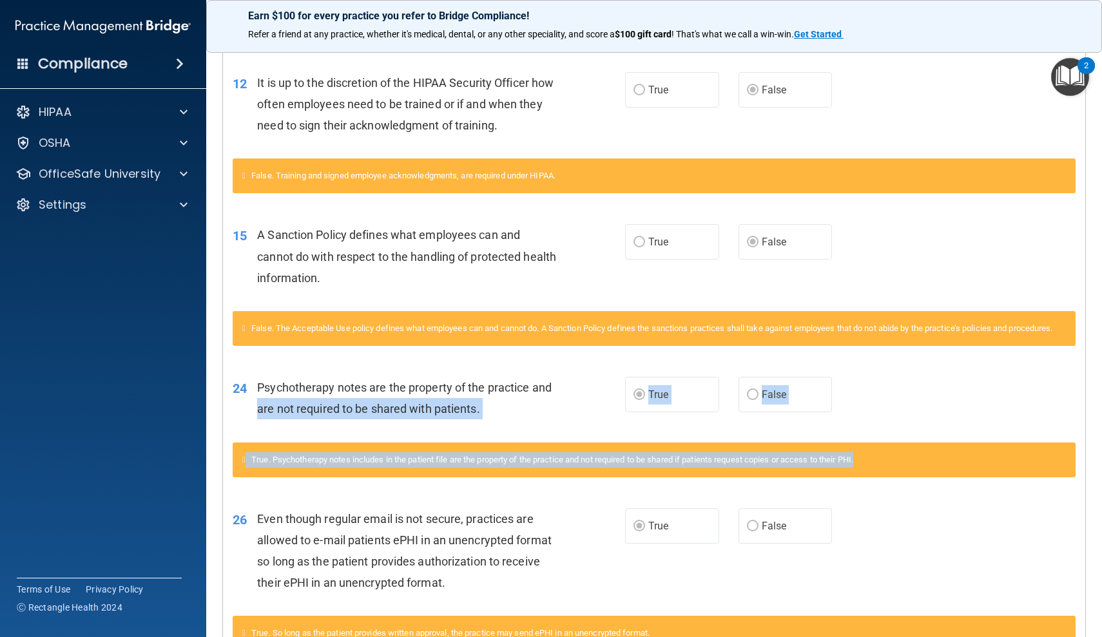
drag, startPoint x: 236, startPoint y: 423, endPoint x: 226, endPoint y: 481, distance: 58.3
click at [233, 481] on div "24 Psychotherapy notes are the property of the practice and are not required to…" at bounding box center [654, 426] width 843 height 131
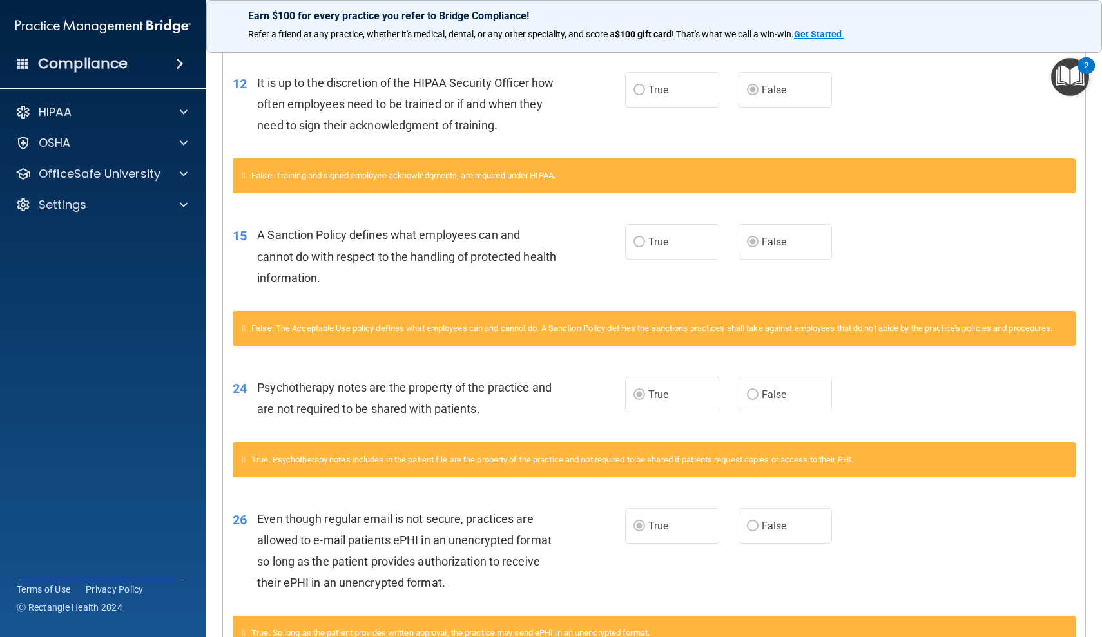
drag, startPoint x: 217, startPoint y: 437, endPoint x: 207, endPoint y: 493, distance: 56.2
click at [207, 493] on main "Calculating your score.... You did not pass the " HIPAA Policies and Procedures…" at bounding box center [654, 339] width 896 height 596
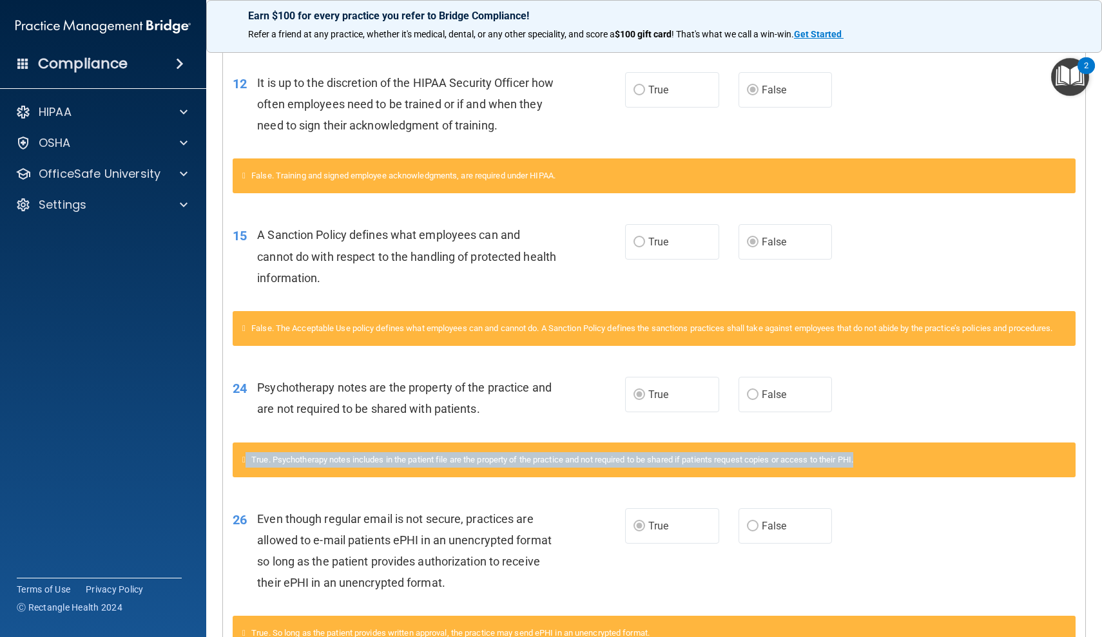
drag, startPoint x: 230, startPoint y: 443, endPoint x: 224, endPoint y: 481, distance: 38.6
click at [233, 481] on div "24 Psychotherapy notes are the property of the practice and are not required to…" at bounding box center [654, 426] width 843 height 131
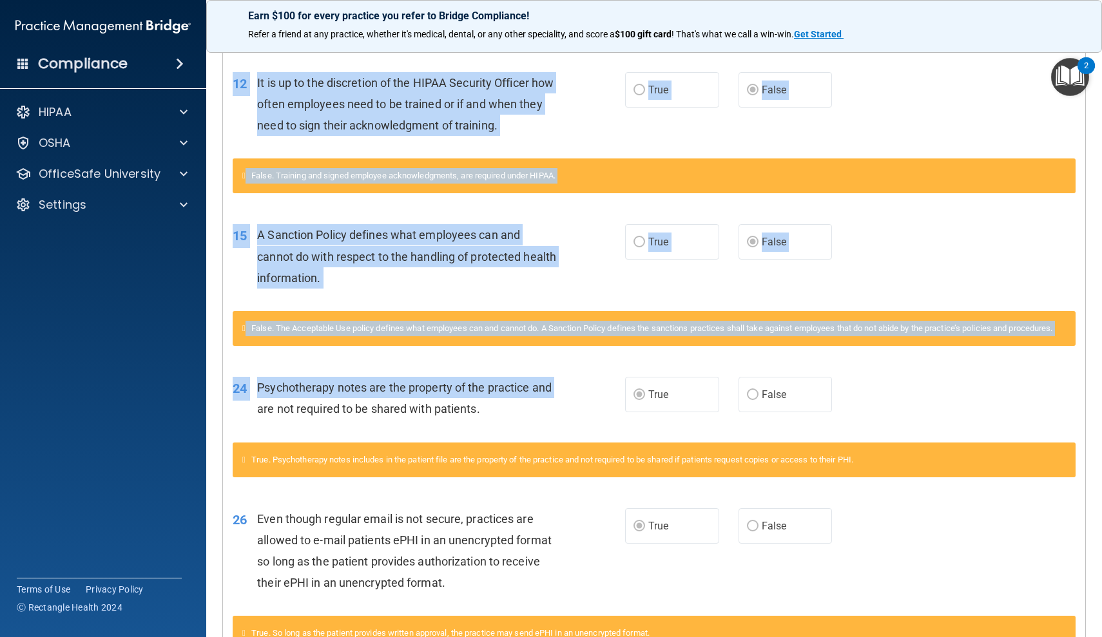
drag, startPoint x: 216, startPoint y: 422, endPoint x: 209, endPoint y: 475, distance: 53.3
click at [209, 475] on main "Calculating your score.... You did not pass the " HIPAA Policies and Procedures…" at bounding box center [654, 339] width 896 height 596
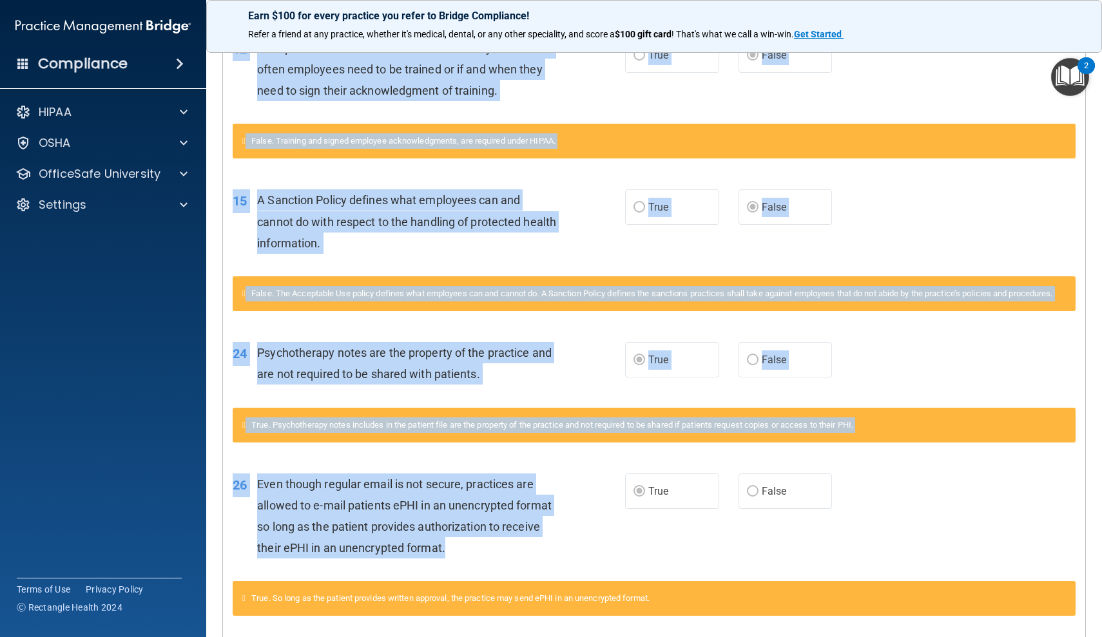
drag, startPoint x: 219, startPoint y: 597, endPoint x: 222, endPoint y: 633, distance: 35.5
click at [222, 633] on main "Calculating your score.... You did not pass the " HIPAA Policies and Procedures…" at bounding box center [654, 339] width 896 height 596
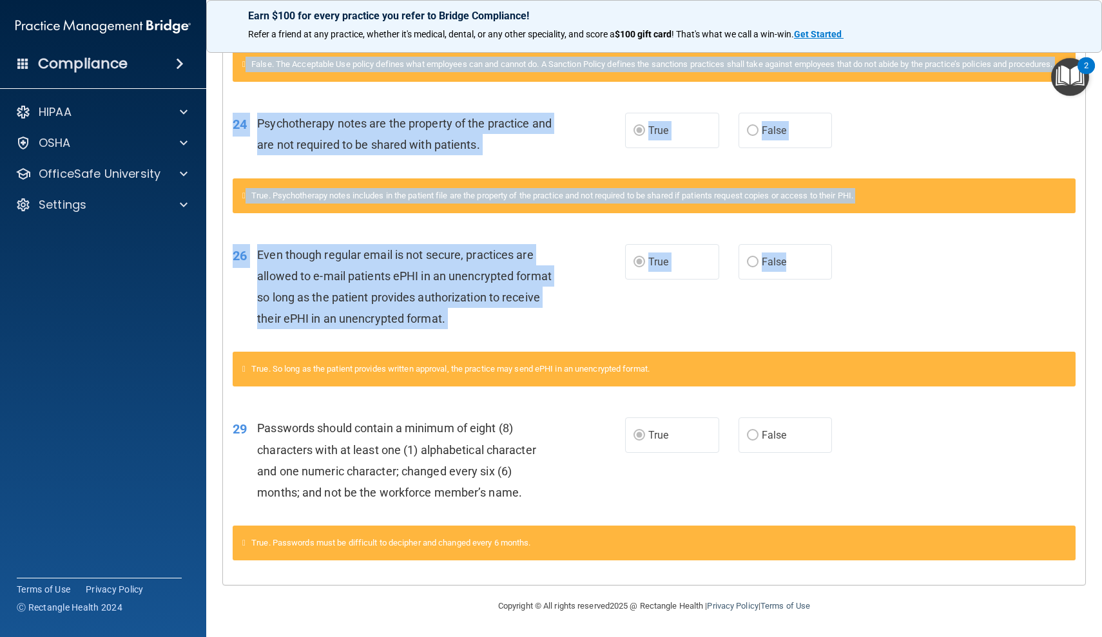
scroll to position [965, 0]
drag, startPoint x: 225, startPoint y: 567, endPoint x: 222, endPoint y: 637, distance: 69.6
click at [222, 637] on main "Calculating your score.... You did not pass the " HIPAA Policies and Procedures…" at bounding box center [654, 339] width 896 height 596
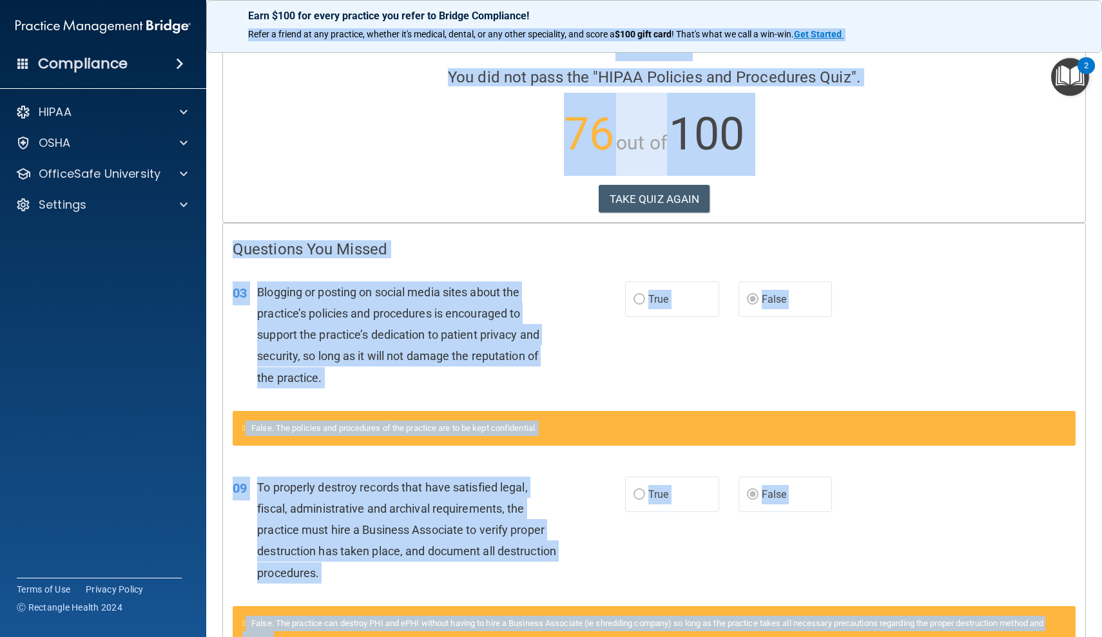
scroll to position [0, 0]
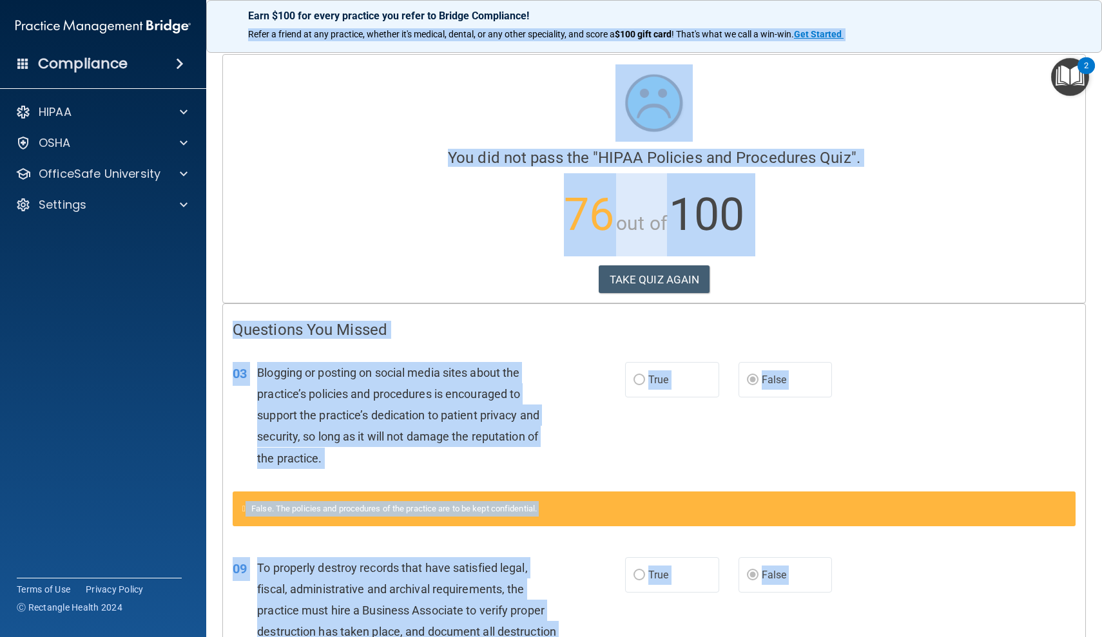
drag, startPoint x: 215, startPoint y: 442, endPoint x: 222, endPoint y: 24, distance: 417.5
click at [222, 24] on div "Earn $100 for every practice you refer to Bridge Compliance! Refer a friend at …" at bounding box center [654, 318] width 896 height 637
click at [639, 282] on button "TAKE QUIZ AGAIN" at bounding box center [654, 279] width 111 height 28
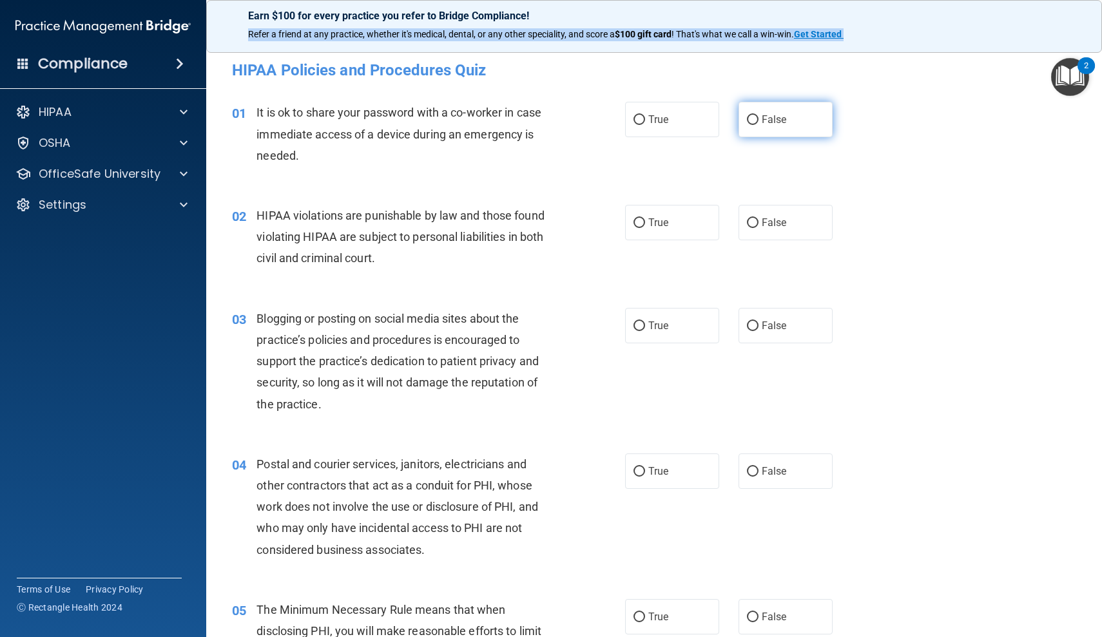
click at [754, 123] on input "False" at bounding box center [753, 120] width 12 height 10
radio input "true"
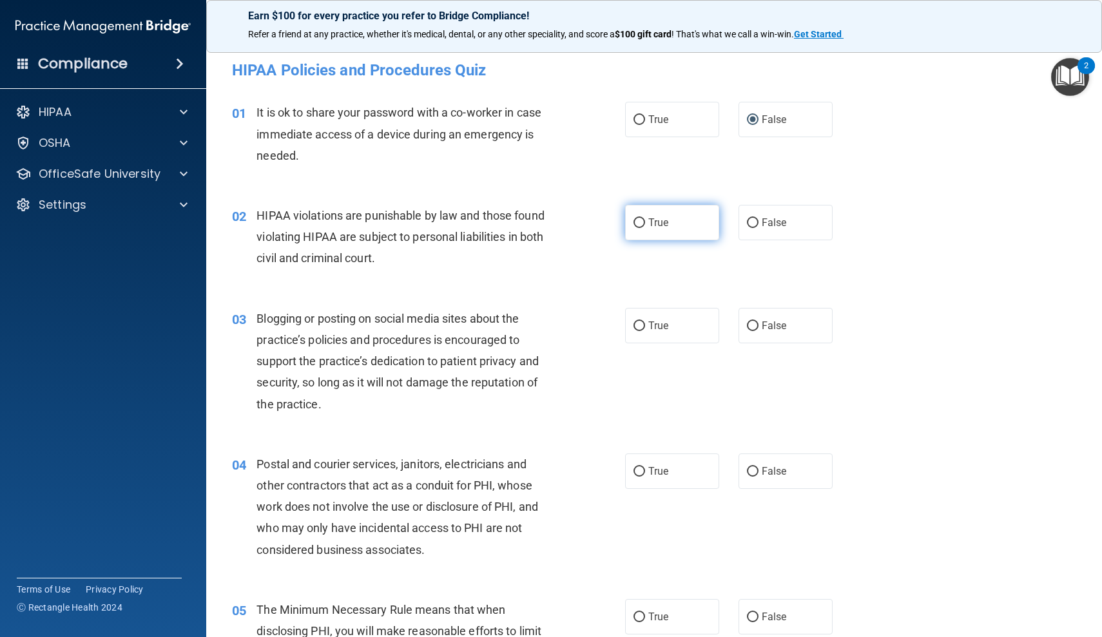
click at [661, 216] on span "True" at bounding box center [658, 222] width 20 height 12
click at [645, 218] on input "True" at bounding box center [639, 223] width 12 height 10
radio input "true"
click at [755, 323] on input "False" at bounding box center [753, 326] width 12 height 10
radio input "true"
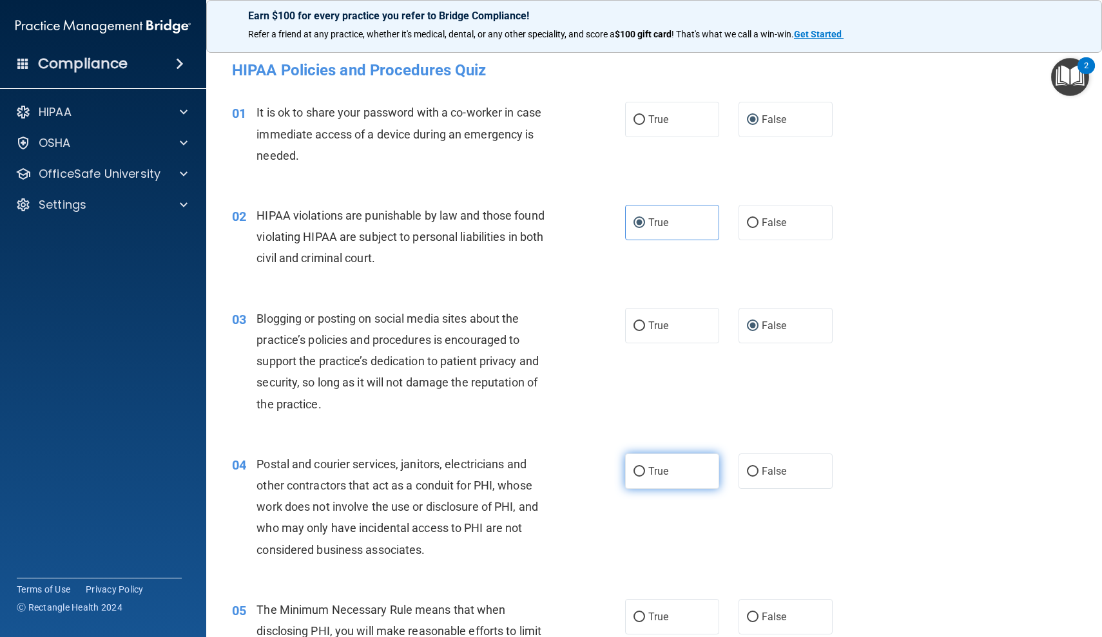
click at [640, 472] on input "True" at bounding box center [639, 472] width 12 height 10
radio input "true"
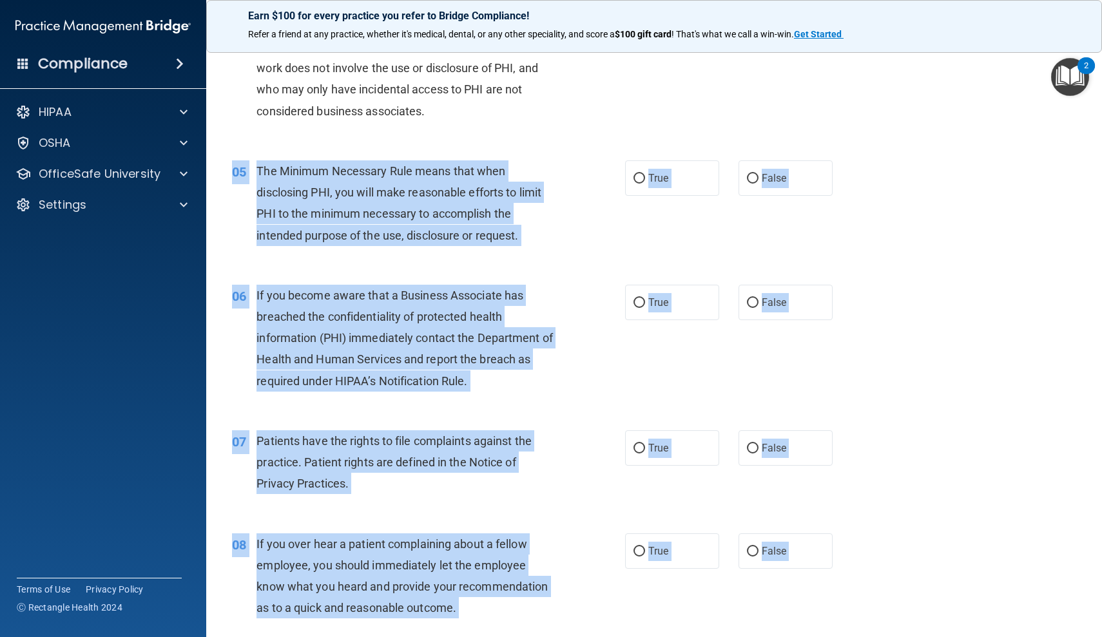
drag, startPoint x: 229, startPoint y: 612, endPoint x: 237, endPoint y: 637, distance: 25.7
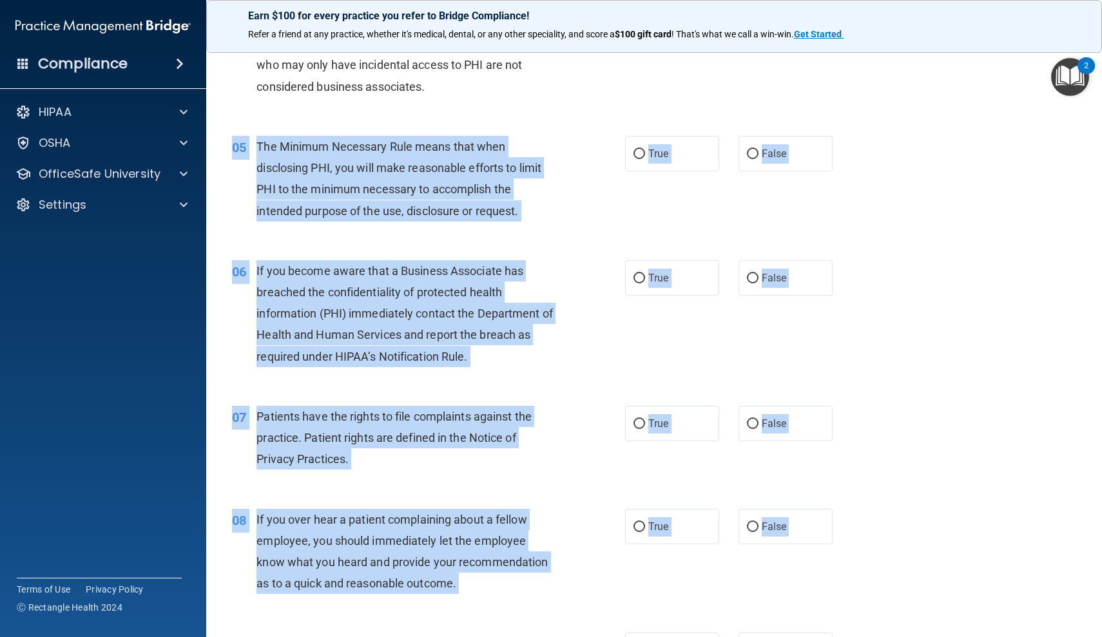
click at [563, 198] on div "The Minimum Necessary Rule means that when disclosing PHI, you will make reason…" at bounding box center [410, 179] width 309 height 86
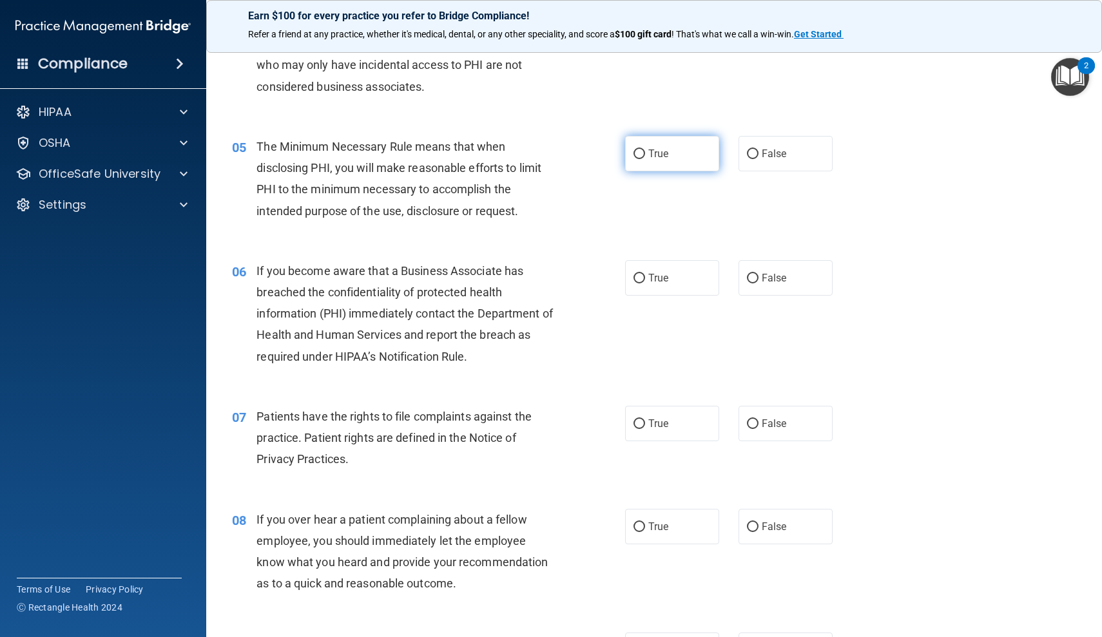
click at [639, 151] on input "True" at bounding box center [639, 154] width 12 height 10
radio input "true"
click at [754, 278] on input "False" at bounding box center [753, 279] width 12 height 10
radio input "true"
click at [645, 417] on label "True" at bounding box center [672, 423] width 94 height 35
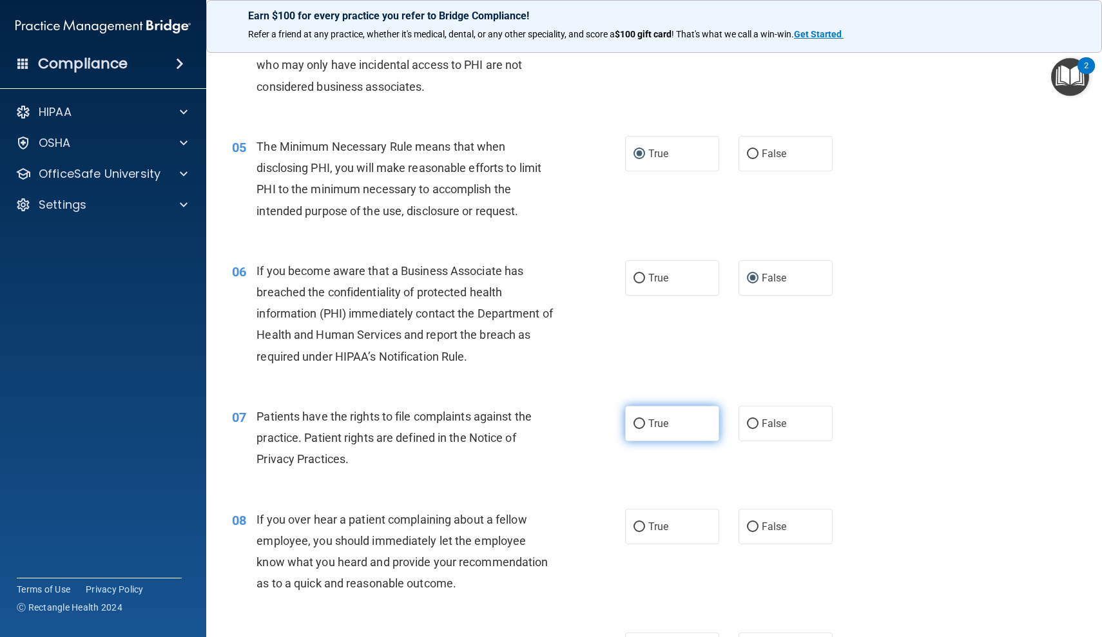
click at [645, 419] on input "True" at bounding box center [639, 424] width 12 height 10
radio input "true"
click at [758, 521] on label "False" at bounding box center [785, 526] width 94 height 35
click at [758, 522] on input "False" at bounding box center [753, 527] width 12 height 10
radio input "true"
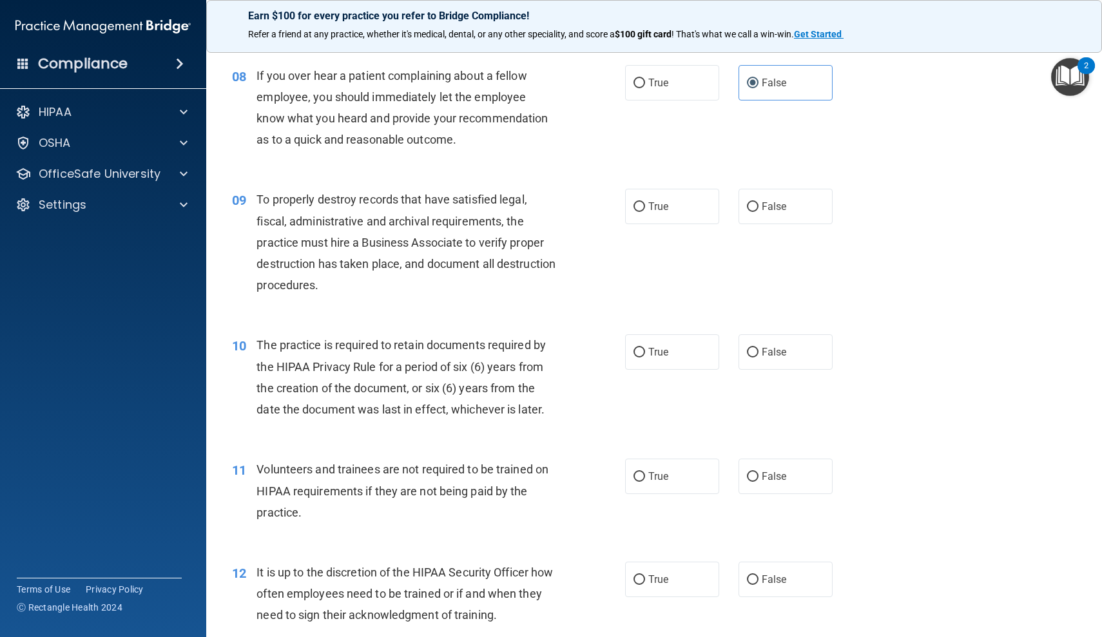
drag, startPoint x: 216, startPoint y: 615, endPoint x: 221, endPoint y: 637, distance: 22.5
click at [221, 637] on main "- HIPAA Policies and Procedures Quiz This quiz doesn’t expire until . Are you s…" at bounding box center [654, 339] width 896 height 596
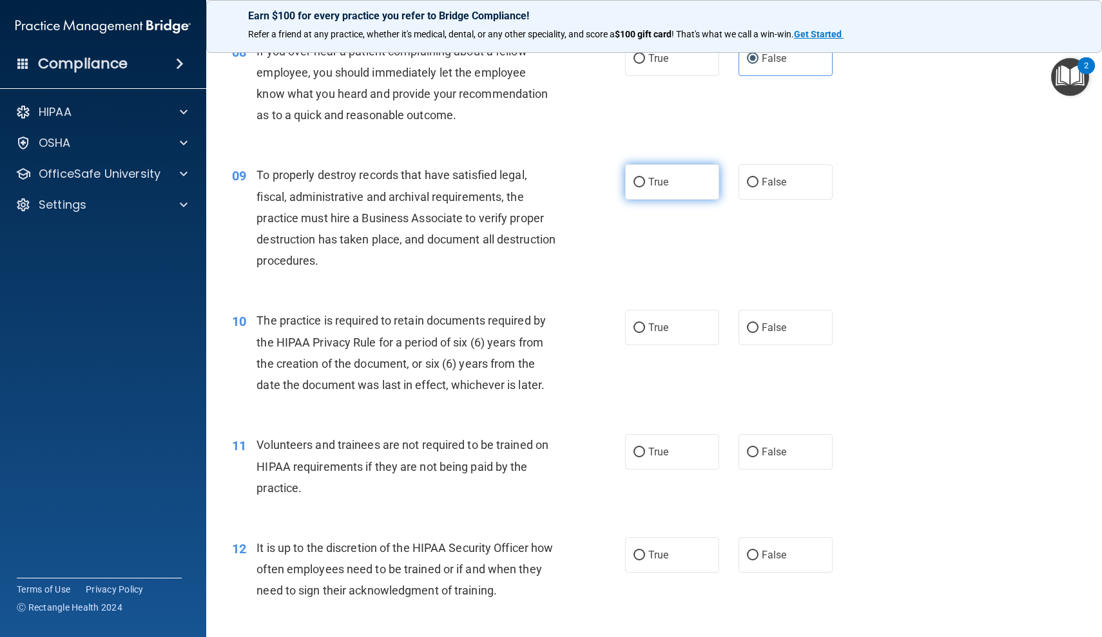
click at [637, 180] on input "True" at bounding box center [639, 183] width 12 height 10
radio input "true"
click at [657, 321] on span "True" at bounding box center [658, 327] width 20 height 12
click at [645, 323] on input "True" at bounding box center [639, 328] width 12 height 10
radio input "true"
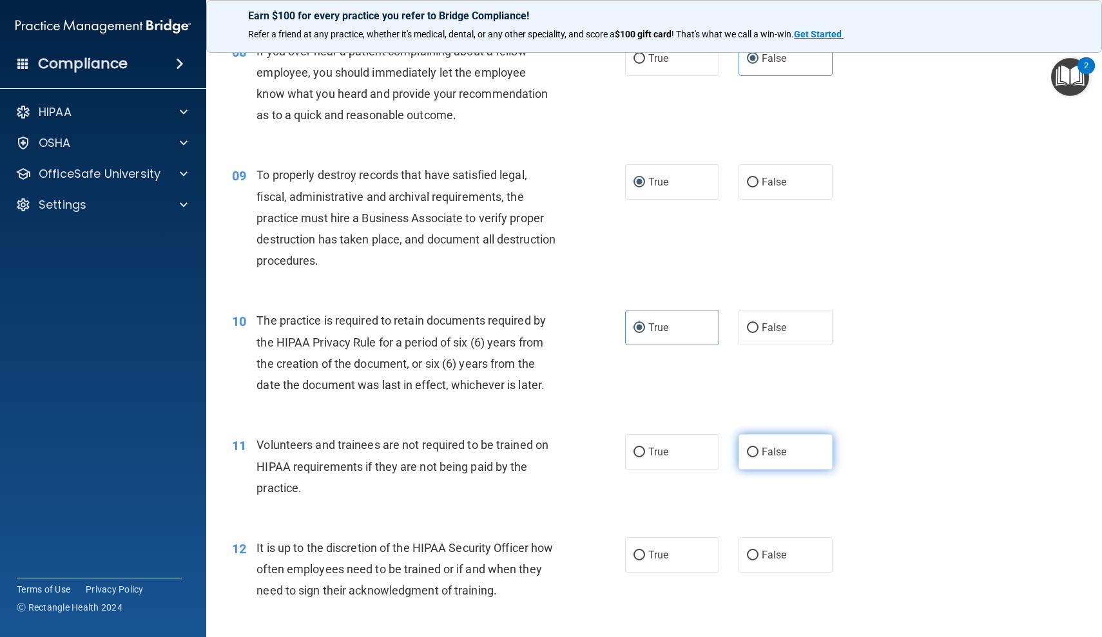
click at [749, 452] on label "False" at bounding box center [785, 451] width 94 height 35
click at [749, 452] on input "False" at bounding box center [753, 453] width 12 height 10
radio input "true"
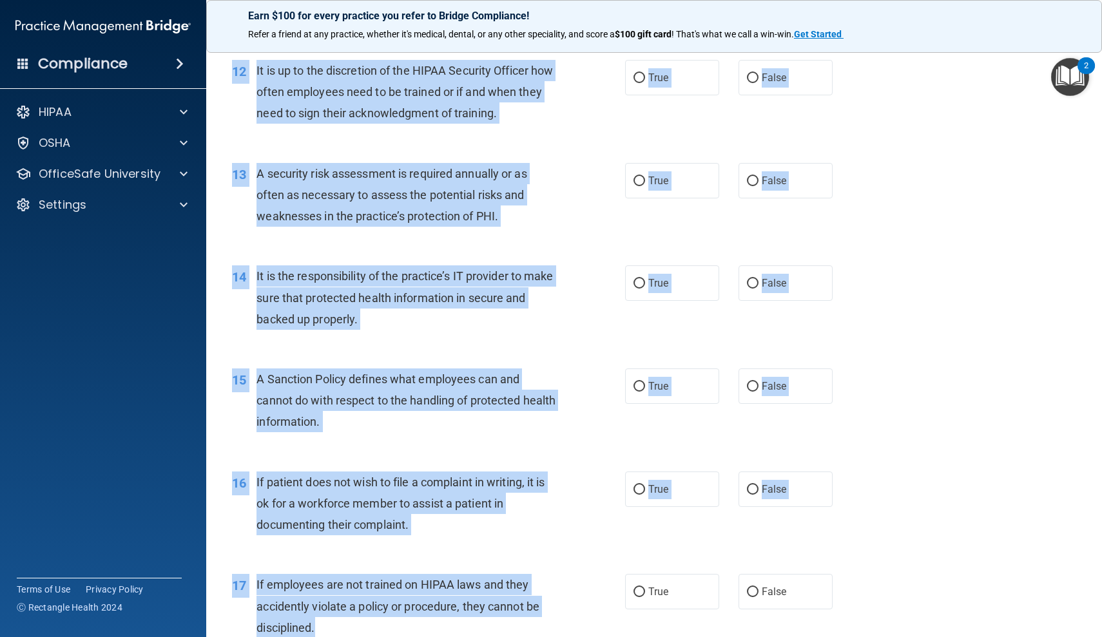
drag, startPoint x: 216, startPoint y: 494, endPoint x: 224, endPoint y: 631, distance: 136.8
click at [224, 631] on div "01 It is ok to share your password with a co-worker in case immediate access of…" at bounding box center [653, 337] width 863 height 3321
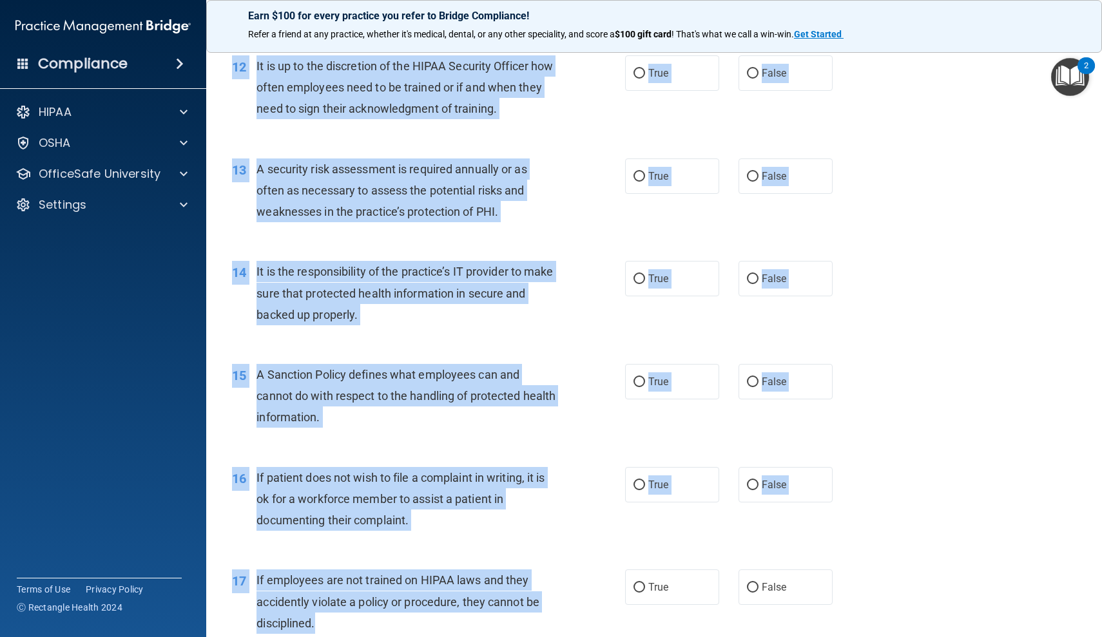
click at [627, 225] on div "13 A security risk assessment is required annually or as often as necessary to …" at bounding box center [653, 193] width 863 height 103
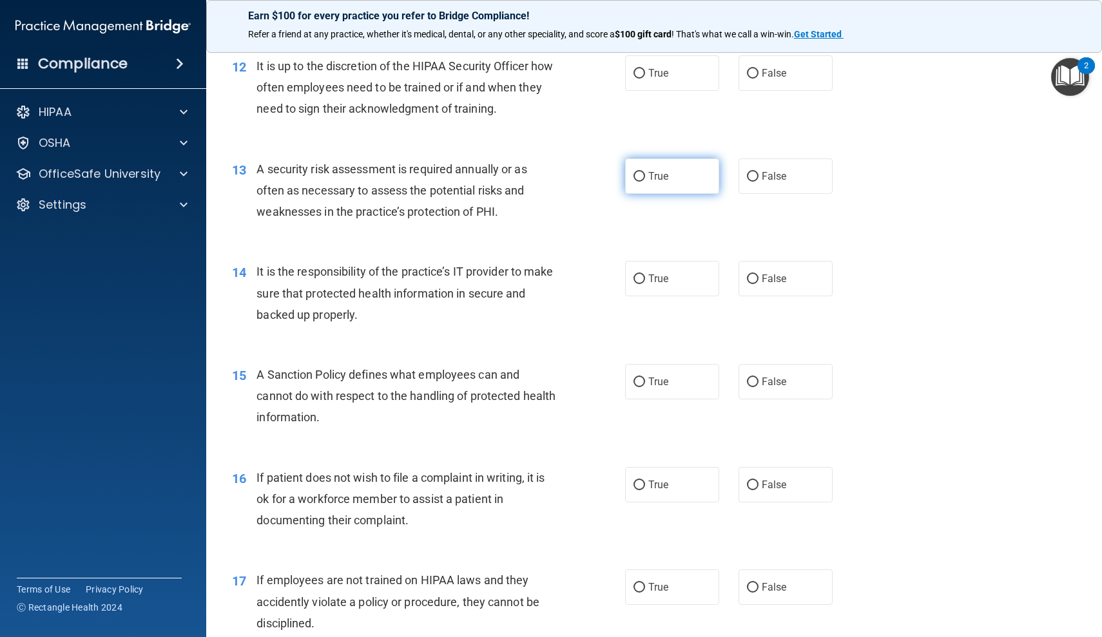
click at [655, 172] on span "True" at bounding box center [658, 176] width 20 height 12
click at [645, 172] on input "True" at bounding box center [639, 177] width 12 height 10
radio input "true"
click at [751, 274] on input "False" at bounding box center [753, 279] width 12 height 10
radio input "true"
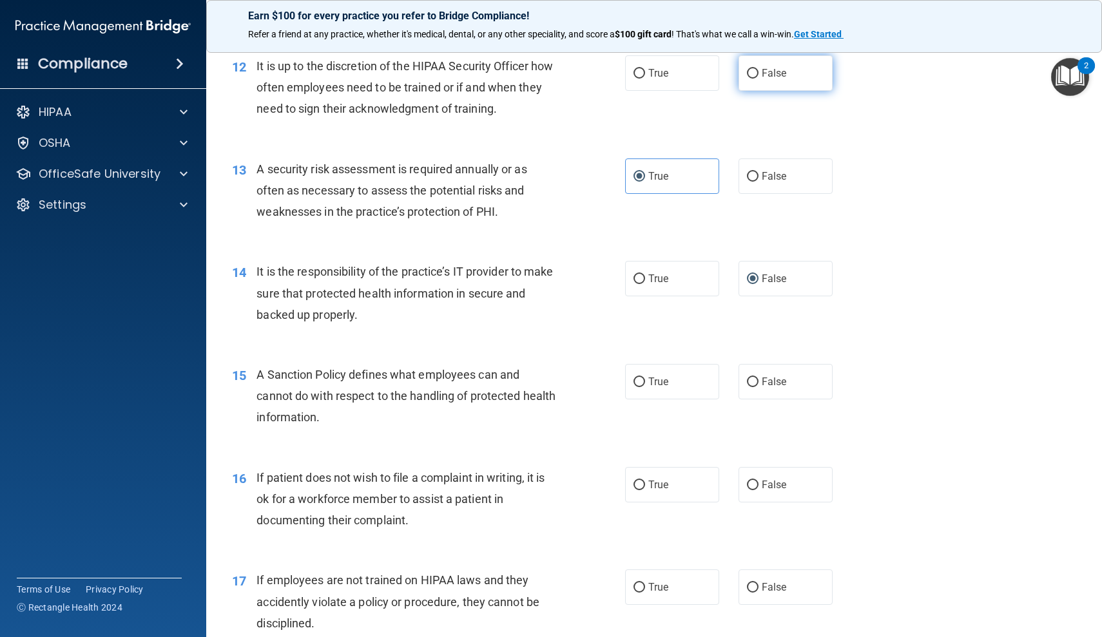
click at [754, 69] on input "False" at bounding box center [753, 74] width 12 height 10
radio input "true"
click at [644, 378] on input "True" at bounding box center [639, 383] width 12 height 10
radio input "true"
click at [641, 481] on input "True" at bounding box center [639, 486] width 12 height 10
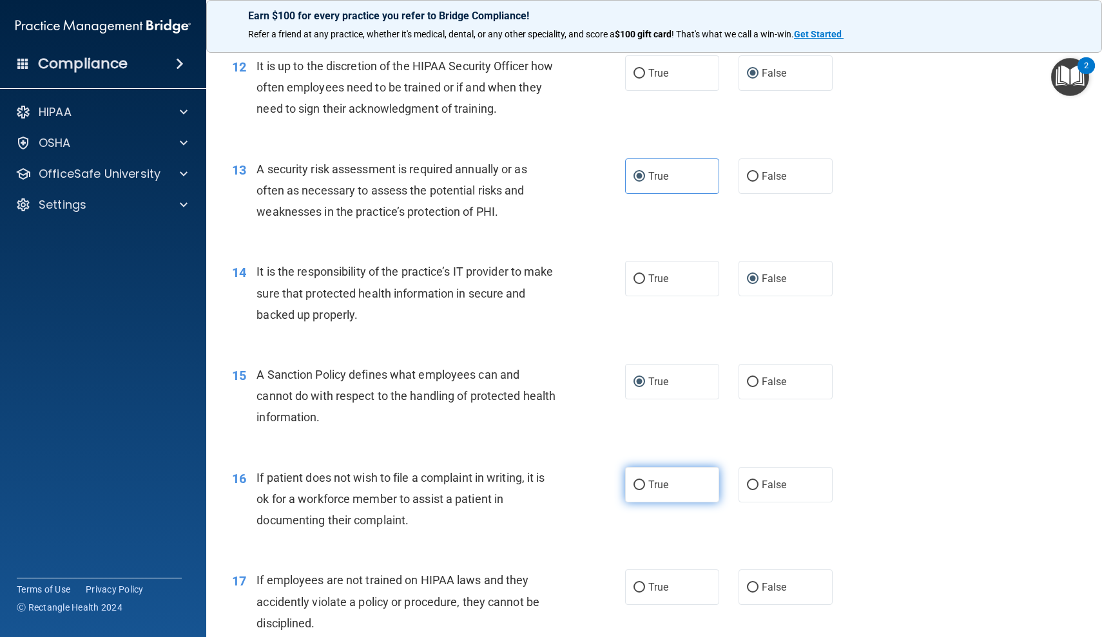
radio input "true"
click at [751, 583] on input "False" at bounding box center [753, 588] width 12 height 10
radio input "true"
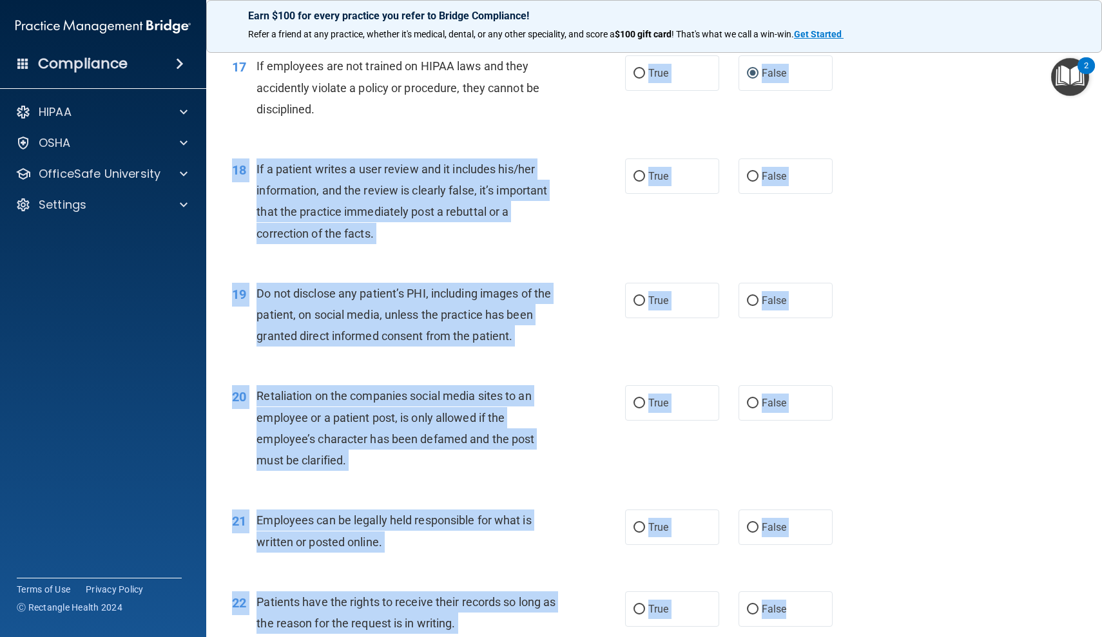
scroll to position [1977, 0]
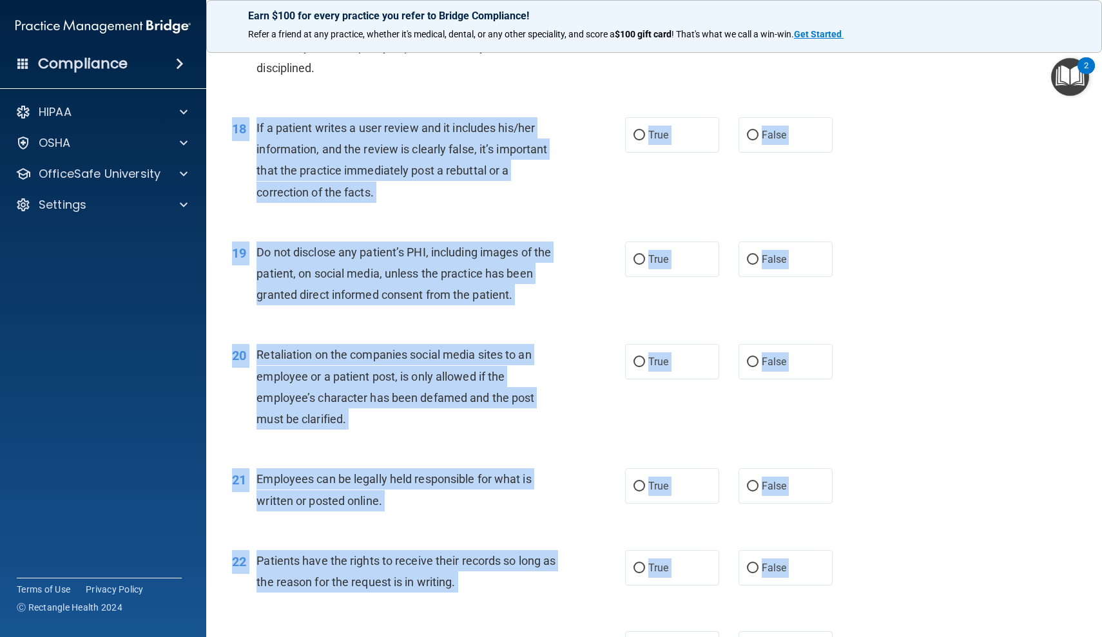
drag, startPoint x: 229, startPoint y: 623, endPoint x: 231, endPoint y: 637, distance: 13.6
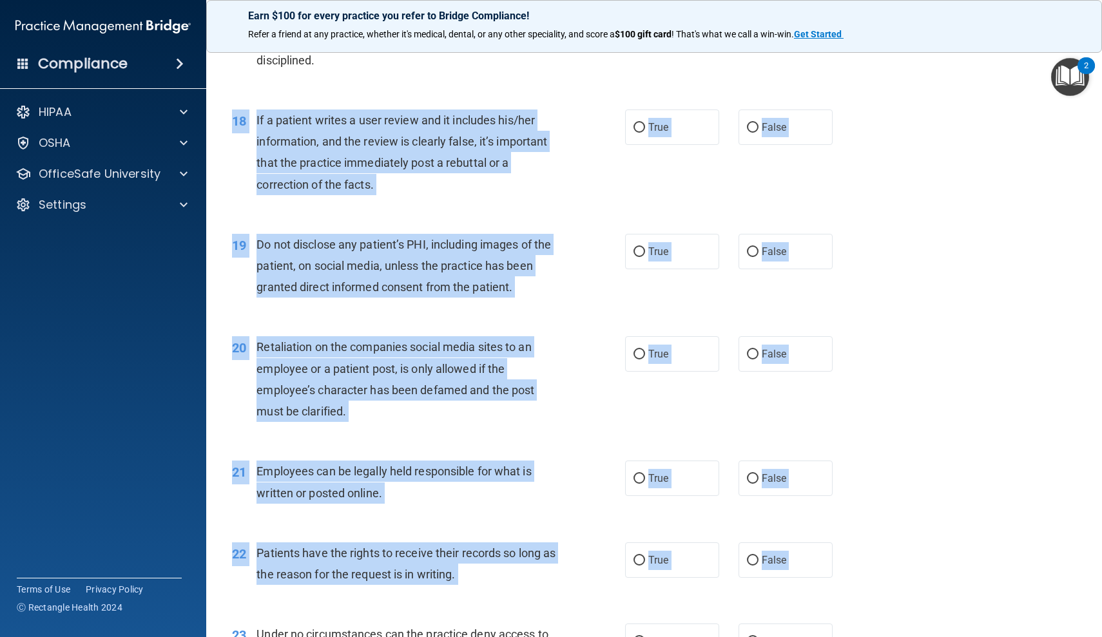
click at [240, 178] on div "18 If a patient writes a user review and it includes his/her information, and t…" at bounding box center [429, 156] width 432 height 92
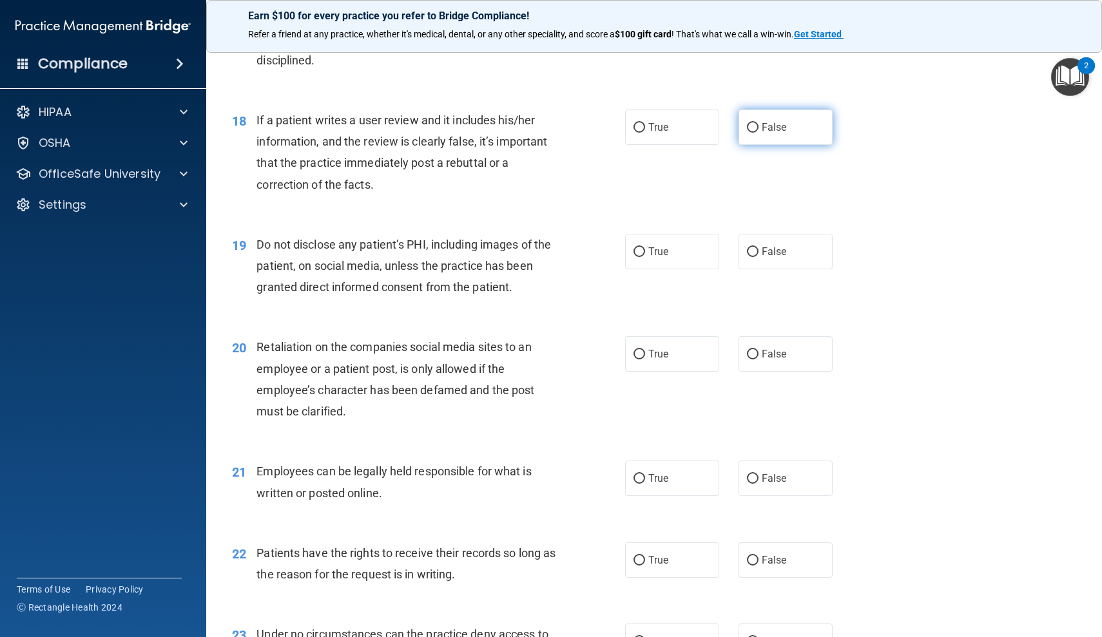
click at [753, 123] on input "False" at bounding box center [753, 128] width 12 height 10
radio input "true"
click at [646, 245] on label "True" at bounding box center [672, 251] width 94 height 35
click at [645, 247] on input "True" at bounding box center [639, 252] width 12 height 10
radio input "true"
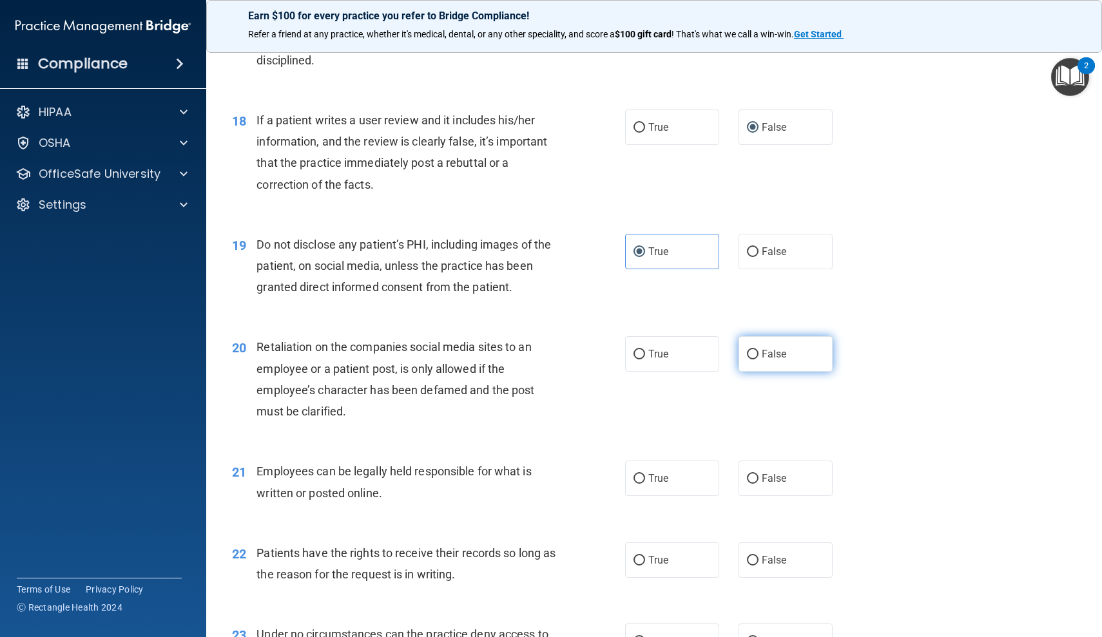
click at [753, 350] on input "False" at bounding box center [753, 355] width 12 height 10
radio input "true"
click at [637, 474] on input "True" at bounding box center [639, 479] width 12 height 10
radio input "true"
click at [750, 556] on input "False" at bounding box center [753, 561] width 12 height 10
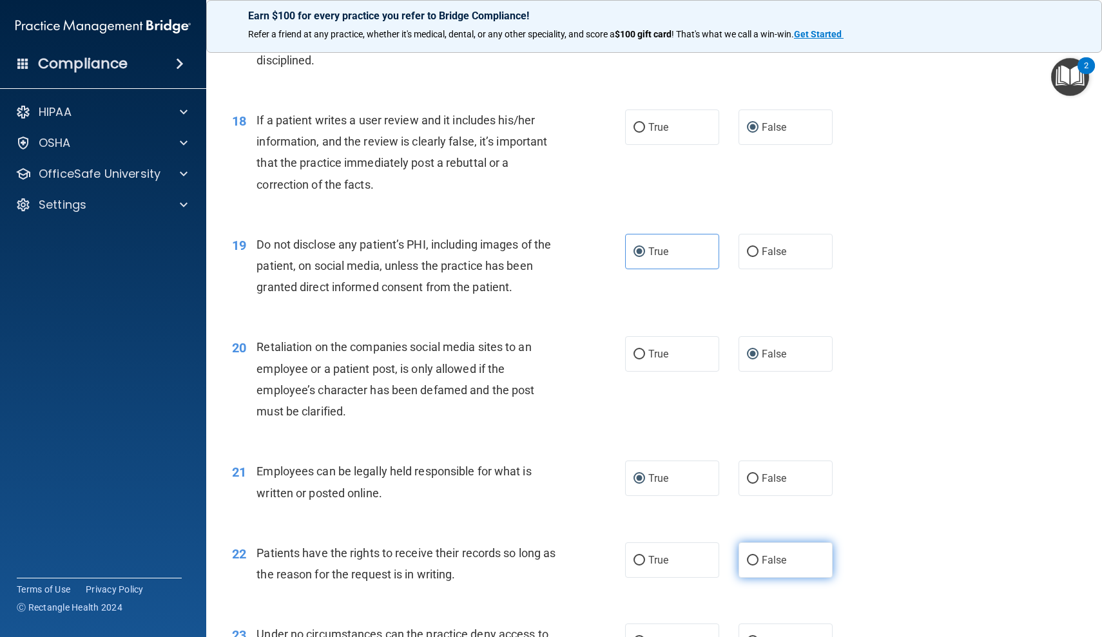
radio input "true"
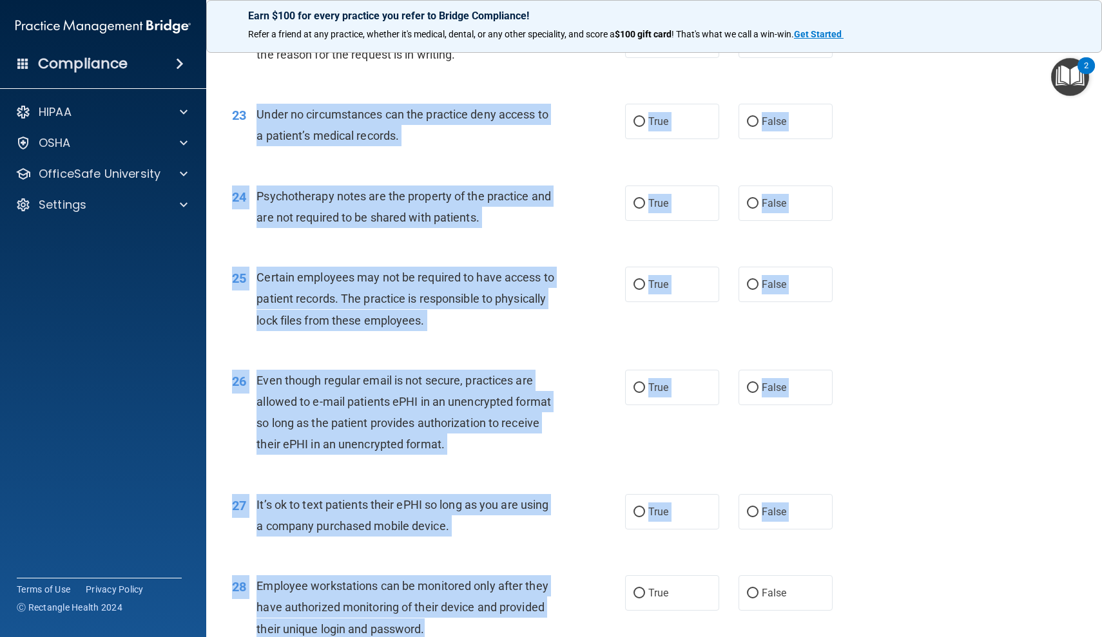
drag, startPoint x: 220, startPoint y: 624, endPoint x: 226, endPoint y: 637, distance: 13.5
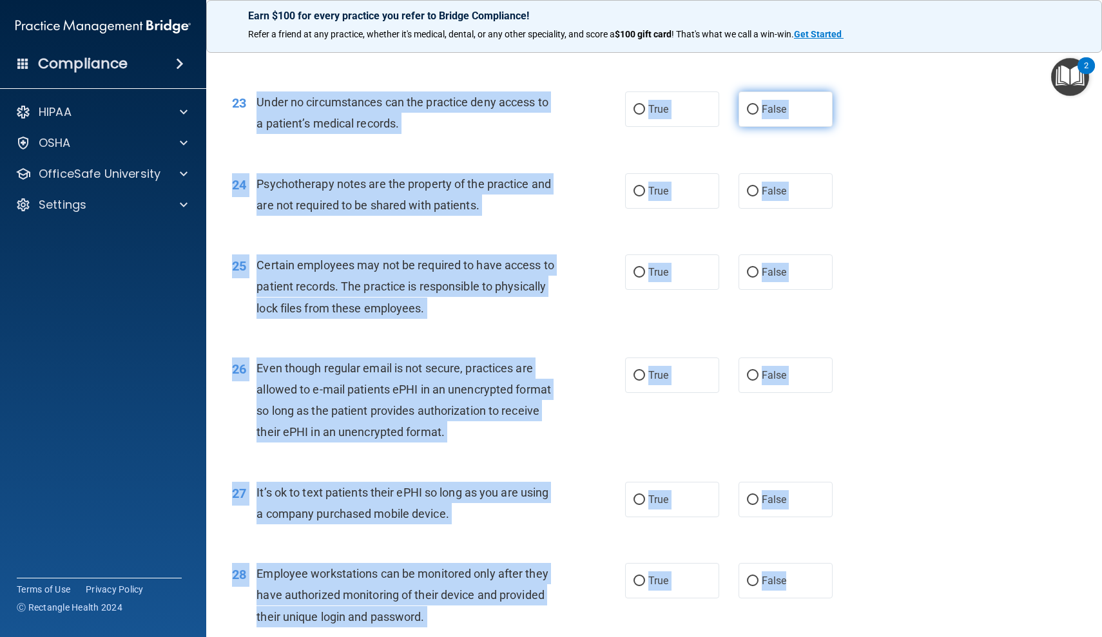
click at [752, 105] on input "False" at bounding box center [753, 110] width 12 height 10
radio input "true"
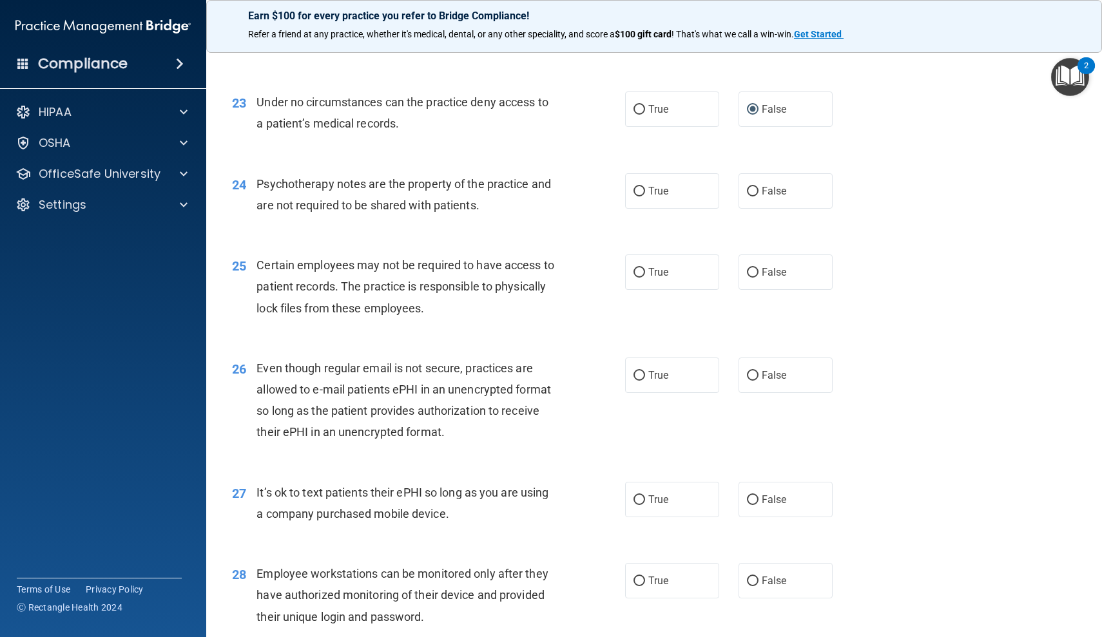
click at [338, 144] on div "23 Under no circumstances can the practice deny access to a patient’s medical r…" at bounding box center [653, 115] width 863 height 81
click at [640, 187] on input "True" at bounding box center [639, 192] width 12 height 10
radio input "true"
click at [638, 268] on input "True" at bounding box center [639, 273] width 12 height 10
radio input "true"
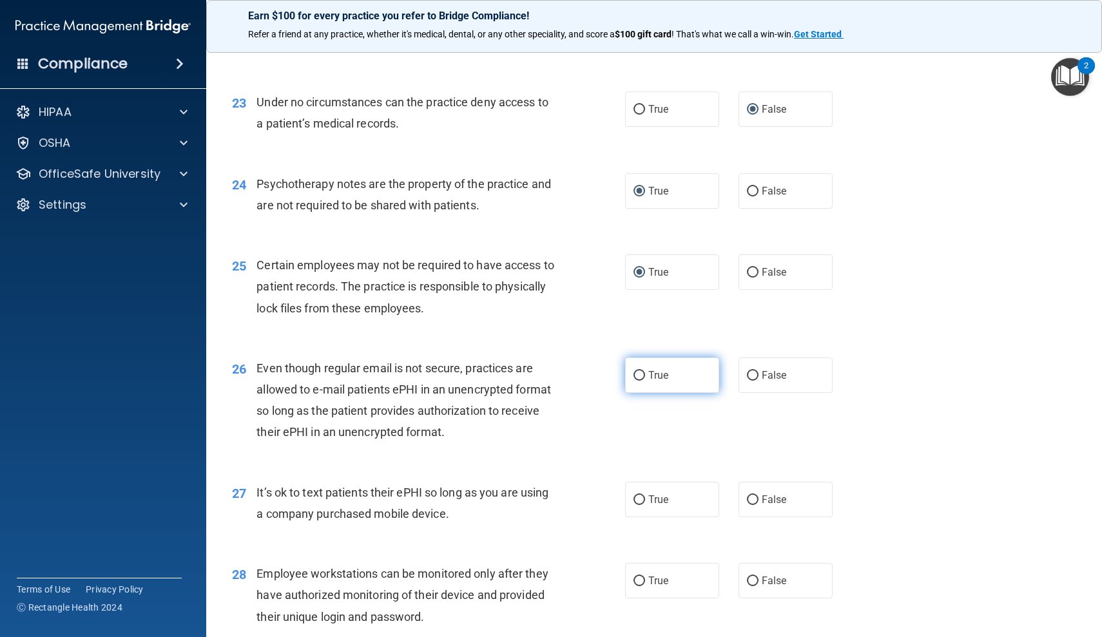
click at [642, 371] on input "True" at bounding box center [639, 376] width 12 height 10
radio input "true"
click at [754, 495] on input "False" at bounding box center [753, 500] width 12 height 10
radio input "true"
click at [754, 577] on input "False" at bounding box center [753, 582] width 12 height 10
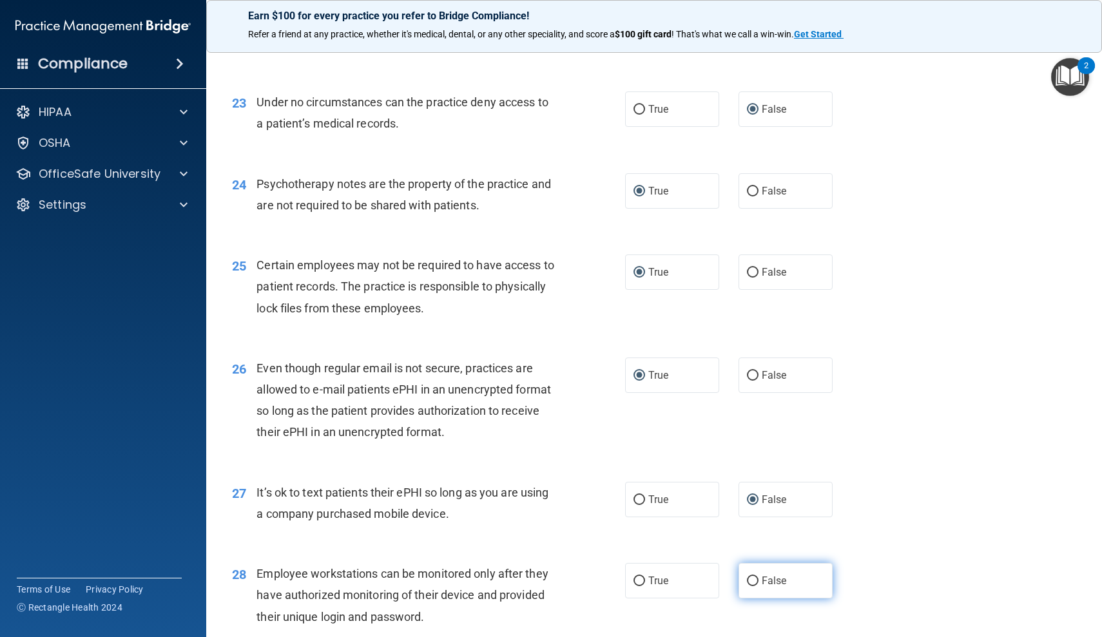
radio input "true"
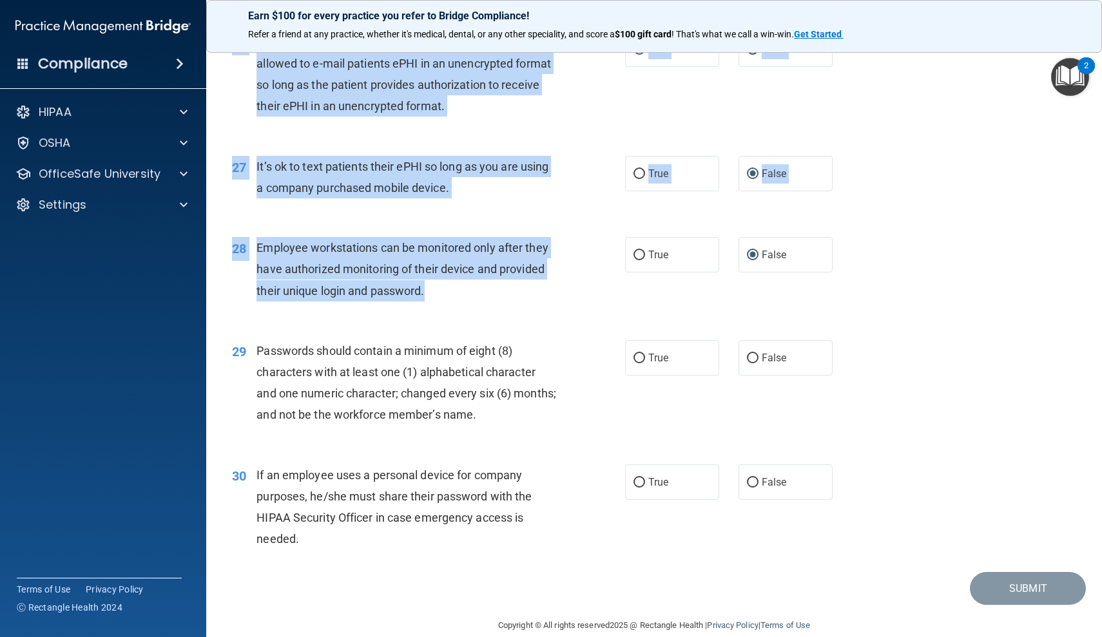
scroll to position [2839, 0]
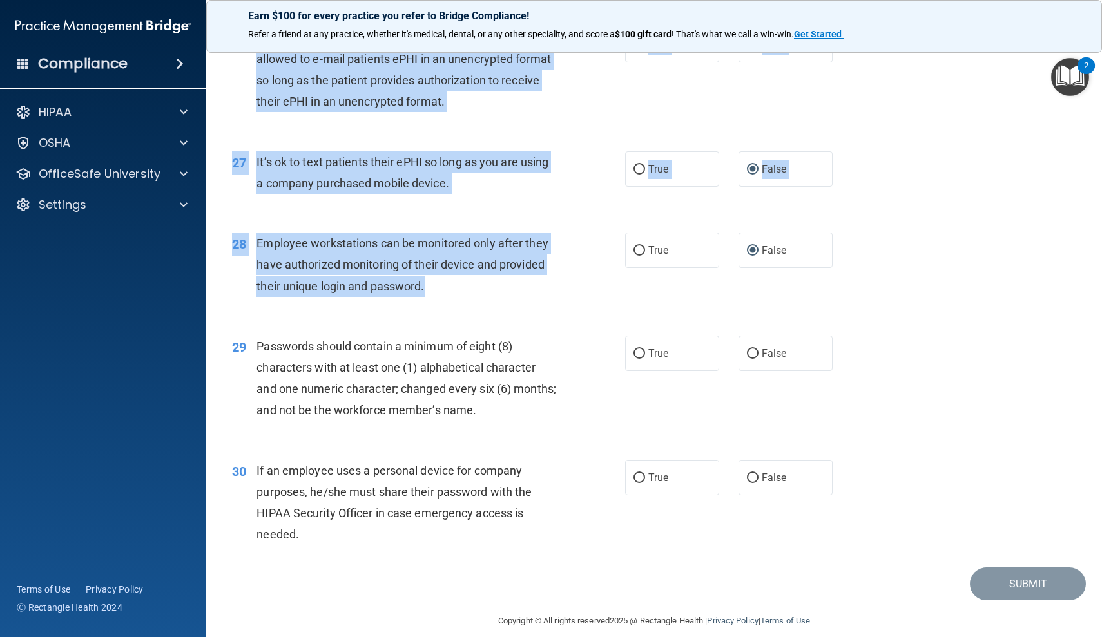
click at [230, 635] on main "- HIPAA Policies and Procedures Quiz This quiz doesn’t expire until . Are you s…" at bounding box center [654, 339] width 896 height 596
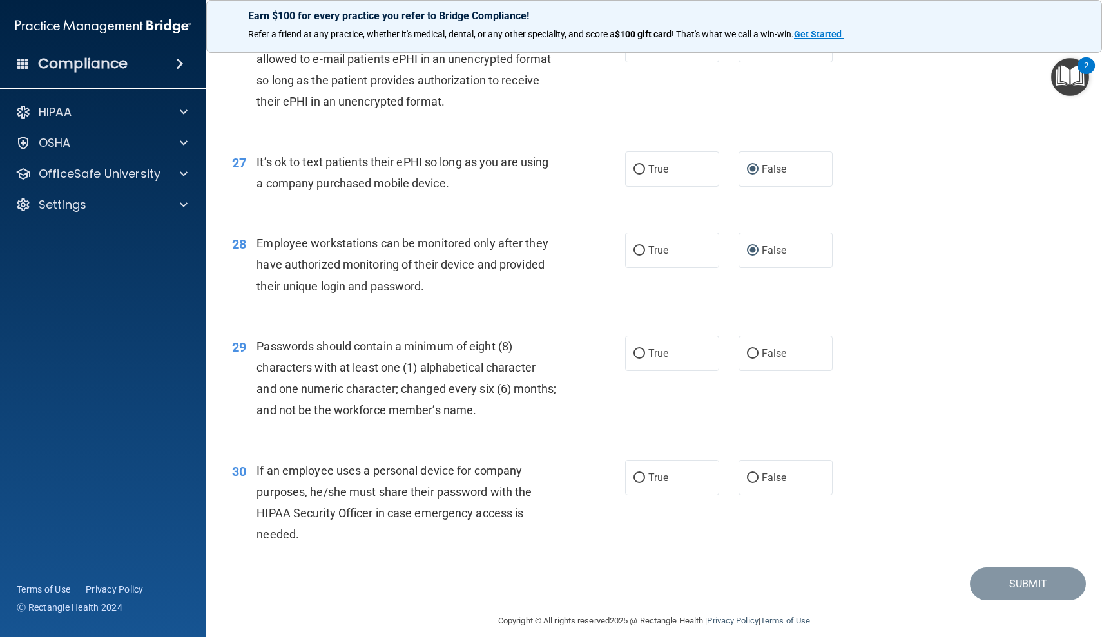
click at [232, 419] on div "29 Passwords should contain a minimum of eight (8) characters with at least one…" at bounding box center [653, 382] width 863 height 124
click at [753, 474] on input "False" at bounding box center [753, 479] width 12 height 10
radio input "true"
click at [639, 349] on input "True" at bounding box center [639, 354] width 12 height 10
radio input "true"
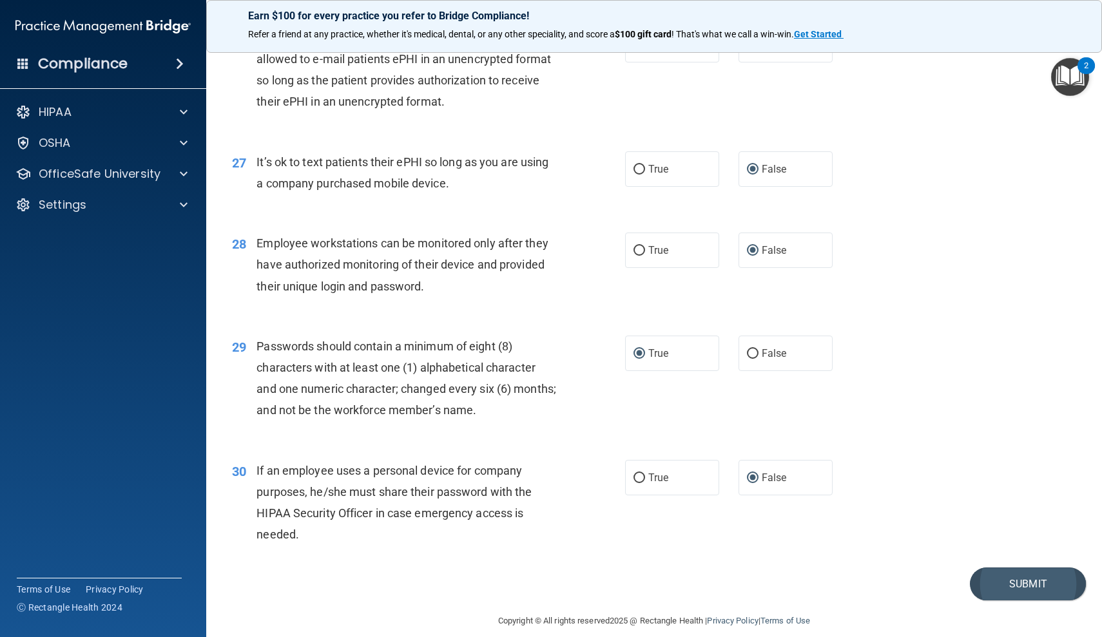
click at [985, 573] on button "Submit" at bounding box center [1028, 584] width 116 height 33
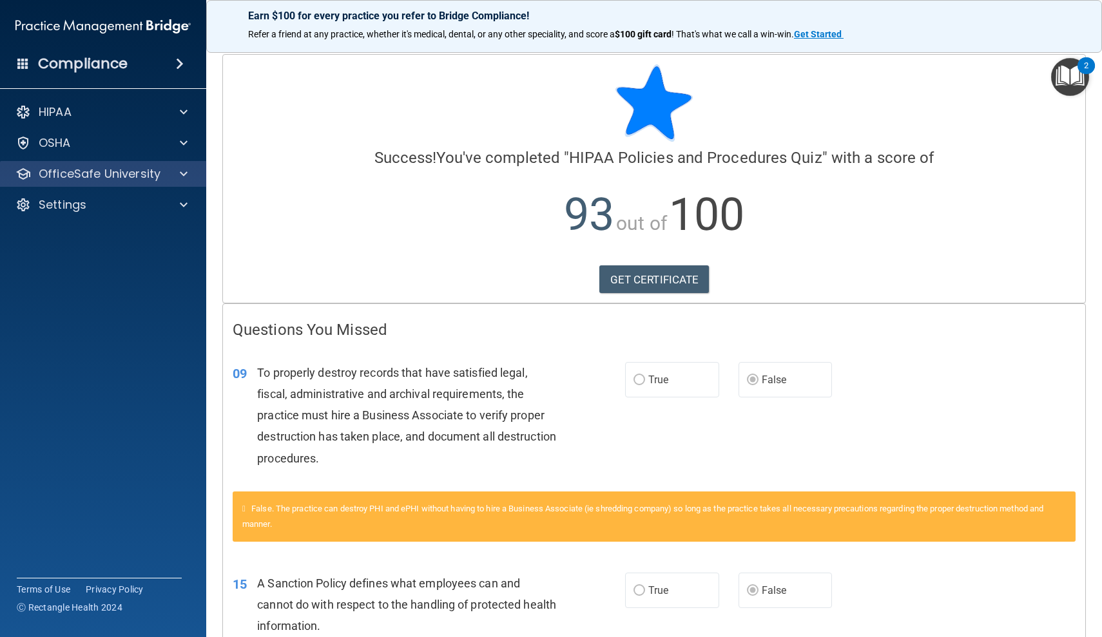
click at [185, 176] on span at bounding box center [184, 173] width 8 height 15
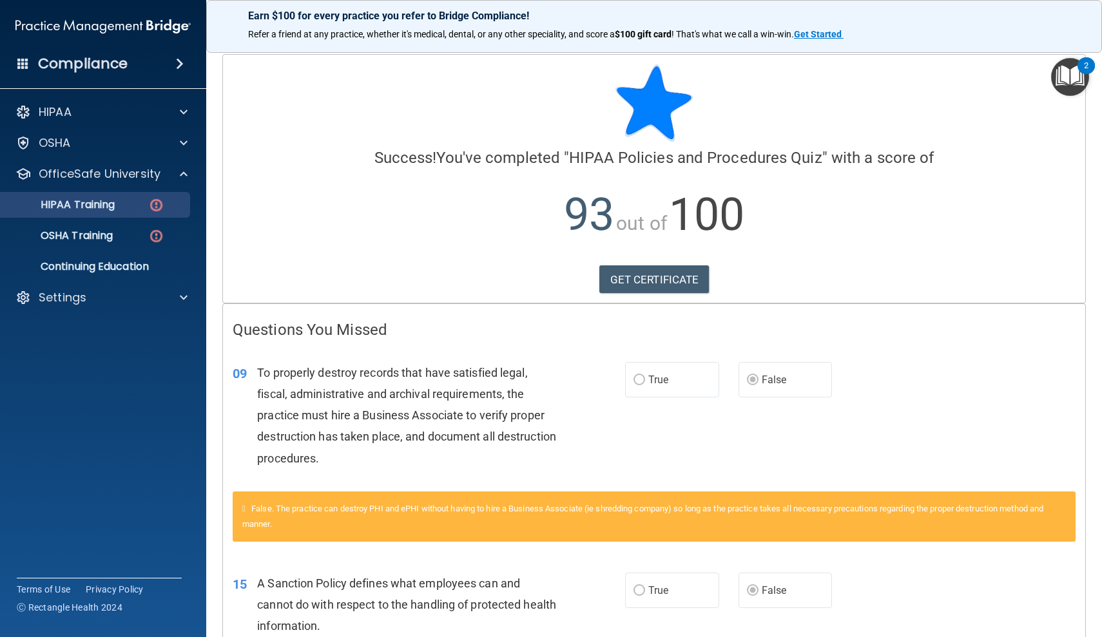
click at [146, 208] on div "HIPAA Training" at bounding box center [96, 204] width 176 height 13
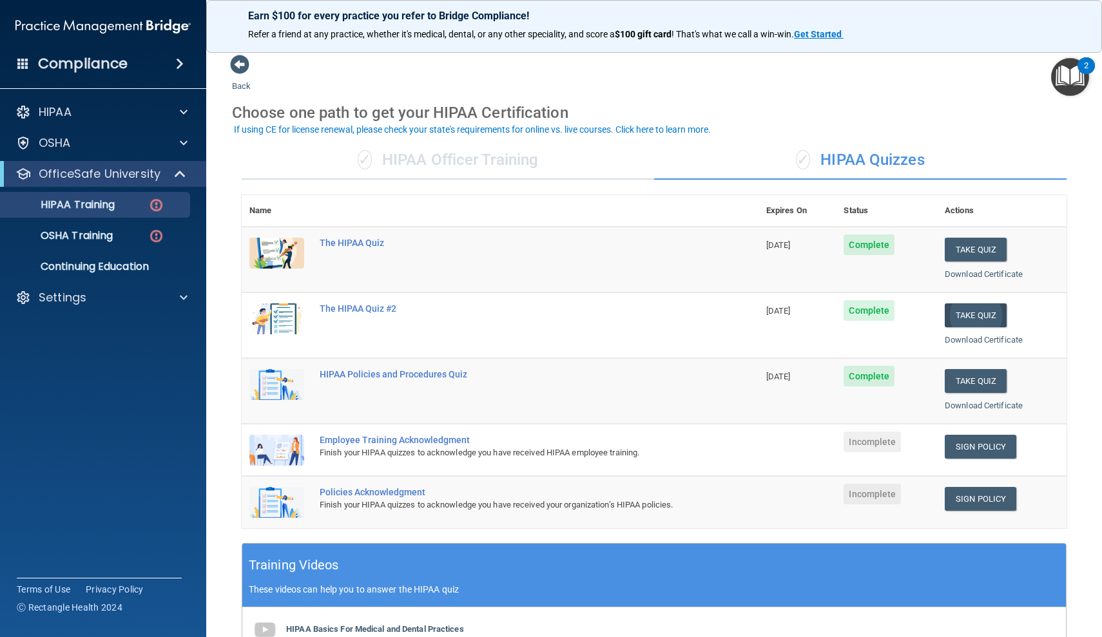
click at [984, 307] on button "Take Quiz" at bounding box center [975, 315] width 62 height 24
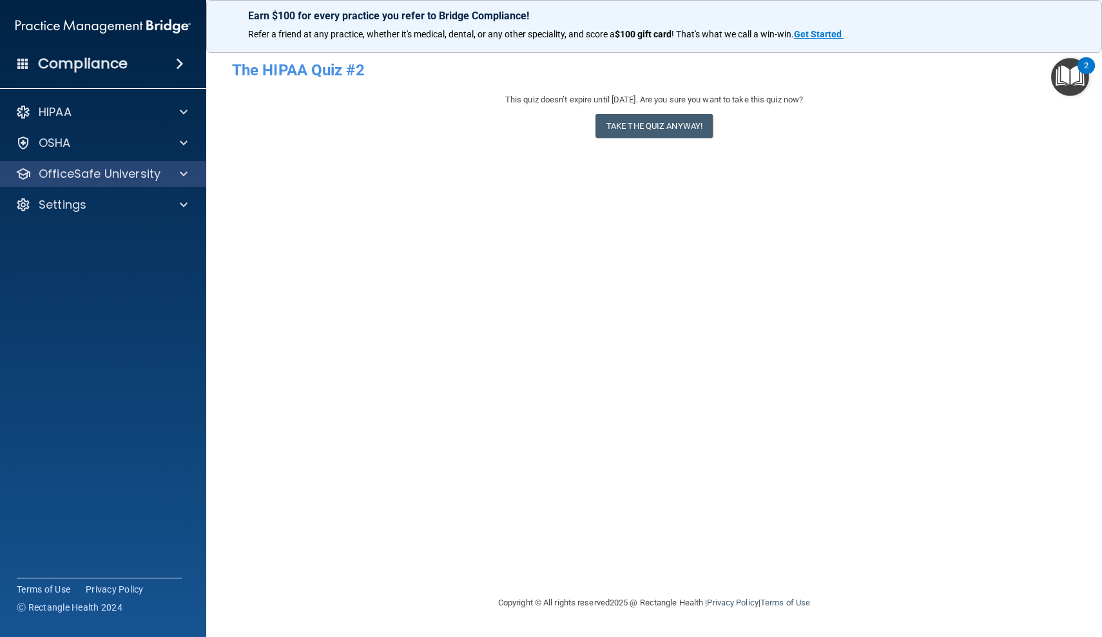
click at [91, 181] on p "OfficeSafe University" at bounding box center [100, 173] width 122 height 15
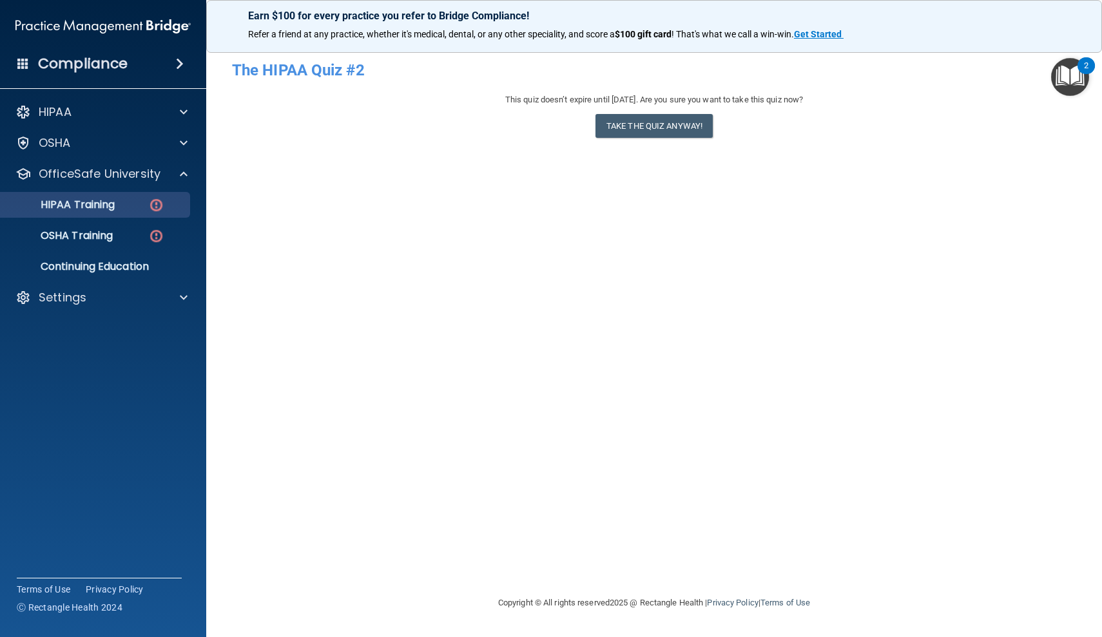
click at [111, 211] on p "HIPAA Training" at bounding box center [61, 204] width 106 height 13
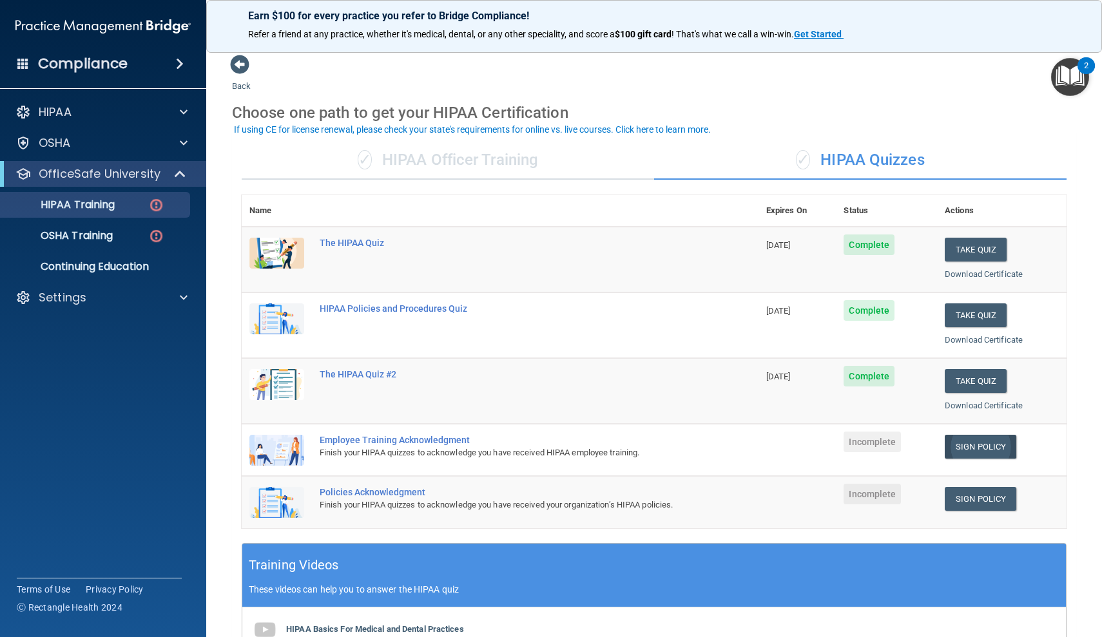
click at [983, 439] on link "Sign Policy" at bounding box center [980, 447] width 72 height 24
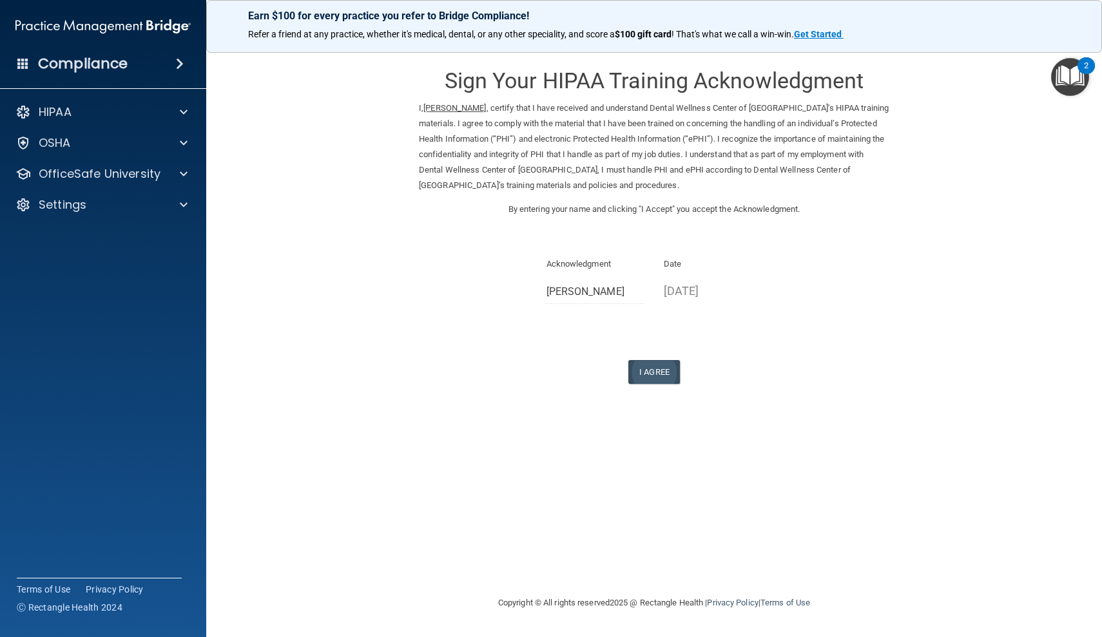
click at [658, 363] on button "I Agree" at bounding box center [654, 372] width 52 height 24
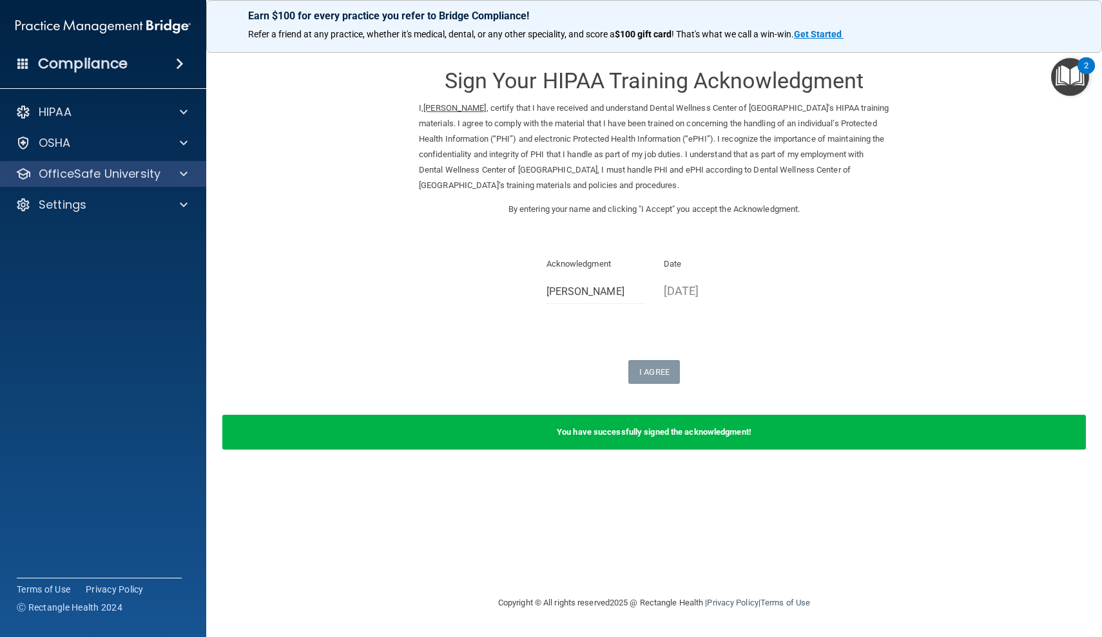
click at [133, 178] on p "OfficeSafe University" at bounding box center [100, 173] width 122 height 15
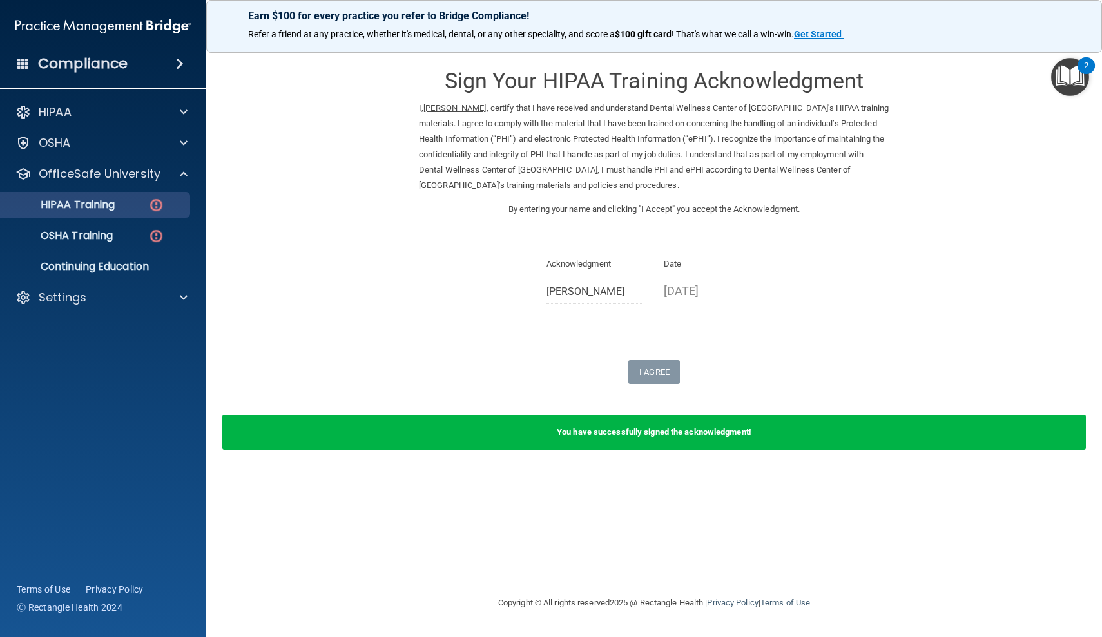
click at [131, 207] on div "HIPAA Training" at bounding box center [96, 204] width 176 height 13
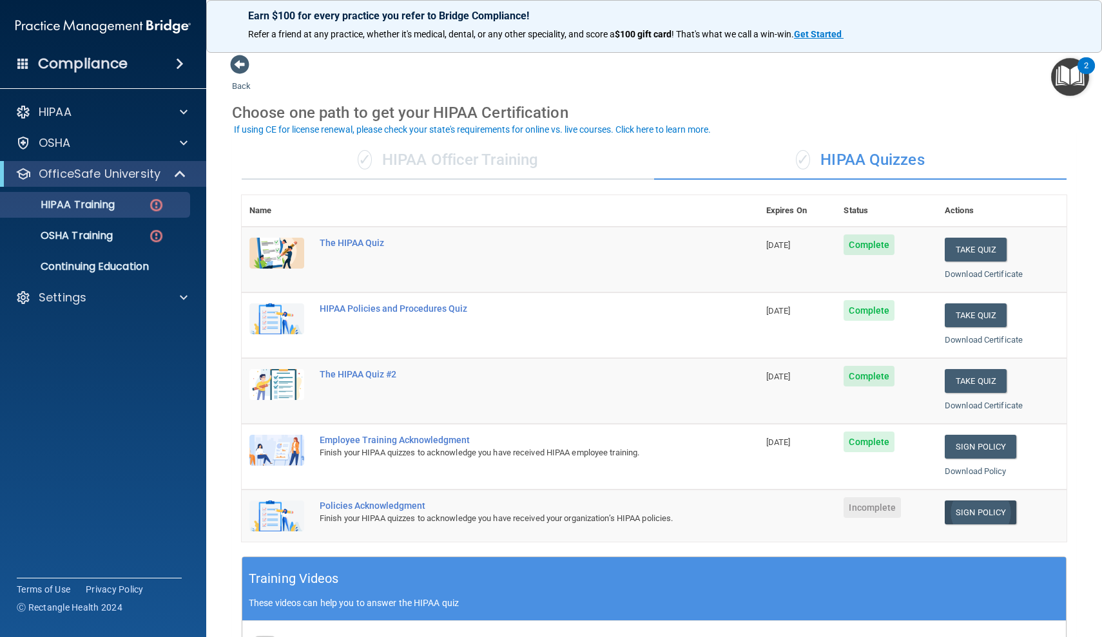
click at [963, 507] on link "Sign Policy" at bounding box center [980, 513] width 72 height 24
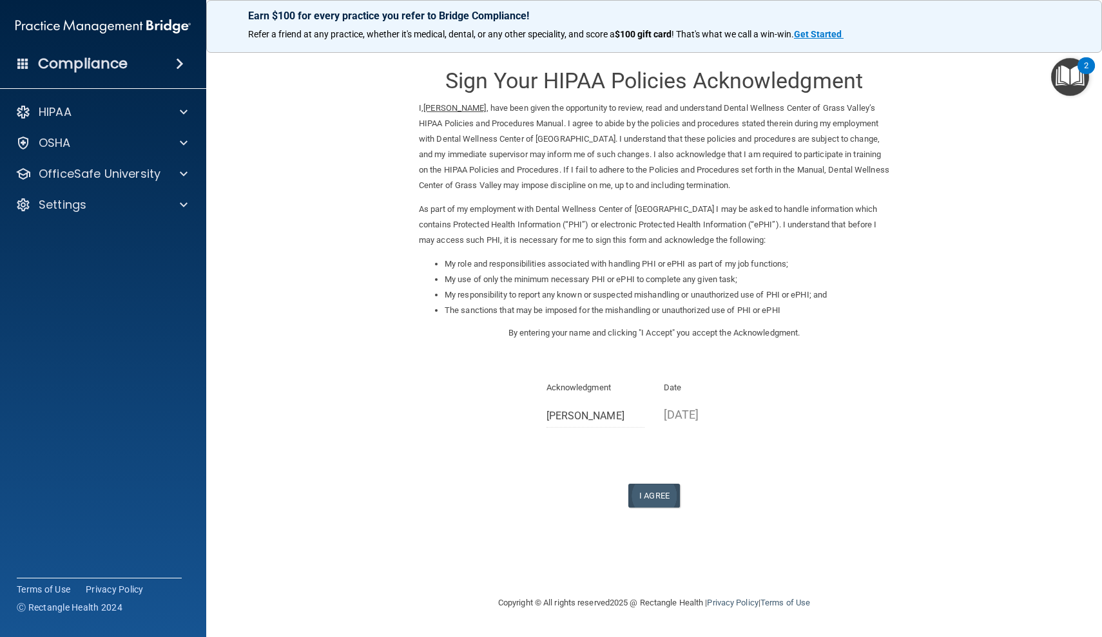
click at [654, 485] on button "I Agree" at bounding box center [654, 496] width 52 height 24
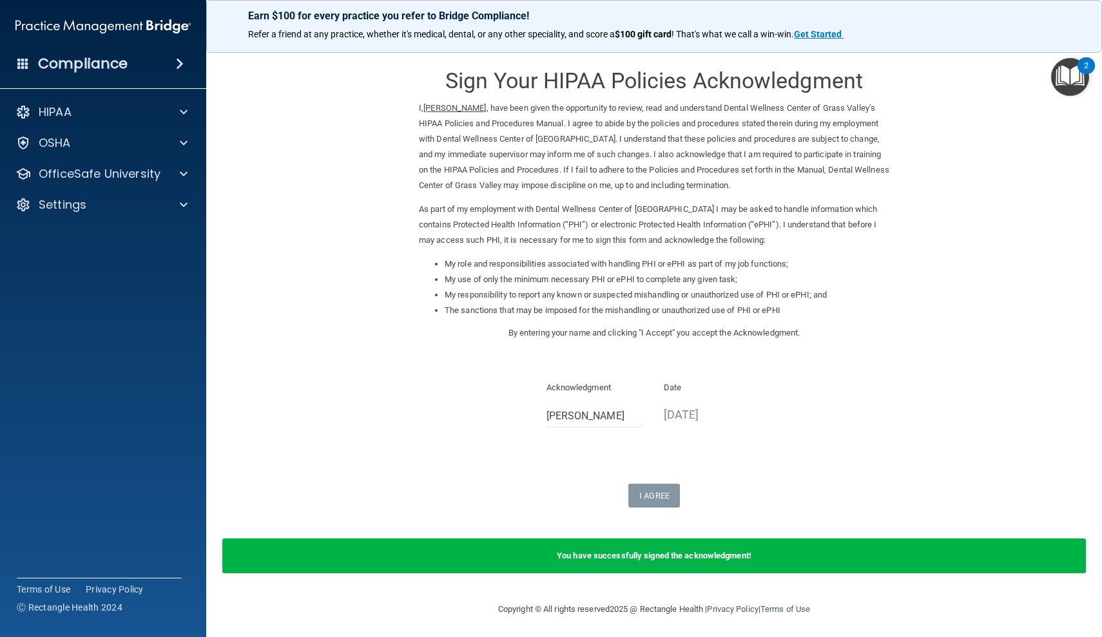
click at [1064, 82] on img "Open Resource Center, 2 new notifications" at bounding box center [1070, 77] width 38 height 38
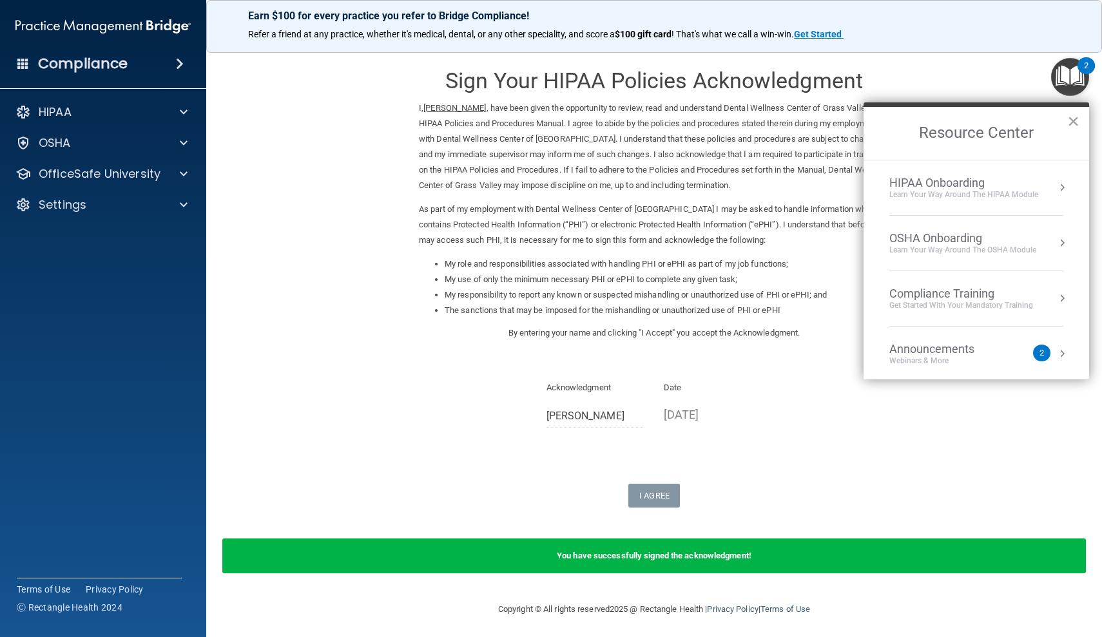
click at [944, 298] on div "Compliance Training" at bounding box center [961, 294] width 144 height 14
click at [899, 184] on div "HIPAA Training for Members" at bounding box center [946, 182] width 144 height 12
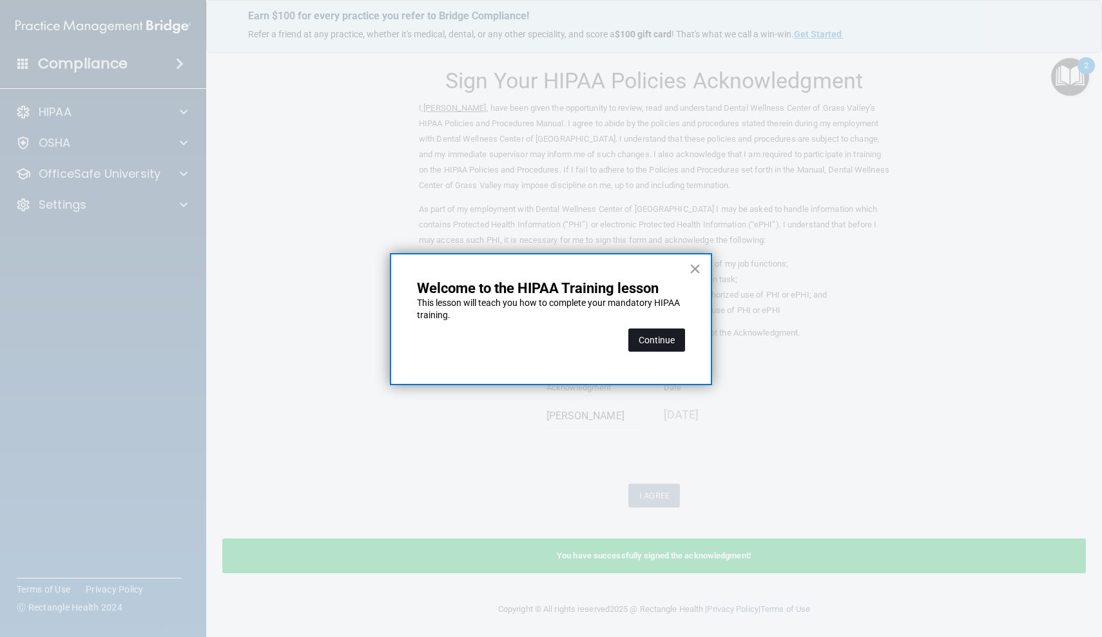
click at [659, 343] on button "Continue" at bounding box center [656, 340] width 57 height 23
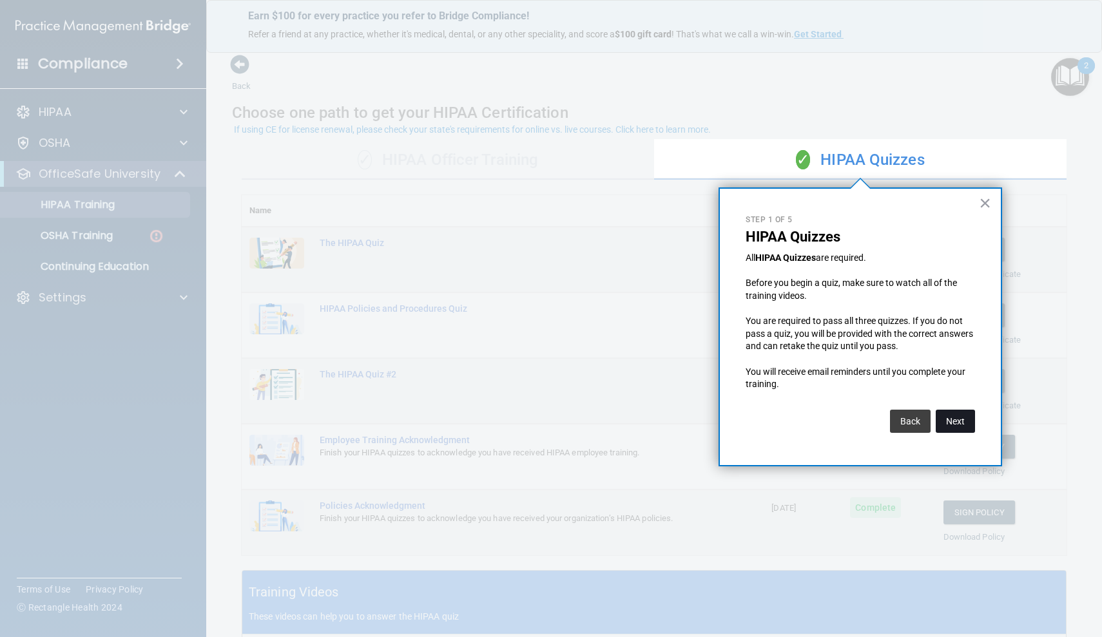
click at [948, 419] on button "Next" at bounding box center [954, 421] width 39 height 23
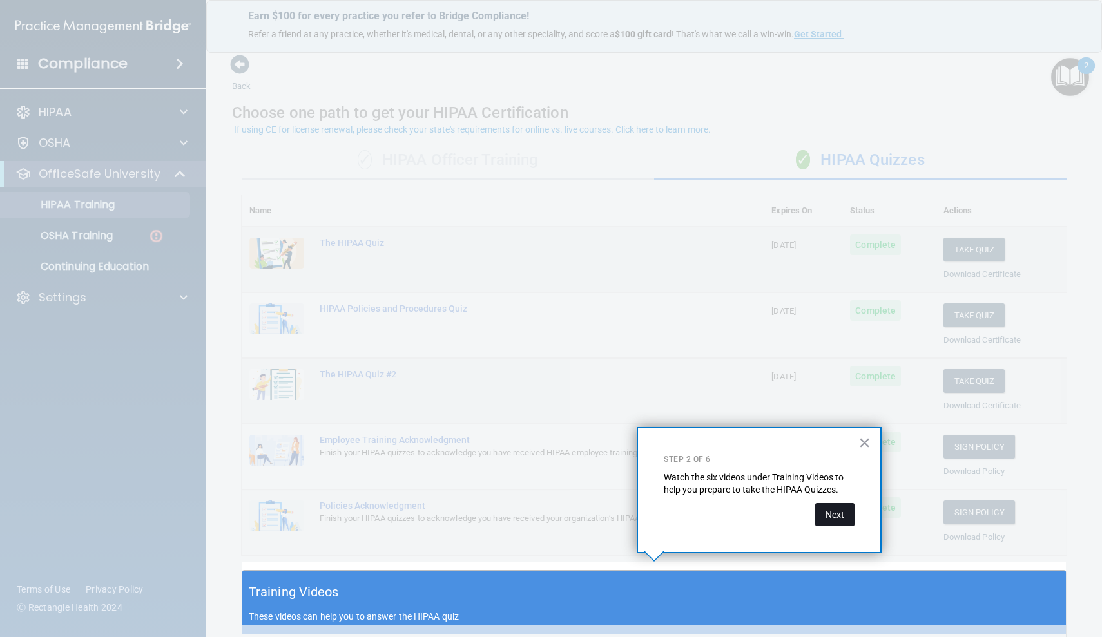
click at [849, 520] on button "Next" at bounding box center [834, 514] width 39 height 23
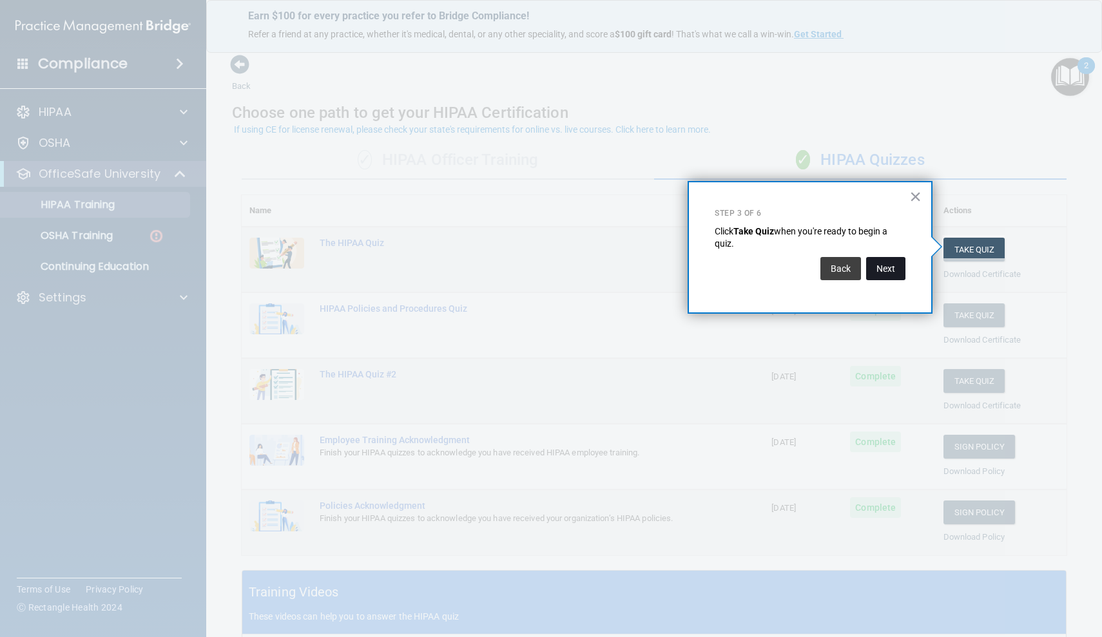
click at [887, 278] on button "Next" at bounding box center [885, 268] width 39 height 23
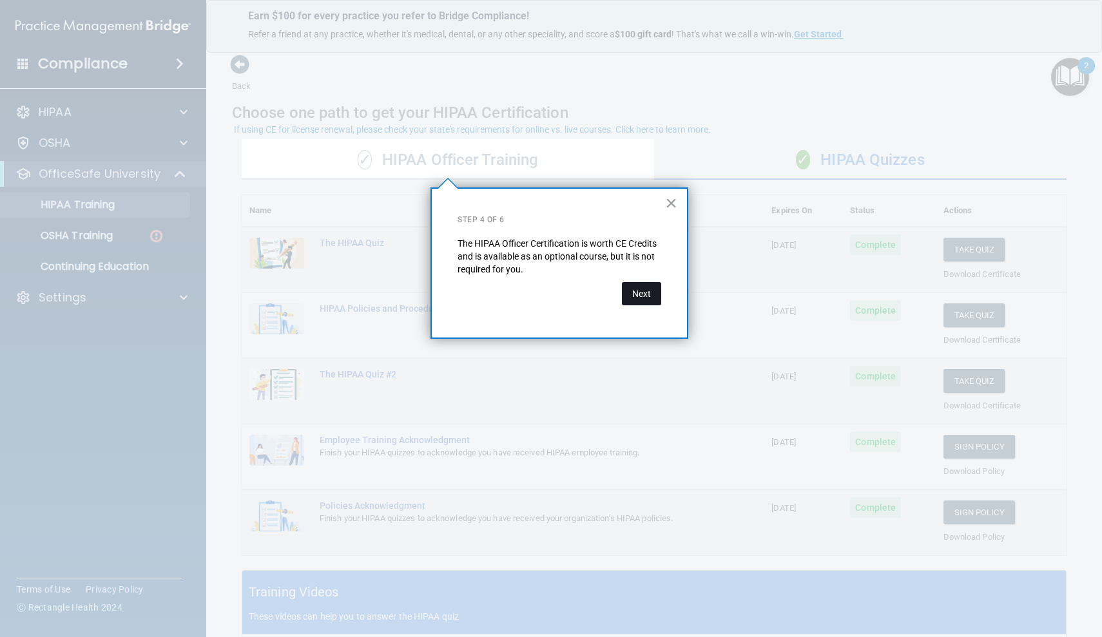
click at [640, 298] on button "Next" at bounding box center [641, 293] width 39 height 23
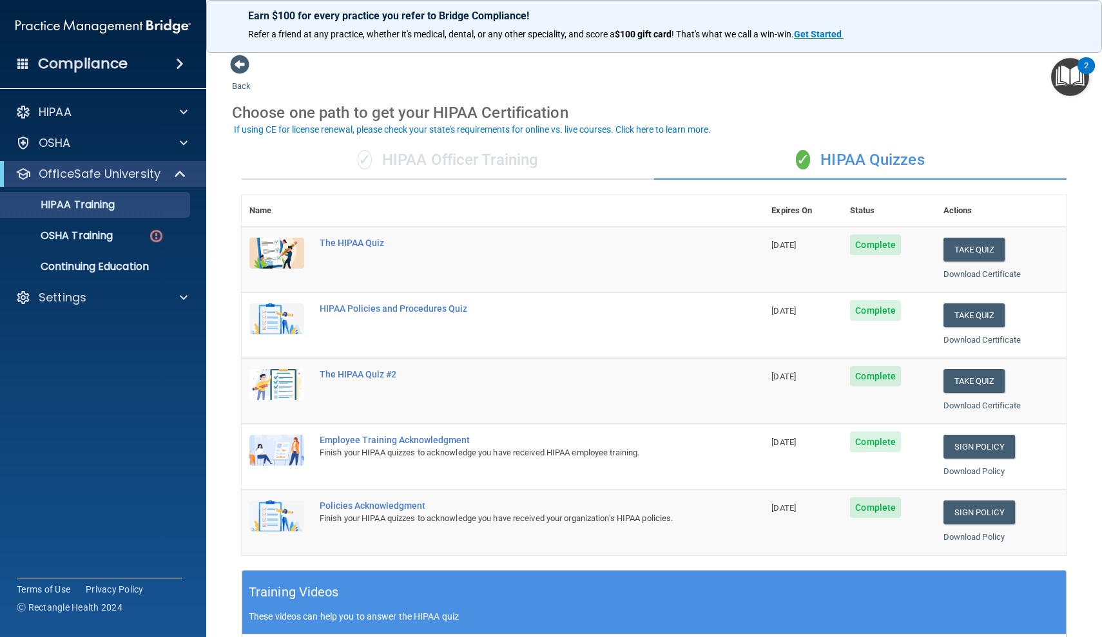
click at [1068, 84] on img "Open Resource Center, 2 new notifications" at bounding box center [1070, 77] width 38 height 38
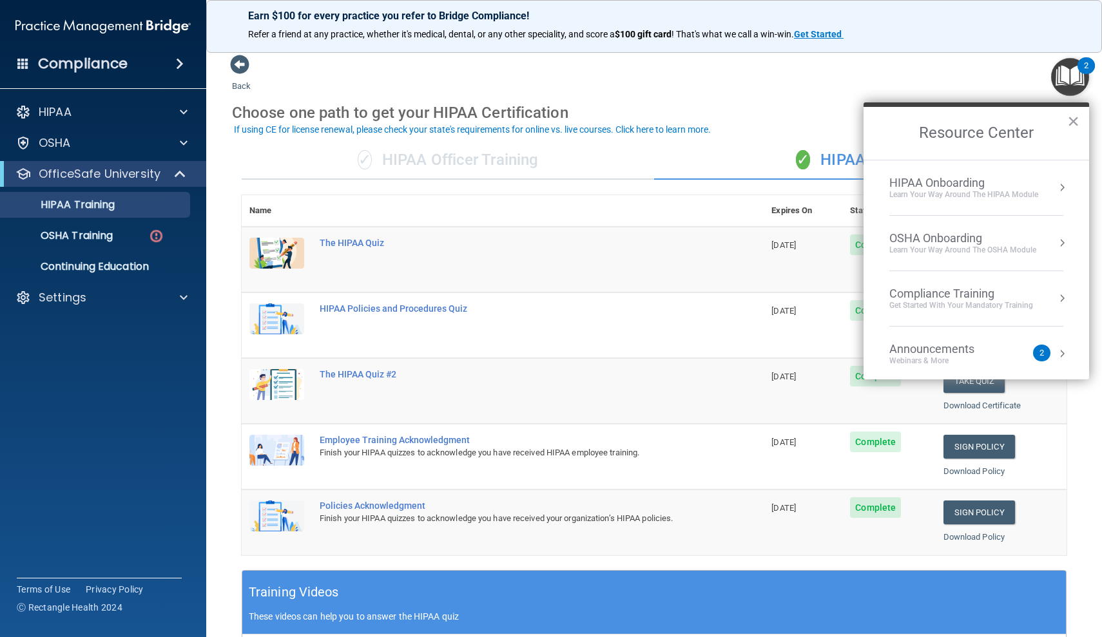
click at [950, 298] on div "Compliance Training" at bounding box center [961, 294] width 144 height 14
click at [908, 212] on div "OSHA Training" at bounding box center [911, 209] width 74 height 12
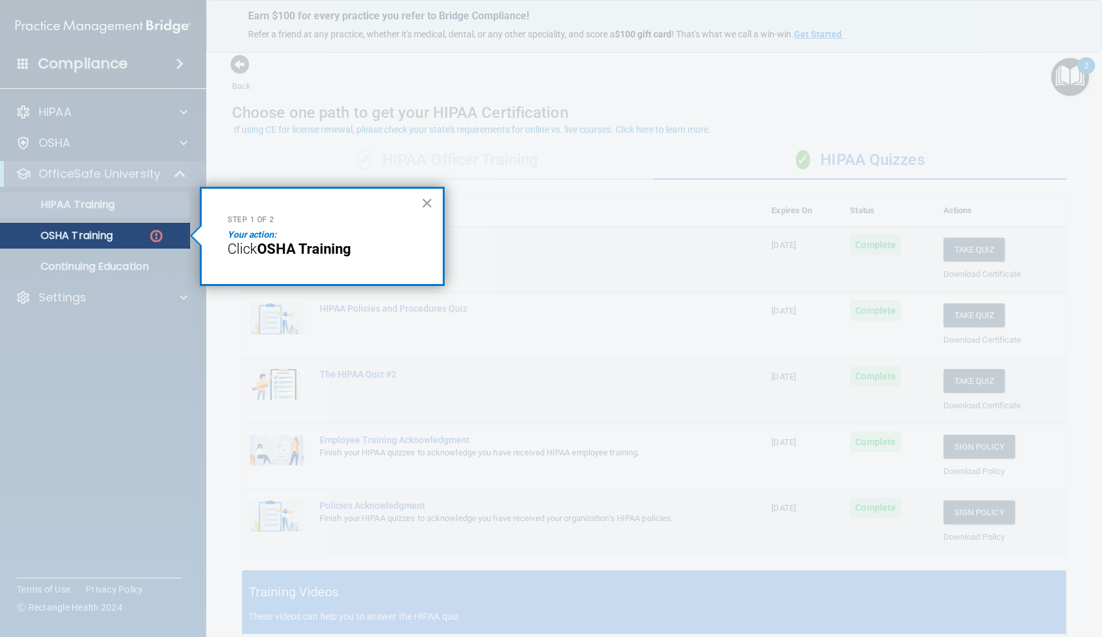
click at [113, 238] on p "OSHA Training" at bounding box center [60, 235] width 104 height 13
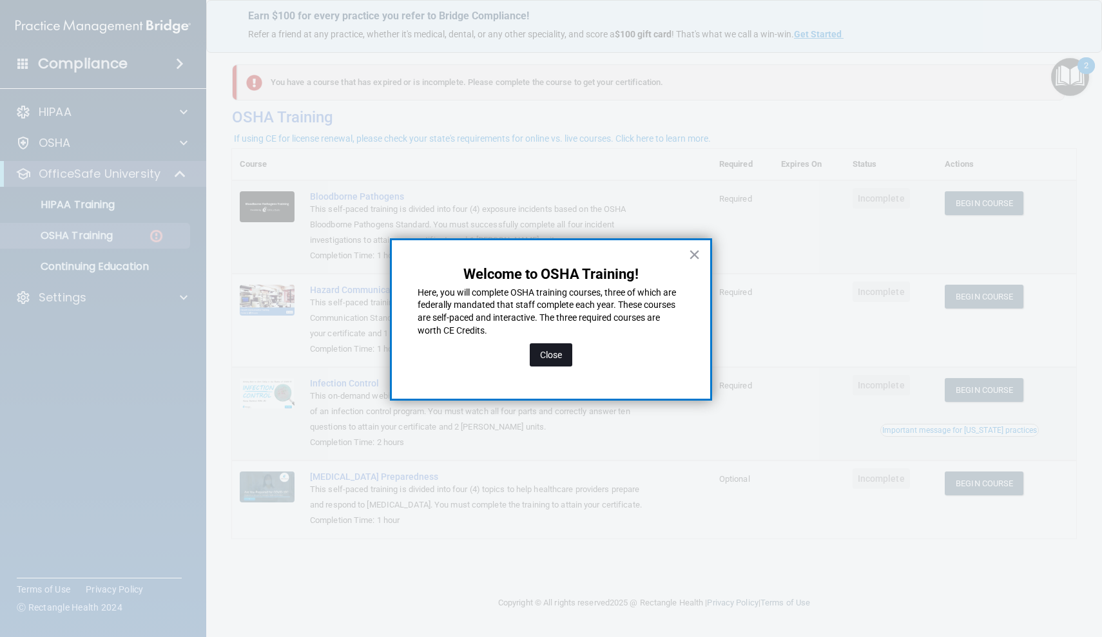
click at [549, 356] on button "Close" at bounding box center [551, 354] width 43 height 23
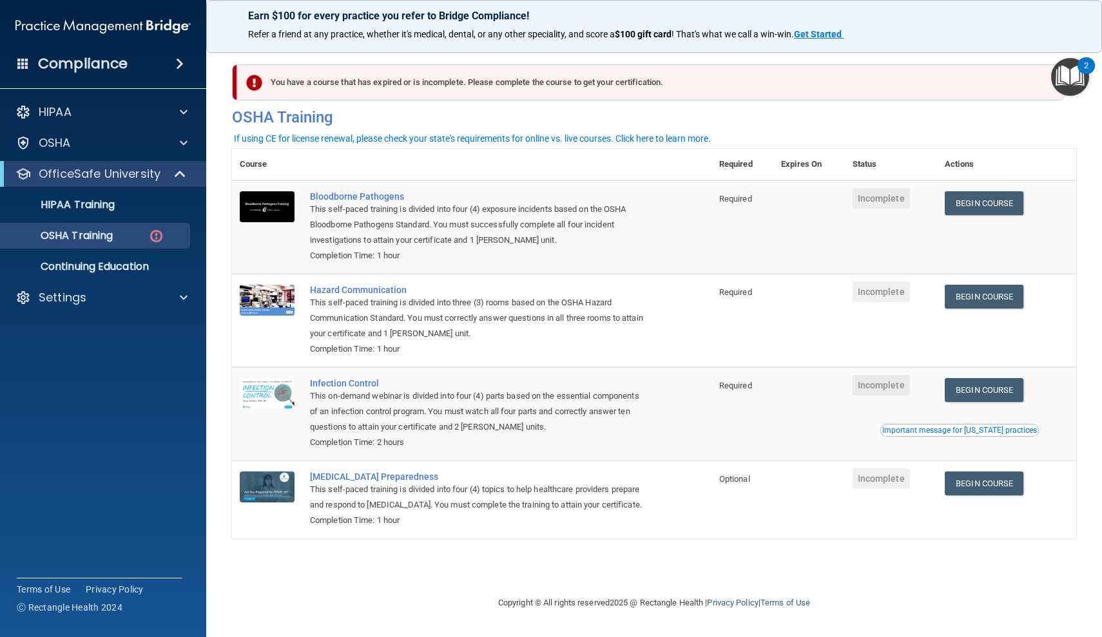
click at [1065, 84] on img "Open Resource Center, 2 new notifications" at bounding box center [1070, 77] width 38 height 38
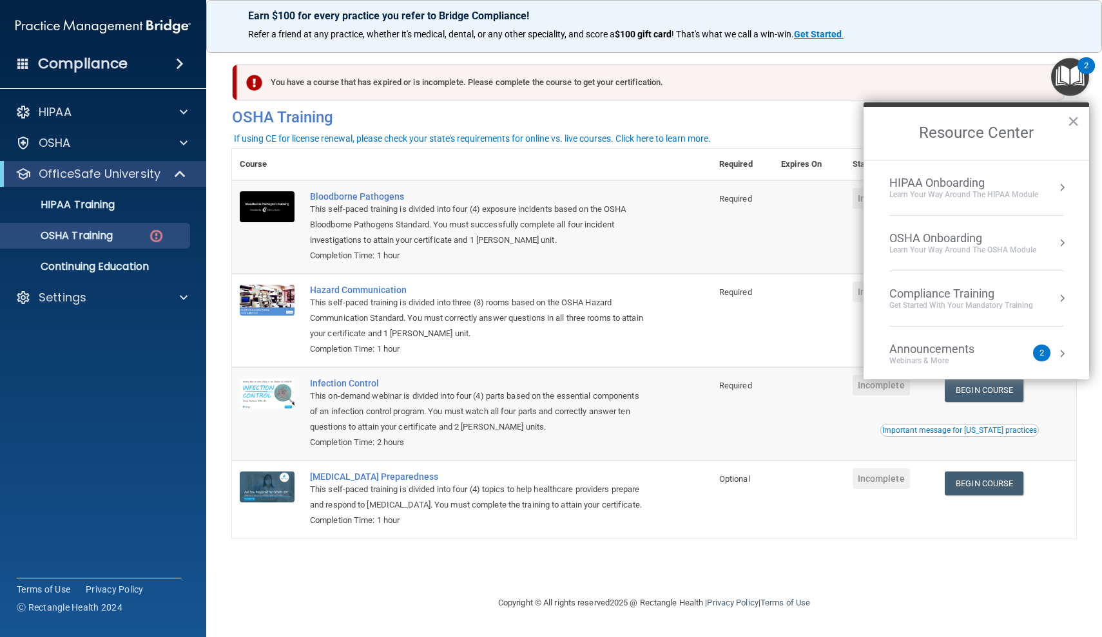
click at [970, 246] on div "Learn your way around the OSHA module" at bounding box center [962, 250] width 147 height 11
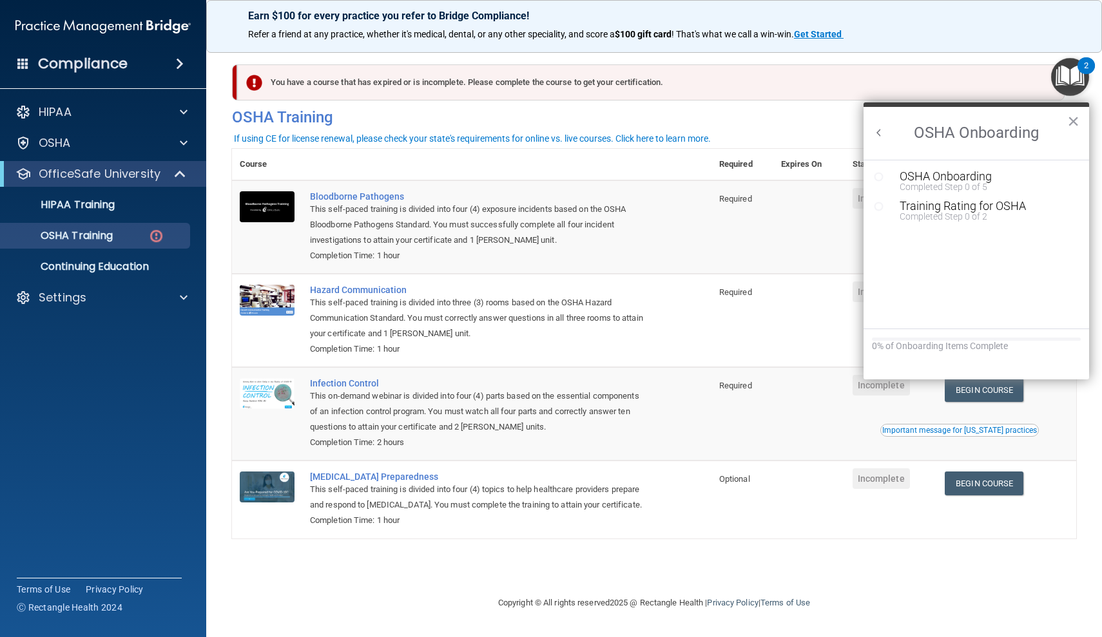
click at [878, 130] on button "Back to Resource Center Home" at bounding box center [878, 132] width 13 height 13
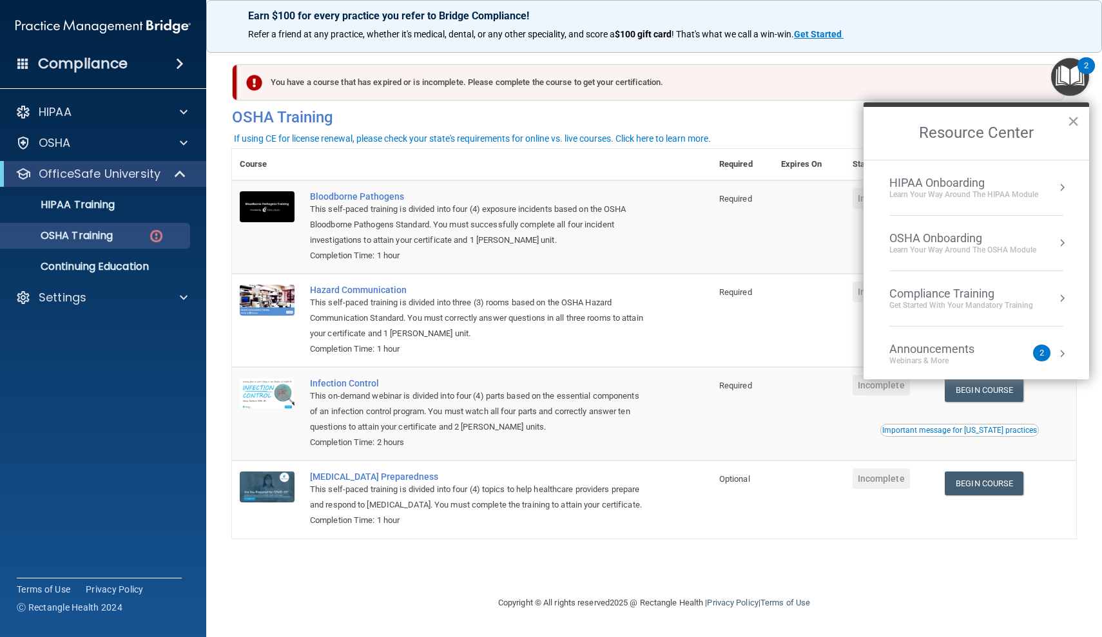
click at [905, 188] on div "HIPAA Onboarding" at bounding box center [963, 183] width 149 height 14
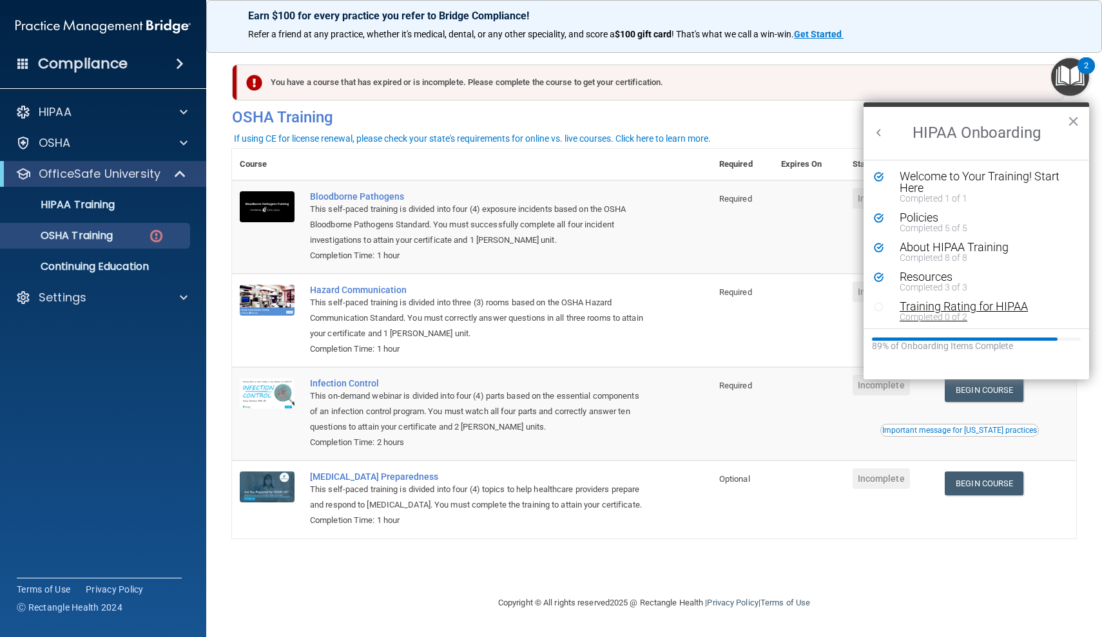
click at [941, 307] on div "Training Rating for HIPAA" at bounding box center [985, 307] width 173 height 12
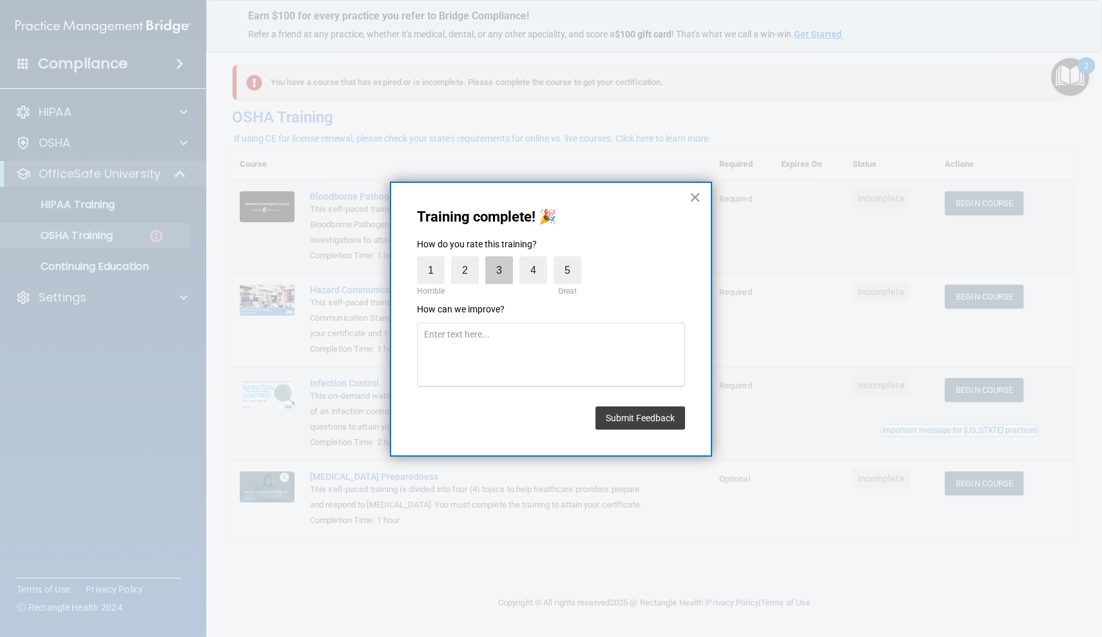
click at [494, 267] on label "3" at bounding box center [499, 270] width 28 height 28
click at [469, 260] on input "3" at bounding box center [469, 260] width 0 height 0
click at [495, 268] on label "3" at bounding box center [499, 270] width 28 height 28
click at [469, 260] on input "3" at bounding box center [469, 260] width 0 height 0
click at [622, 418] on button "Submit Feedback" at bounding box center [640, 418] width 90 height 23
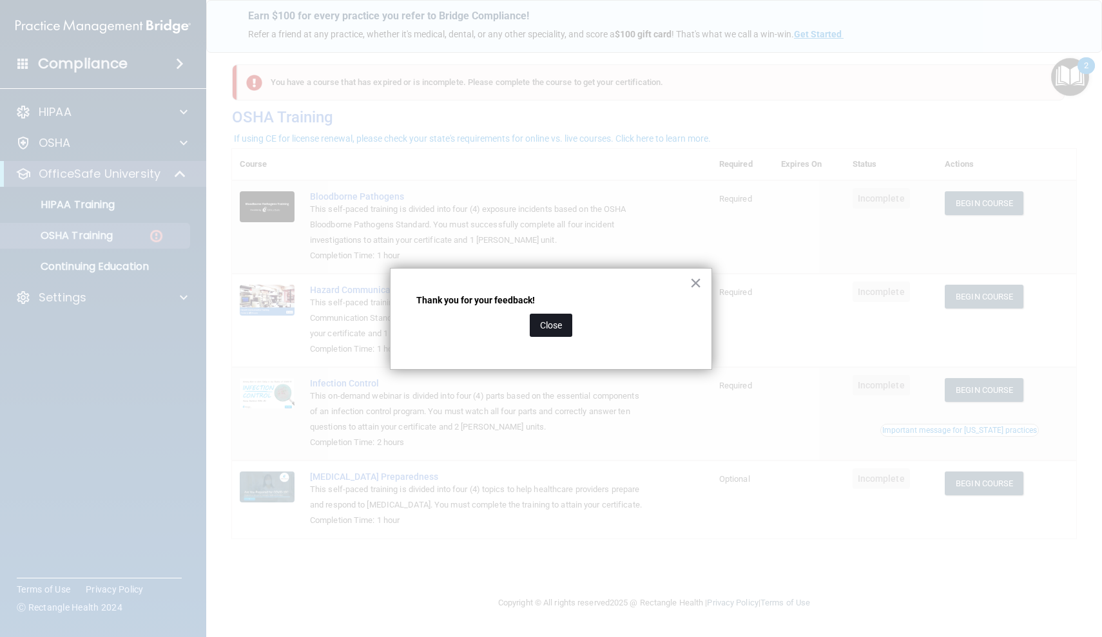
click at [551, 315] on button "Close" at bounding box center [551, 325] width 43 height 23
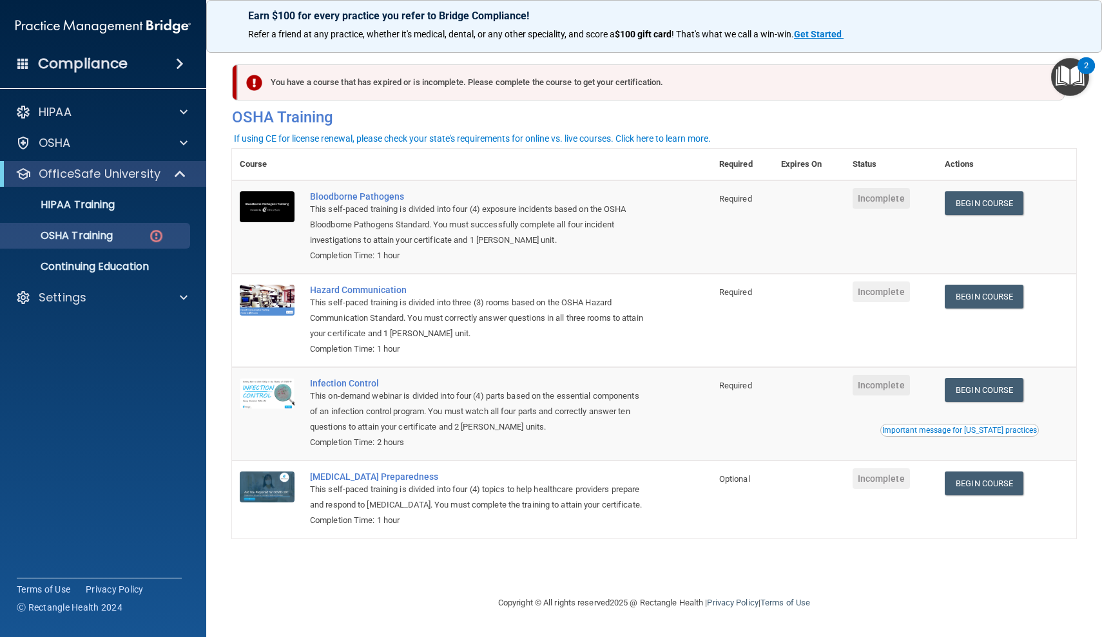
click at [1055, 82] on img "Open Resource Center, 2 new notifications" at bounding box center [1070, 77] width 38 height 38
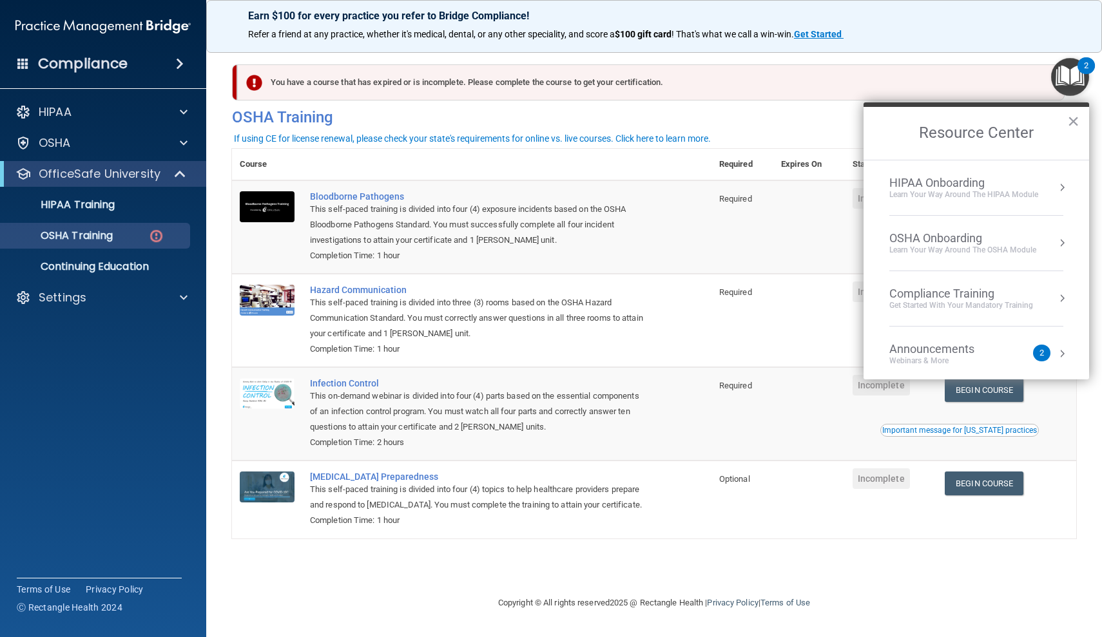
click at [929, 231] on div "OSHA Onboarding" at bounding box center [962, 238] width 147 height 14
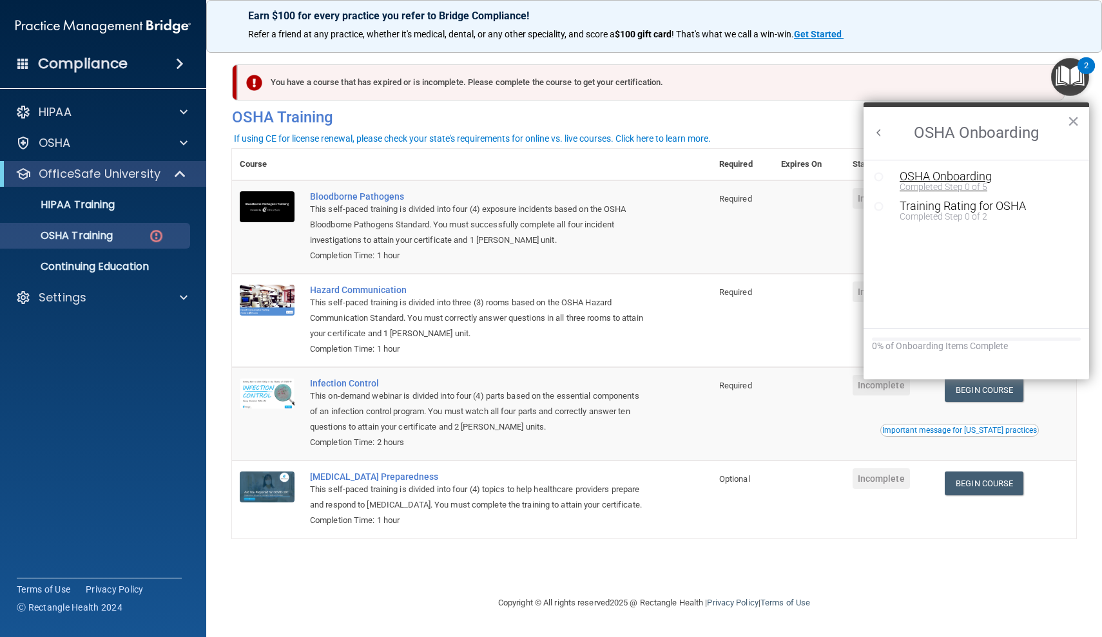
click at [935, 180] on div "OSHA Onboarding" at bounding box center [985, 177] width 173 height 12
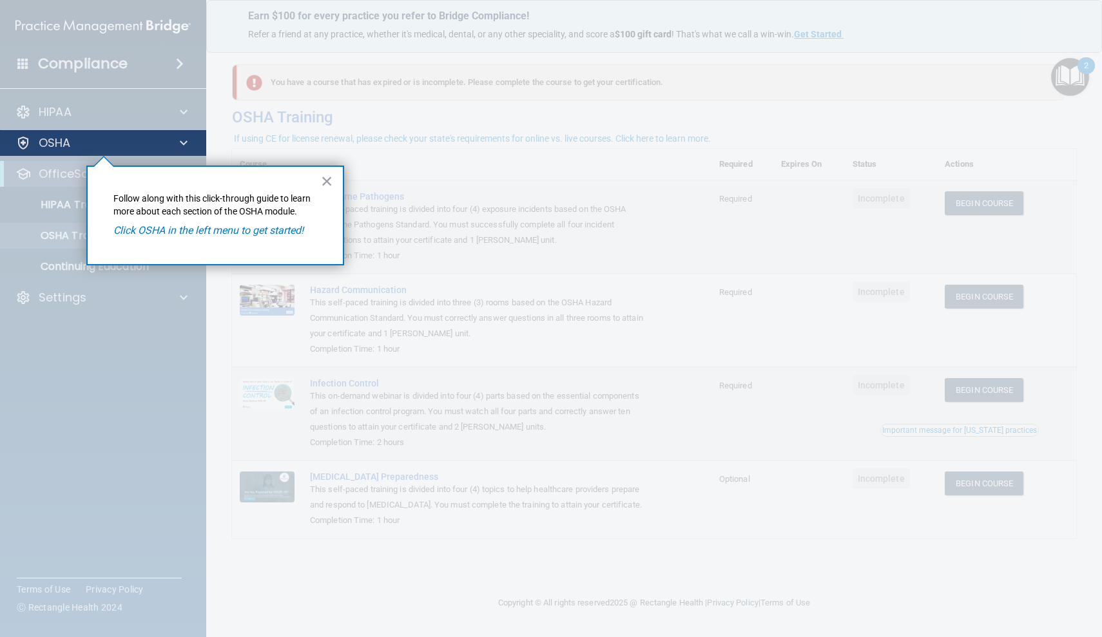
click at [139, 137] on div "OSHA" at bounding box center [86, 142] width 160 height 15
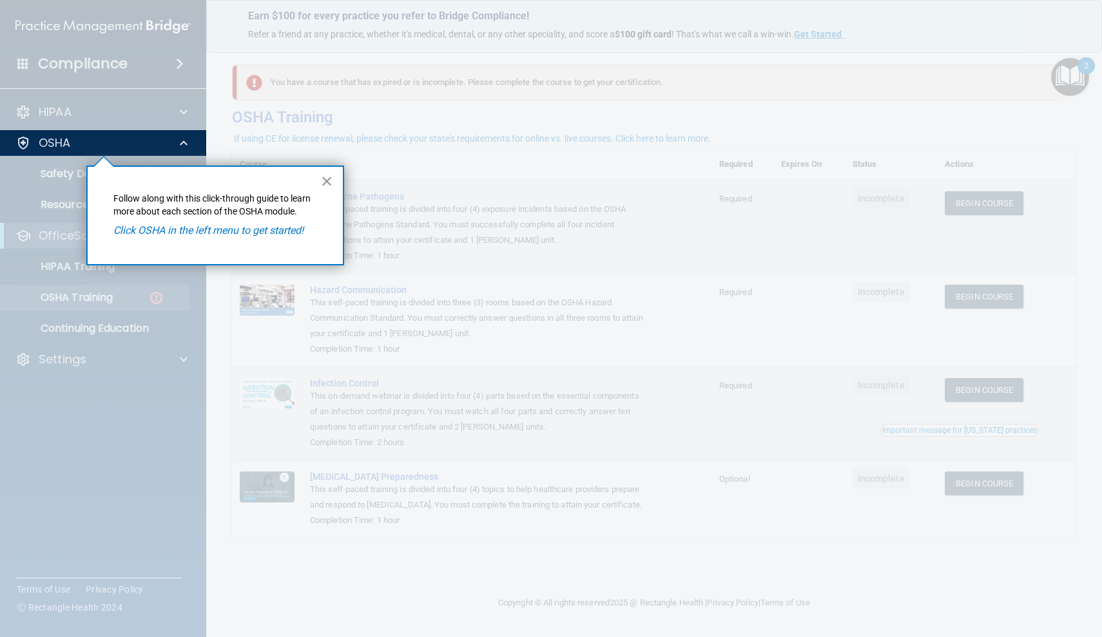
click at [327, 183] on button "×" at bounding box center [327, 181] width 12 height 21
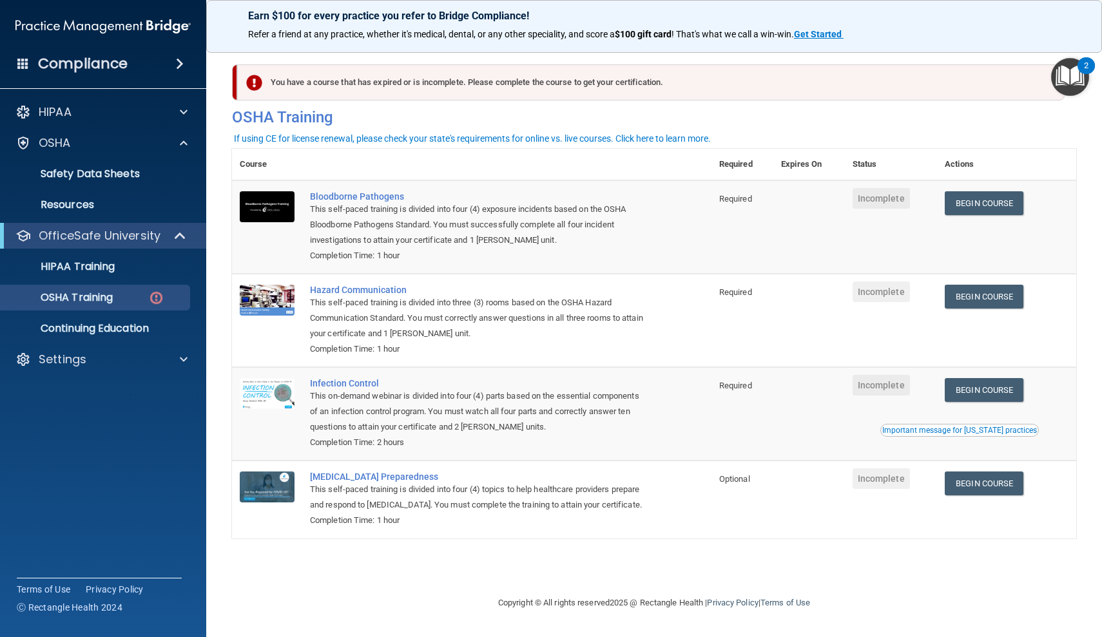
click at [354, 86] on div "You have a course that has expired or is incomplete. Please complete the course…" at bounding box center [650, 82] width 827 height 36
click at [1069, 84] on img "Open Resource Center, 2 new notifications" at bounding box center [1070, 77] width 38 height 38
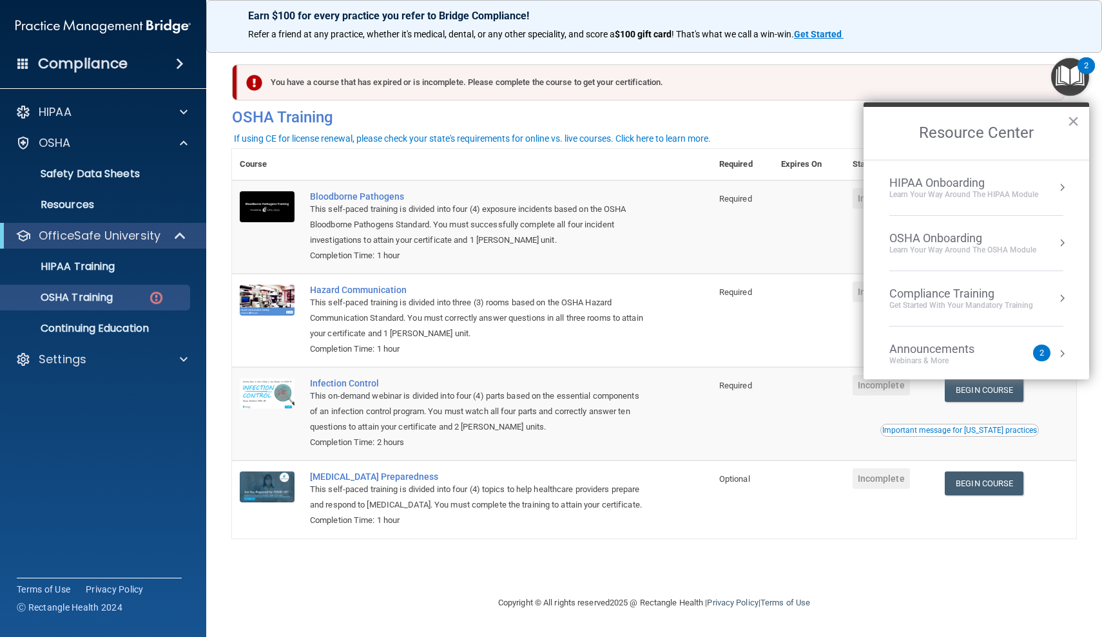
click at [1069, 84] on img "Open Resource Center, 2 new notifications" at bounding box center [1070, 77] width 38 height 38
